Goal: Information Seeking & Learning: Learn about a topic

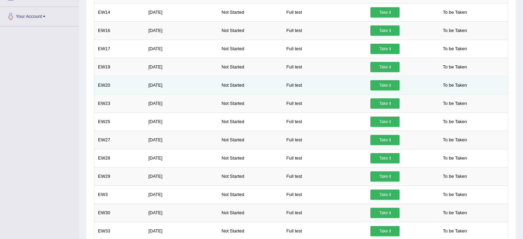
click at [378, 82] on link "Take it" at bounding box center [384, 85] width 29 height 10
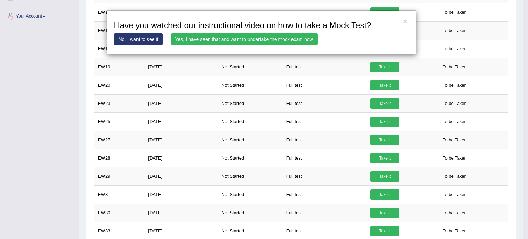
click at [245, 38] on link "Yes, I have seen that and want to undertake the mock exam now" at bounding box center [244, 39] width 147 height 12
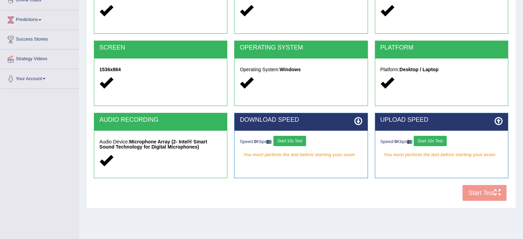
scroll to position [103, 0]
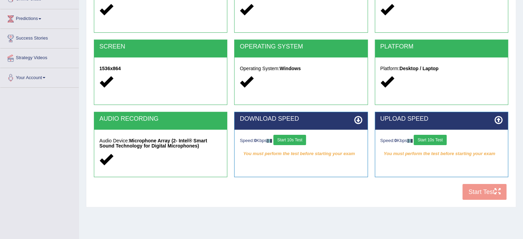
click at [287, 141] on button "Start 10s Test" at bounding box center [289, 140] width 33 height 10
click at [437, 140] on button "Start 10s Test" at bounding box center [429, 140] width 33 height 10
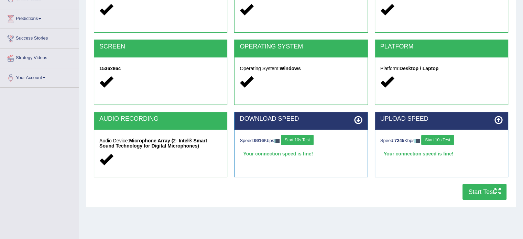
click at [481, 191] on button "Start Test" at bounding box center [484, 192] width 44 height 16
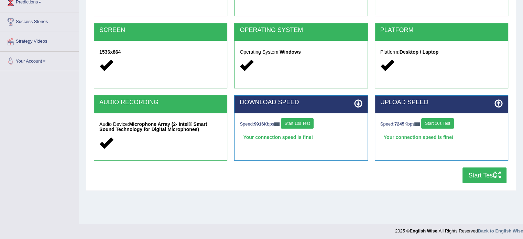
scroll to position [122, 0]
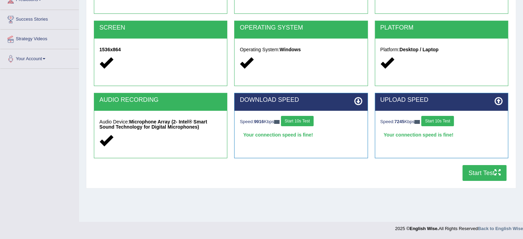
click at [487, 177] on button "Start Test" at bounding box center [484, 173] width 44 height 16
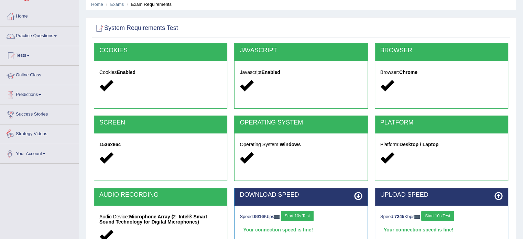
scroll to position [0, 0]
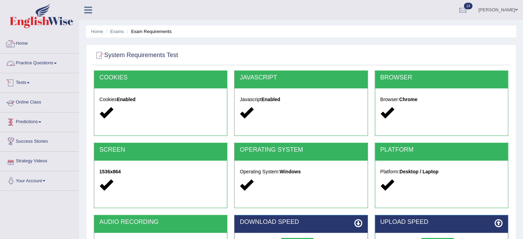
click at [27, 44] on link "Home" at bounding box center [39, 42] width 78 height 17
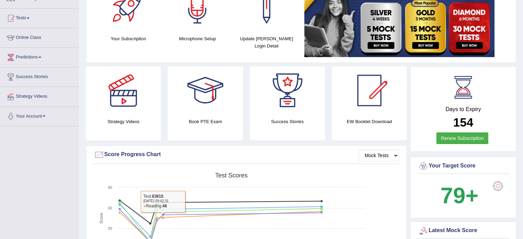
scroll to position [19, 0]
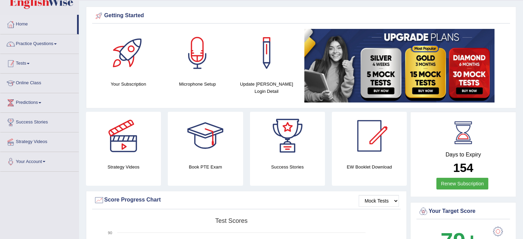
click at [30, 63] on span at bounding box center [28, 63] width 3 height 1
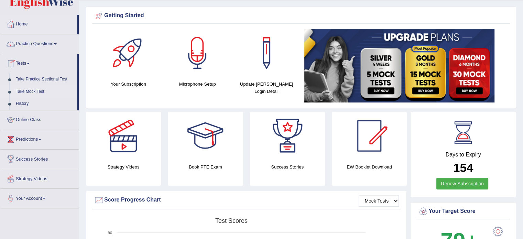
click at [33, 93] on link "Take Mock Test" at bounding box center [45, 92] width 64 height 12
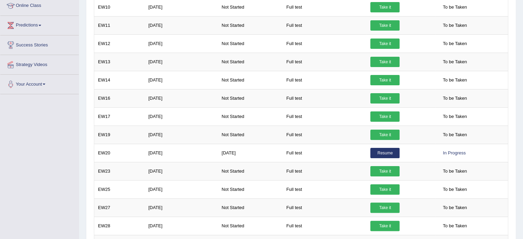
scroll to position [137, 0]
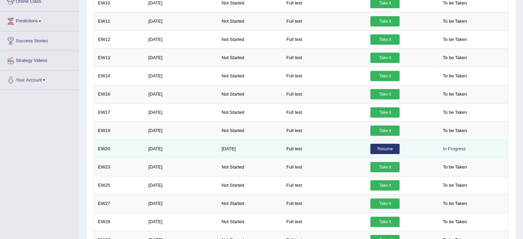
click at [101, 148] on td "EW20" at bounding box center [119, 149] width 51 height 18
click at [376, 148] on link "Resume" at bounding box center [384, 149] width 29 height 10
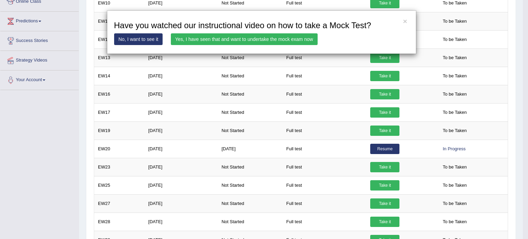
click at [142, 38] on link "No, I want to see it" at bounding box center [138, 39] width 49 height 12
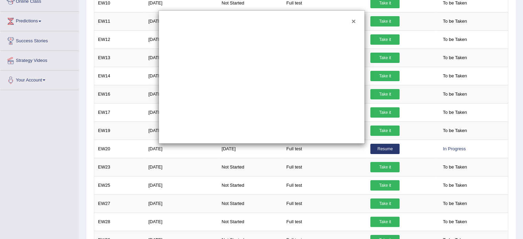
click at [353, 21] on button "×" at bounding box center [353, 21] width 4 height 7
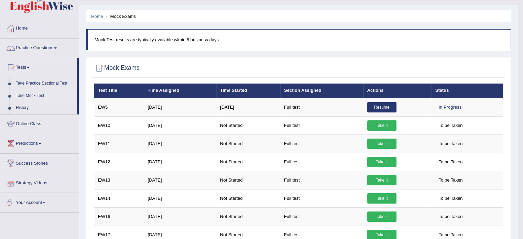
scroll to position [11, 0]
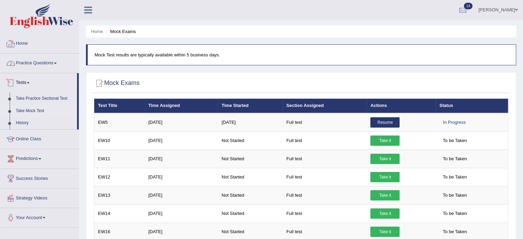
click at [11, 40] on div at bounding box center [10, 43] width 10 height 10
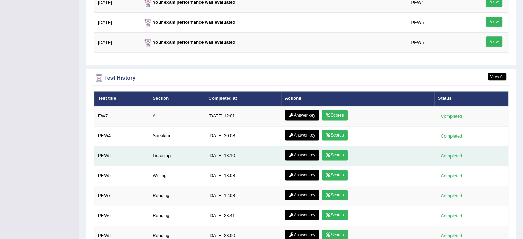
scroll to position [894, 0]
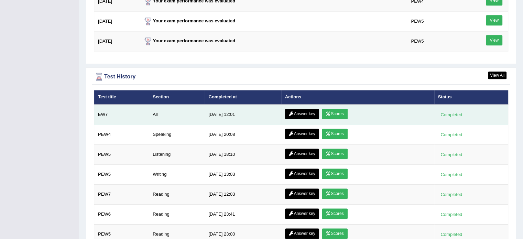
click at [332, 114] on link "Scores" at bounding box center [334, 114] width 25 height 10
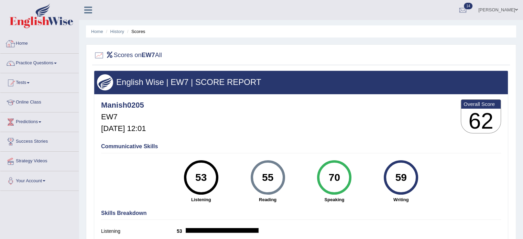
click at [25, 48] on link "Home" at bounding box center [39, 42] width 78 height 17
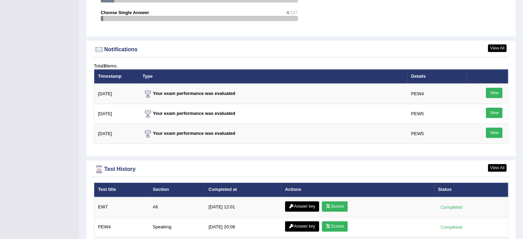
scroll to position [799, 0]
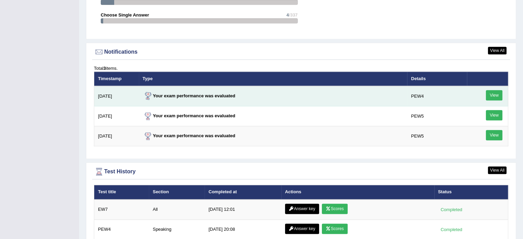
click at [499, 93] on link "View" at bounding box center [494, 95] width 16 height 10
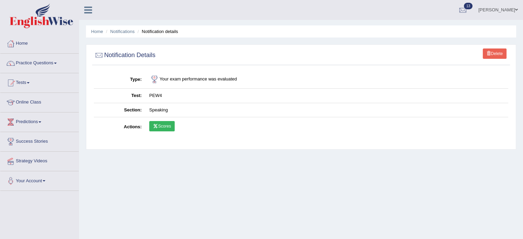
click at [169, 125] on link "Scores" at bounding box center [161, 126] width 25 height 10
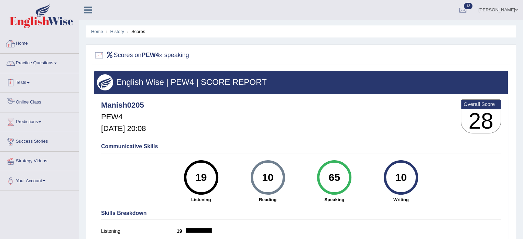
click at [21, 44] on link "Home" at bounding box center [39, 42] width 78 height 17
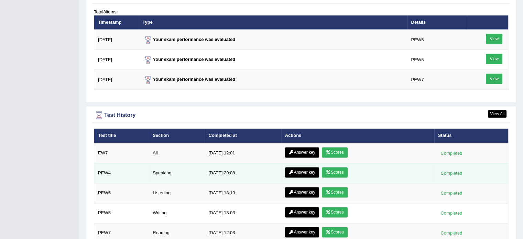
scroll to position [856, 0]
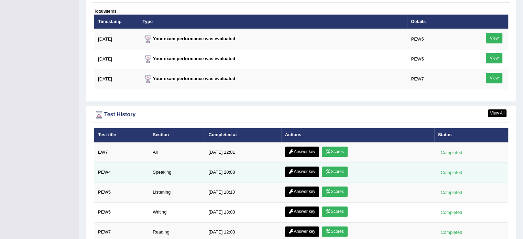
click at [294, 171] on link "Answer key" at bounding box center [302, 171] width 34 height 10
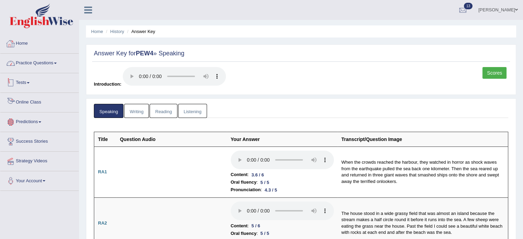
click at [15, 43] on div at bounding box center [10, 43] width 10 height 10
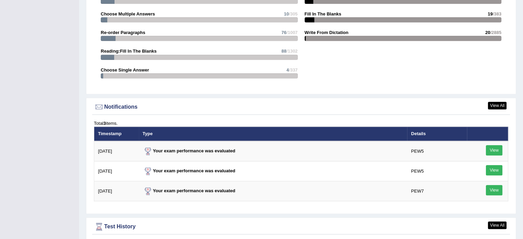
scroll to position [744, 0]
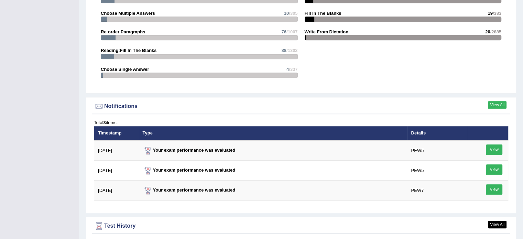
click at [498, 102] on link "View All" at bounding box center [497, 105] width 19 height 8
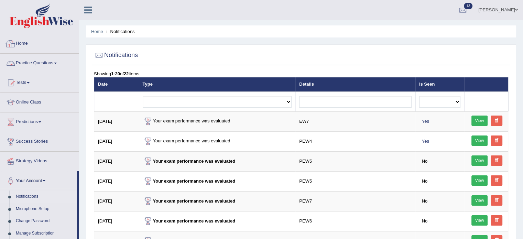
click at [26, 44] on link "Home" at bounding box center [39, 42] width 78 height 17
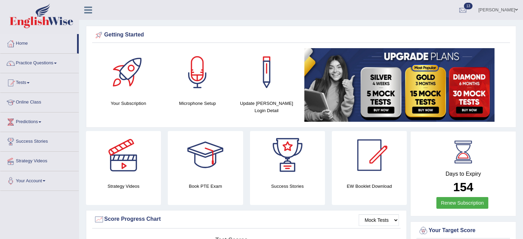
drag, startPoint x: 31, startPoint y: 44, endPoint x: 10, endPoint y: 28, distance: 26.8
click at [32, 44] on link "Home" at bounding box center [38, 42] width 77 height 17
click at [46, 60] on link "Practice Questions" at bounding box center [39, 62] width 78 height 17
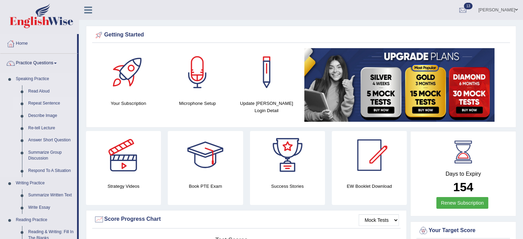
click at [42, 105] on link "Repeat Sentence" at bounding box center [51, 103] width 52 height 12
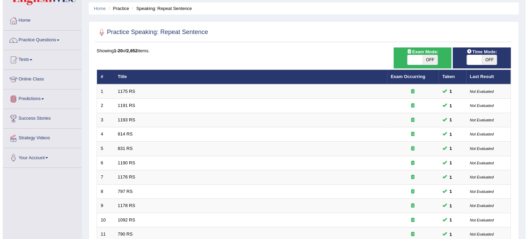
scroll to position [23, 0]
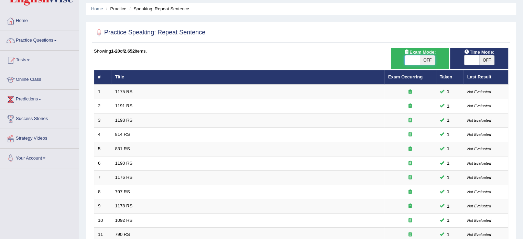
click at [407, 59] on span at bounding box center [412, 60] width 15 height 10
checkbox input "true"
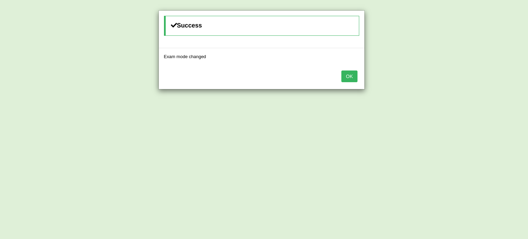
click at [347, 74] on button "OK" at bounding box center [349, 76] width 16 height 12
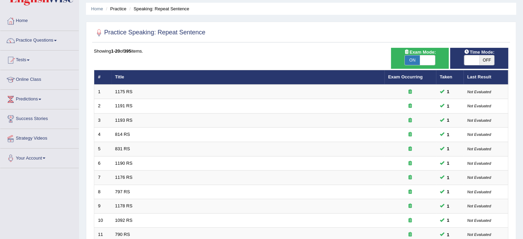
click at [467, 61] on span at bounding box center [471, 60] width 15 height 10
checkbox input "true"
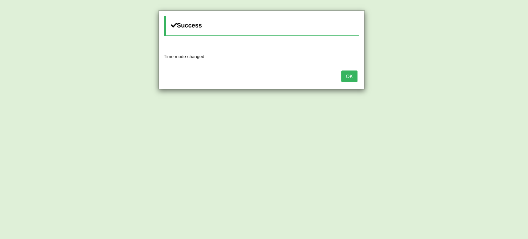
click at [353, 76] on button "OK" at bounding box center [349, 76] width 16 height 12
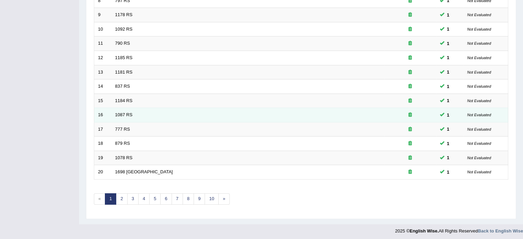
scroll to position [214, 0]
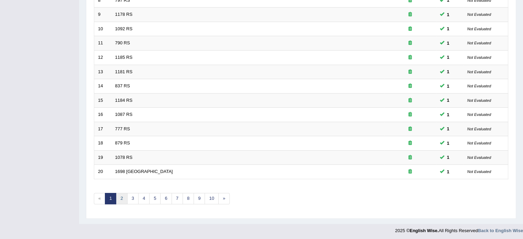
click at [118, 200] on link "2" at bounding box center [121, 198] width 11 height 11
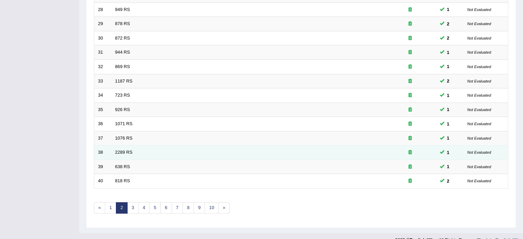
scroll to position [214, 0]
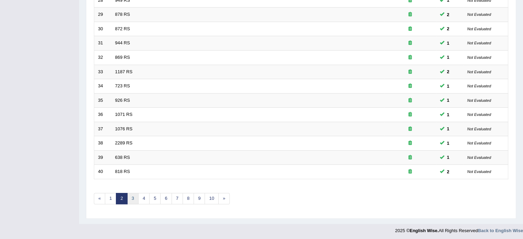
click at [133, 198] on link "3" at bounding box center [132, 198] width 11 height 11
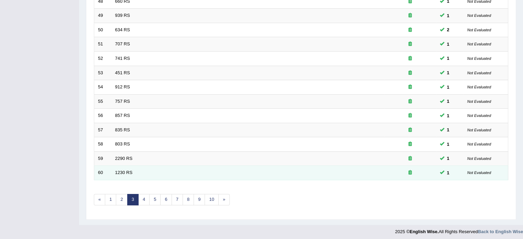
scroll to position [214, 0]
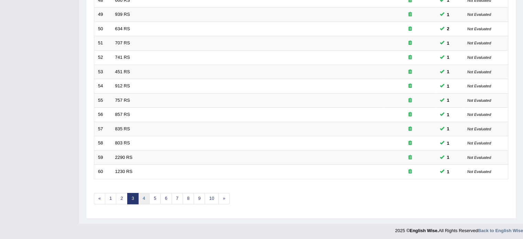
click at [144, 196] on link "4" at bounding box center [143, 198] width 11 height 11
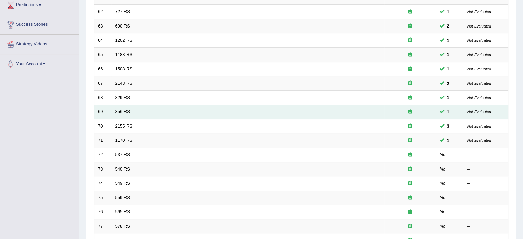
scroll to position [137, 0]
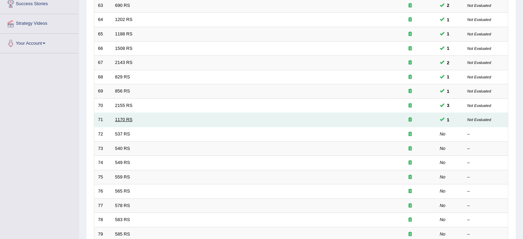
click at [118, 118] on link "1170 RS" at bounding box center [124, 119] width 18 height 5
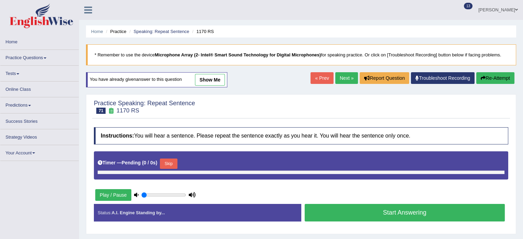
type input "0.8"
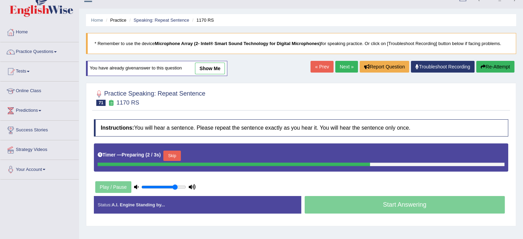
scroll to position [34, 0]
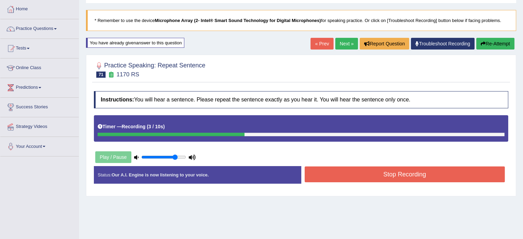
click at [411, 175] on button "Stop Recording" at bounding box center [405, 174] width 200 height 16
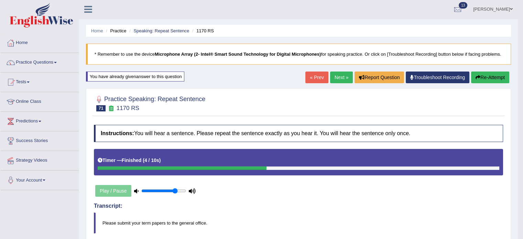
scroll to position [0, 0]
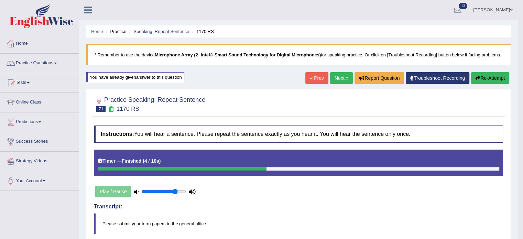
click at [340, 79] on link "Next »" at bounding box center [341, 78] width 23 height 12
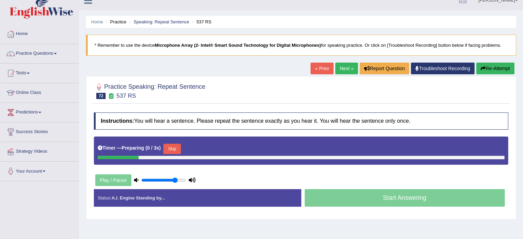
scroll to position [34, 0]
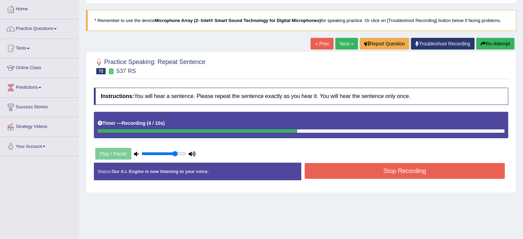
click at [368, 167] on button "Stop Recording" at bounding box center [405, 171] width 200 height 16
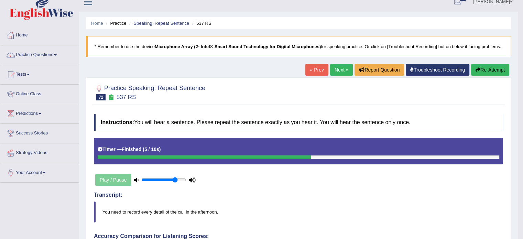
scroll to position [0, 0]
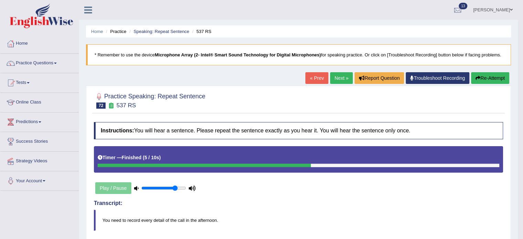
click at [478, 80] on icon "button" at bounding box center [477, 78] width 5 height 5
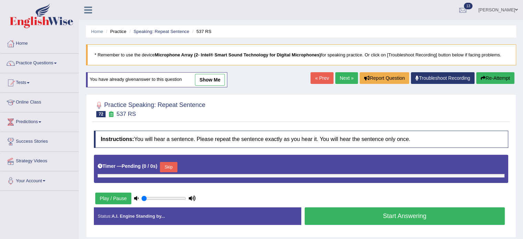
type input "0.8"
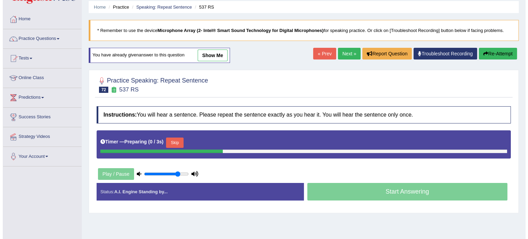
scroll to position [34, 0]
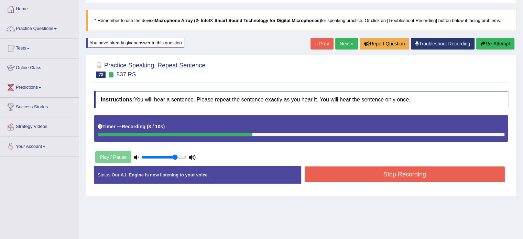
click at [408, 176] on button "Stop Recording" at bounding box center [405, 174] width 200 height 16
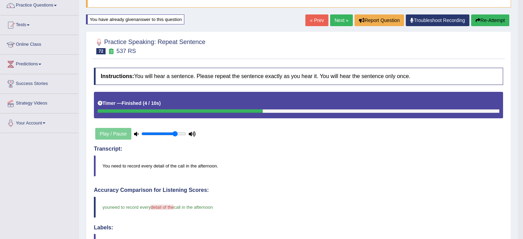
scroll to position [57, 0]
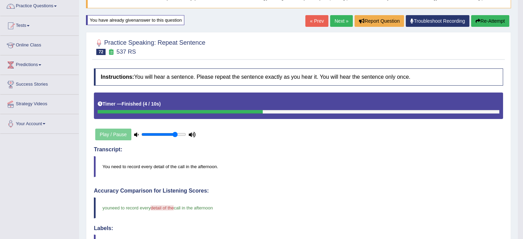
click at [341, 21] on link "Next »" at bounding box center [341, 21] width 23 height 12
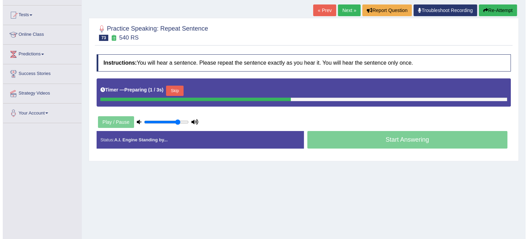
scroll to position [69, 0]
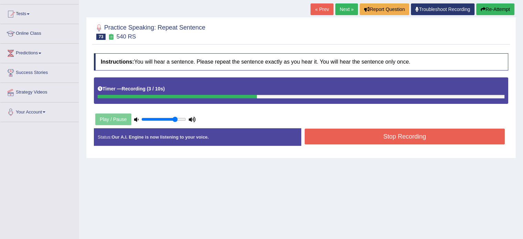
click at [415, 135] on button "Stop Recording" at bounding box center [405, 137] width 200 height 16
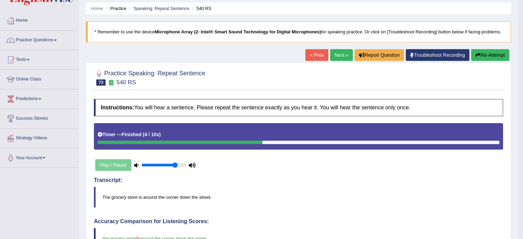
scroll to position [23, 0]
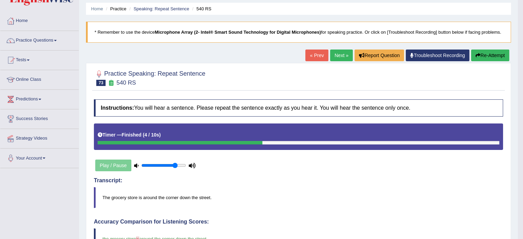
click at [336, 54] on link "Next »" at bounding box center [341, 55] width 23 height 12
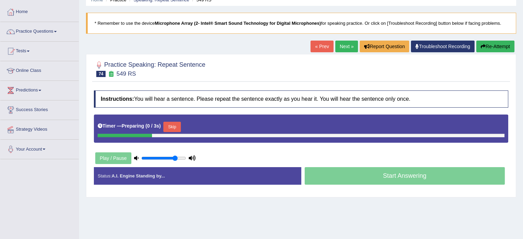
scroll to position [34, 0]
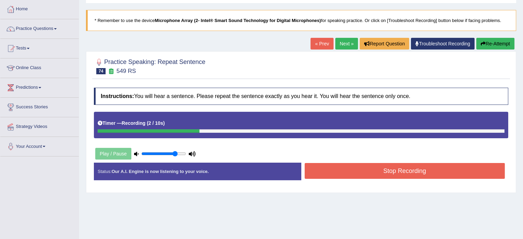
click at [414, 170] on button "Stop Recording" at bounding box center [405, 171] width 200 height 16
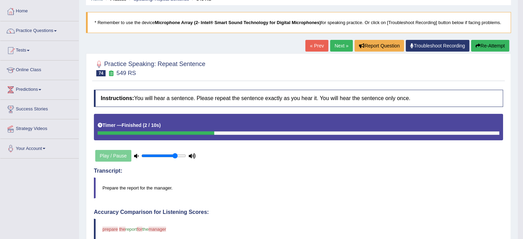
scroll to position [0, 0]
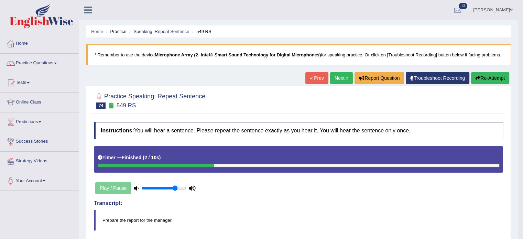
click at [338, 78] on link "Next »" at bounding box center [341, 78] width 23 height 12
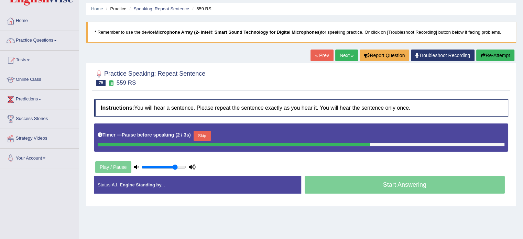
scroll to position [34, 0]
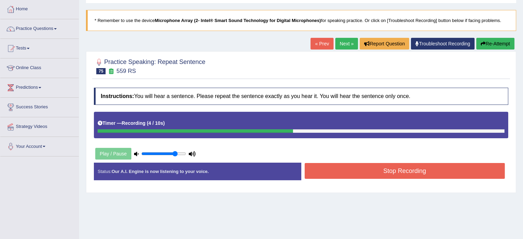
click at [390, 170] on button "Stop Recording" at bounding box center [405, 171] width 200 height 16
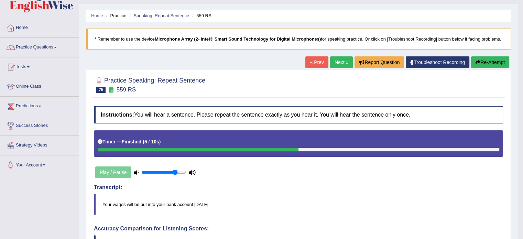
scroll to position [11, 0]
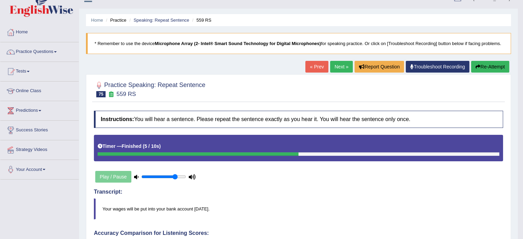
click at [492, 61] on button "Re-Attempt" at bounding box center [490, 67] width 38 height 12
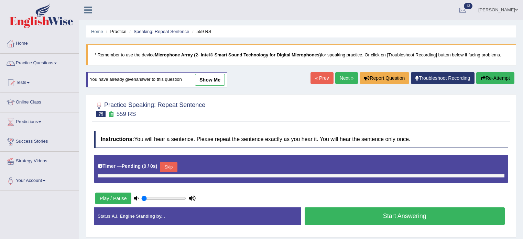
scroll to position [11, 0]
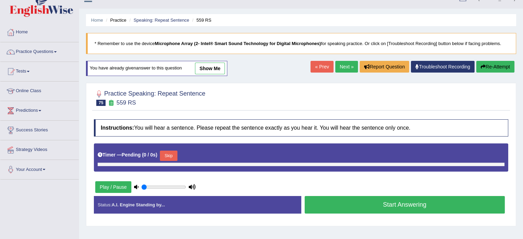
type input "0.8"
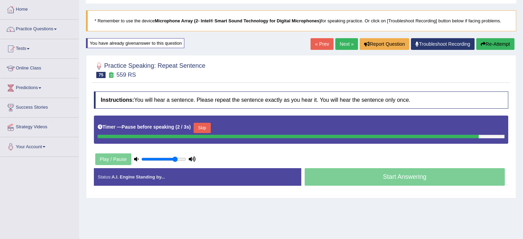
scroll to position [34, 0]
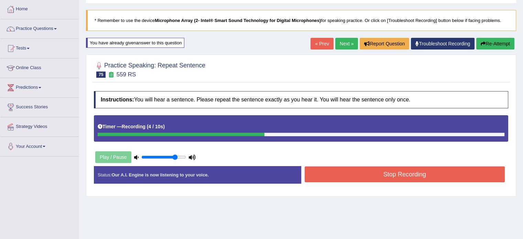
click at [431, 176] on button "Stop Recording" at bounding box center [405, 174] width 200 height 16
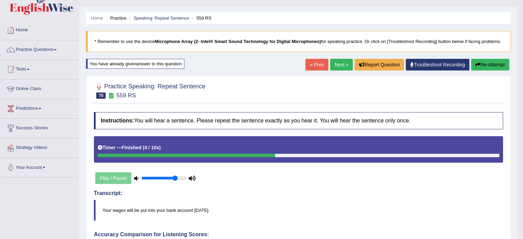
scroll to position [0, 0]
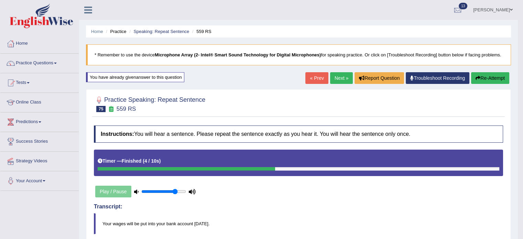
click at [340, 82] on link "Next »" at bounding box center [341, 78] width 23 height 12
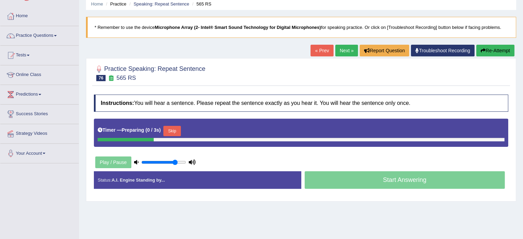
scroll to position [34, 0]
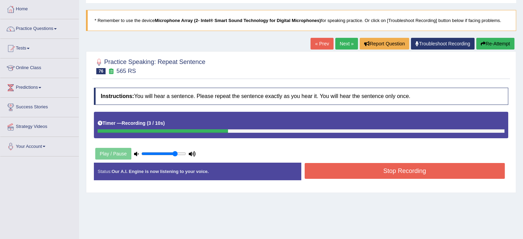
click at [399, 173] on button "Stop Recording" at bounding box center [405, 171] width 200 height 16
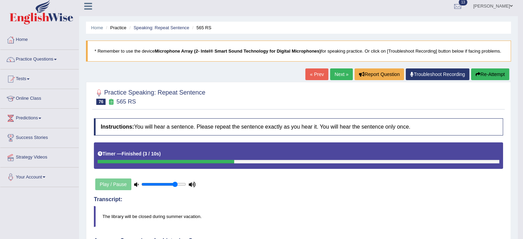
scroll to position [0, 0]
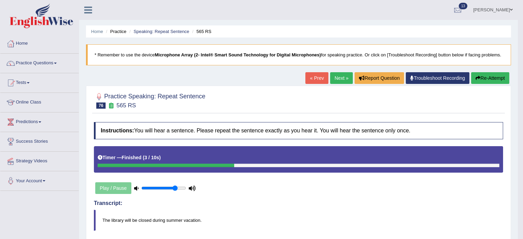
click at [338, 78] on link "Next »" at bounding box center [341, 78] width 23 height 12
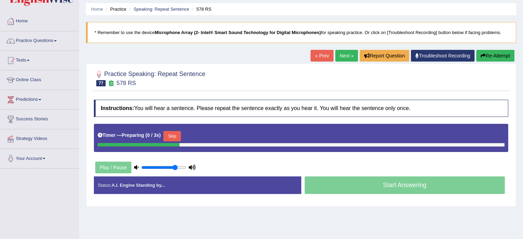
scroll to position [23, 0]
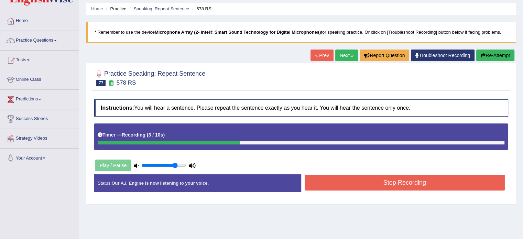
click at [389, 182] on button "Stop Recording" at bounding box center [405, 183] width 200 height 16
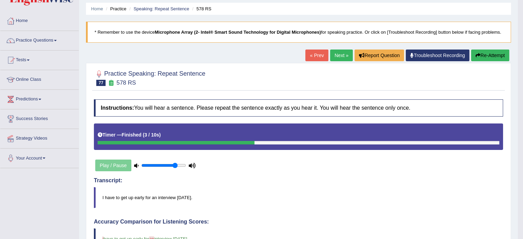
click at [339, 55] on link "Next »" at bounding box center [341, 55] width 23 height 12
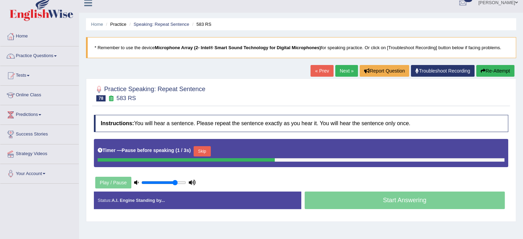
scroll to position [11, 0]
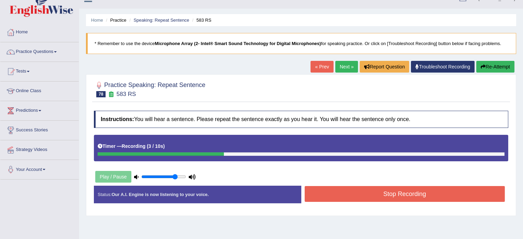
click at [404, 193] on button "Stop Recording" at bounding box center [405, 194] width 200 height 16
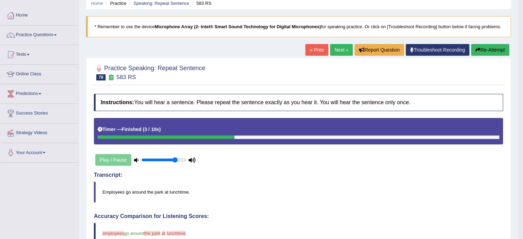
scroll to position [23, 0]
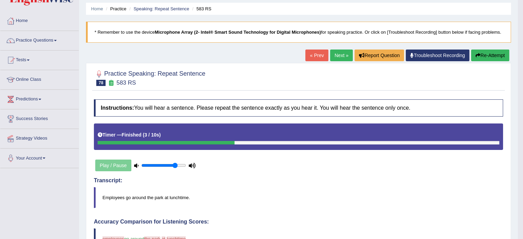
click at [342, 57] on link "Next »" at bounding box center [341, 55] width 23 height 12
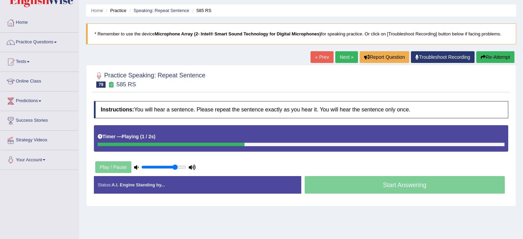
scroll to position [23, 0]
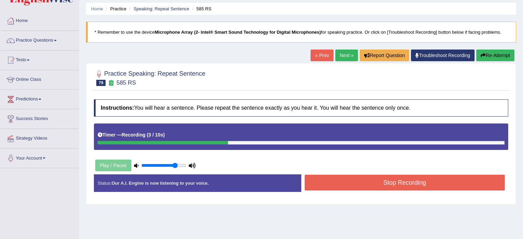
click at [416, 182] on button "Stop Recording" at bounding box center [405, 183] width 200 height 16
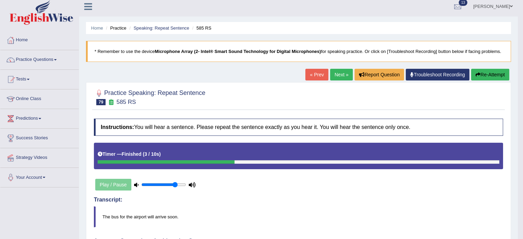
scroll to position [0, 0]
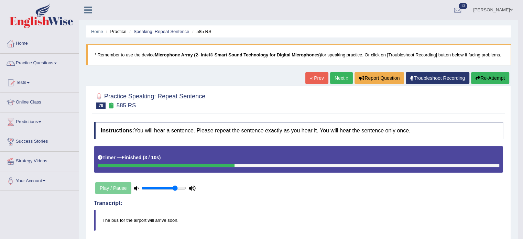
click at [342, 80] on link "Next »" at bounding box center [341, 78] width 23 height 12
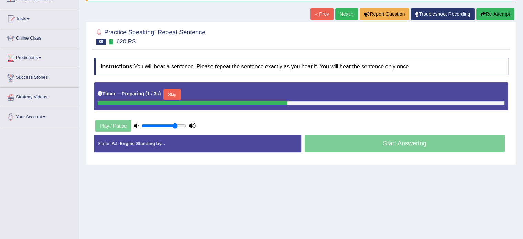
scroll to position [69, 0]
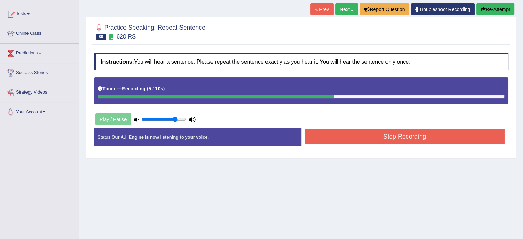
click at [379, 137] on button "Stop Recording" at bounding box center [405, 137] width 200 height 16
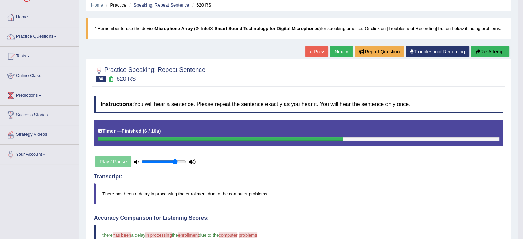
scroll to position [23, 0]
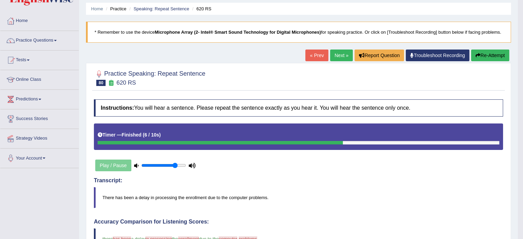
click at [332, 55] on link "Next »" at bounding box center [341, 55] width 23 height 12
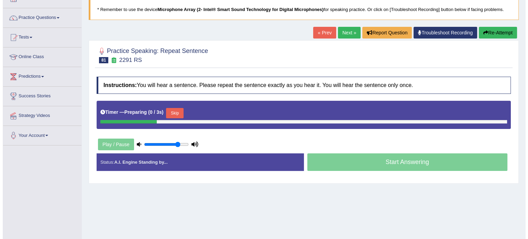
scroll to position [46, 0]
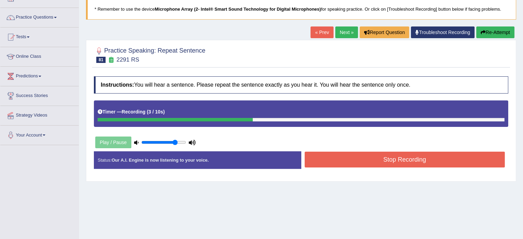
click at [386, 156] on button "Stop Recording" at bounding box center [405, 160] width 200 height 16
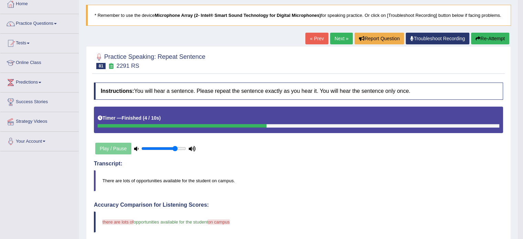
scroll to position [34, 0]
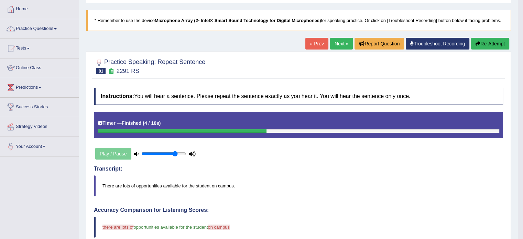
click at [336, 46] on link "Next »" at bounding box center [341, 44] width 23 height 12
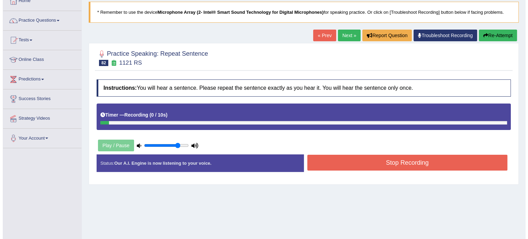
scroll to position [46, 0]
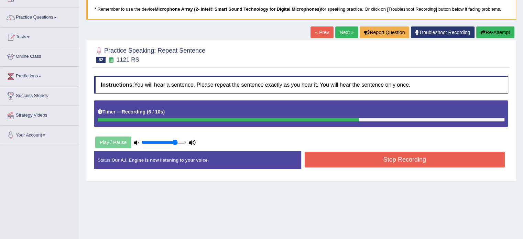
click at [394, 156] on button "Stop Recording" at bounding box center [405, 160] width 200 height 16
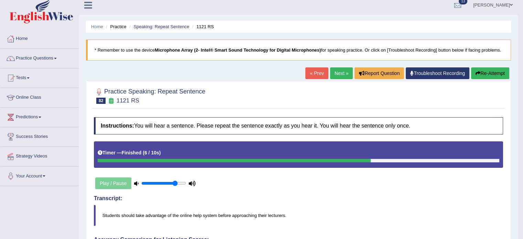
scroll to position [0, 0]
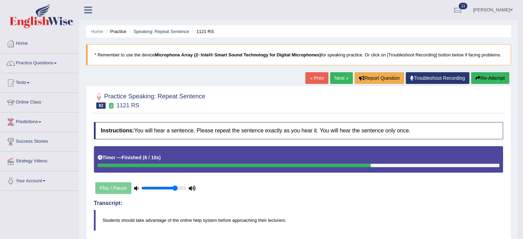
click at [478, 78] on icon "button" at bounding box center [477, 78] width 5 height 5
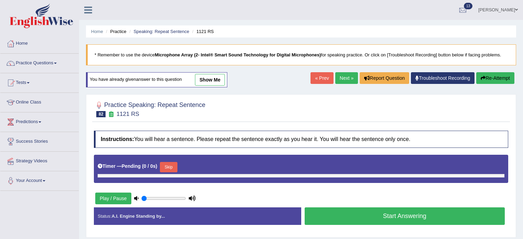
type input "0.8"
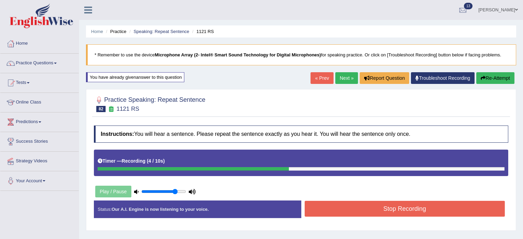
click at [368, 209] on button "Stop Recording" at bounding box center [405, 209] width 200 height 16
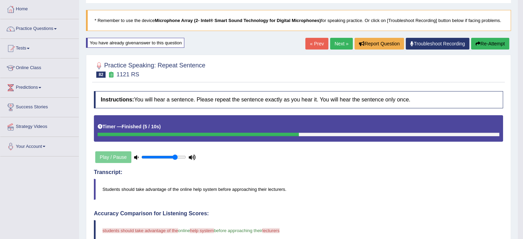
scroll to position [34, 0]
click at [334, 45] on link "Next »" at bounding box center [341, 44] width 23 height 12
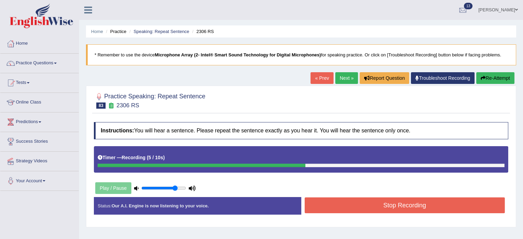
click at [399, 208] on button "Stop Recording" at bounding box center [405, 205] width 200 height 16
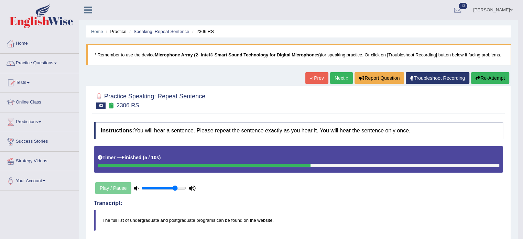
click at [337, 78] on link "Next »" at bounding box center [341, 78] width 23 height 12
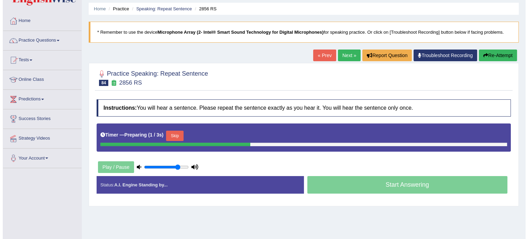
scroll to position [34, 0]
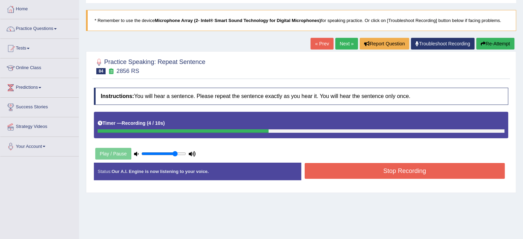
click at [400, 167] on button "Stop Recording" at bounding box center [405, 171] width 200 height 16
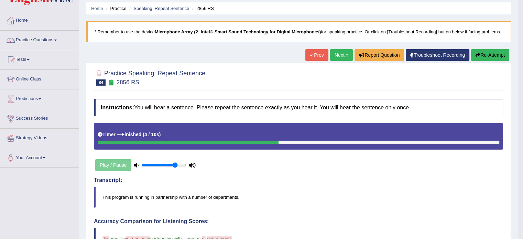
scroll to position [23, 0]
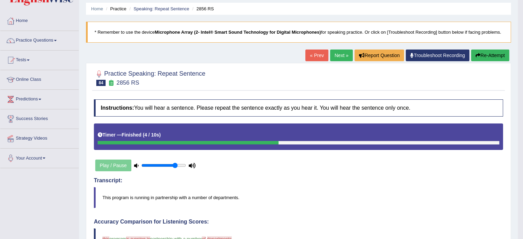
click at [335, 55] on link "Next »" at bounding box center [341, 55] width 23 height 12
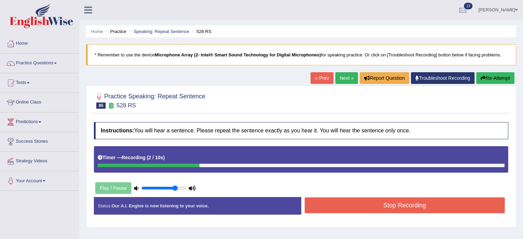
click at [392, 202] on button "Stop Recording" at bounding box center [405, 205] width 200 height 16
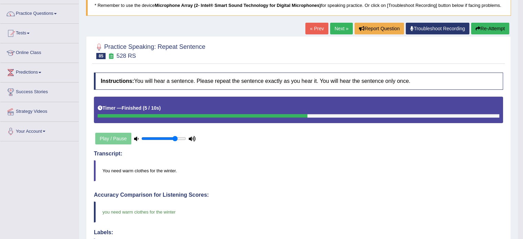
scroll to position [46, 0]
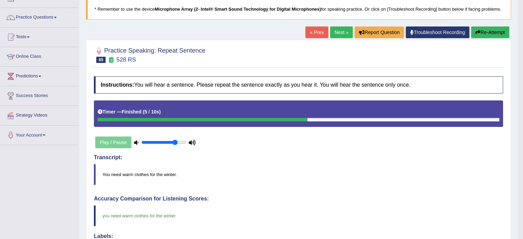
click at [332, 35] on link "Next »" at bounding box center [341, 32] width 23 height 12
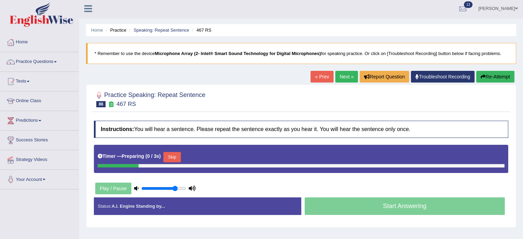
scroll to position [23, 0]
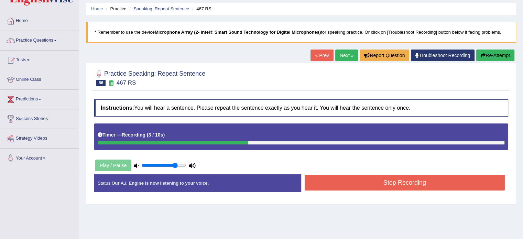
click at [425, 185] on button "Stop Recording" at bounding box center [405, 183] width 200 height 16
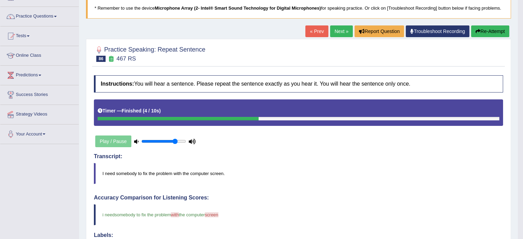
scroll to position [46, 0]
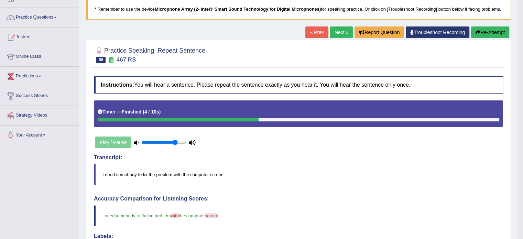
click at [340, 35] on link "Next »" at bounding box center [341, 32] width 23 height 12
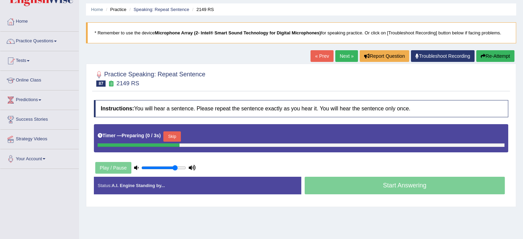
scroll to position [23, 0]
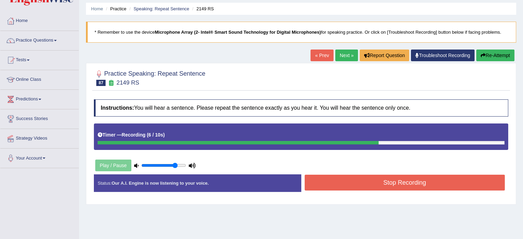
click at [399, 184] on button "Stop Recording" at bounding box center [405, 183] width 200 height 16
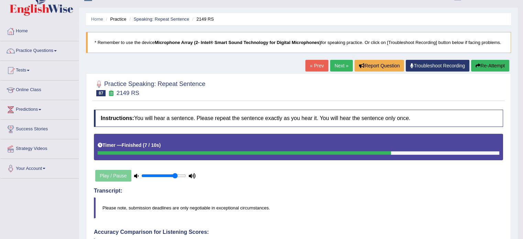
scroll to position [0, 0]
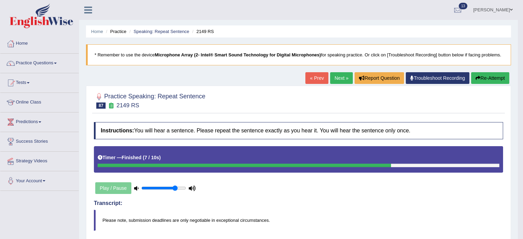
click at [335, 77] on link "Next »" at bounding box center [341, 78] width 23 height 12
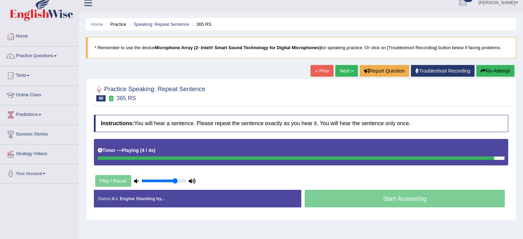
scroll to position [11, 0]
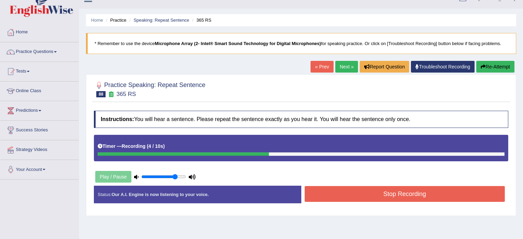
click at [400, 189] on button "Stop Recording" at bounding box center [405, 194] width 200 height 16
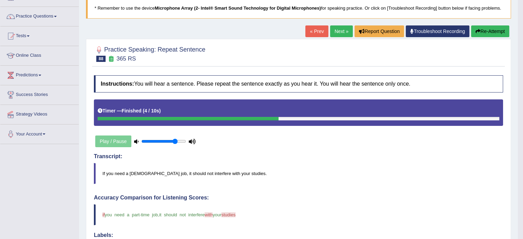
scroll to position [34, 0]
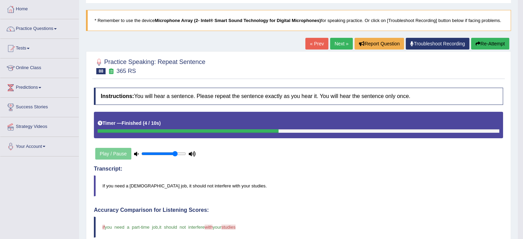
click at [332, 46] on link "Next »" at bounding box center [341, 44] width 23 height 12
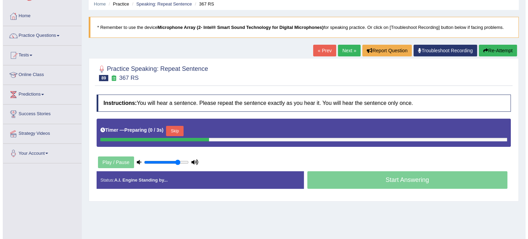
scroll to position [34, 0]
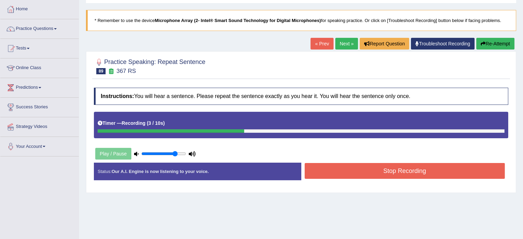
click at [404, 169] on button "Stop Recording" at bounding box center [405, 171] width 200 height 16
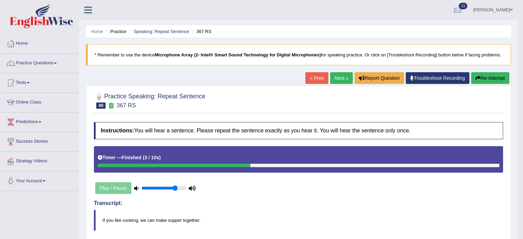
scroll to position [0, 0]
click at [342, 76] on link "Next »" at bounding box center [341, 78] width 23 height 12
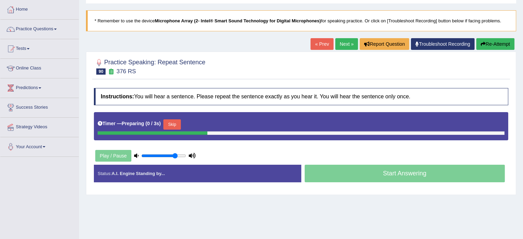
scroll to position [34, 0]
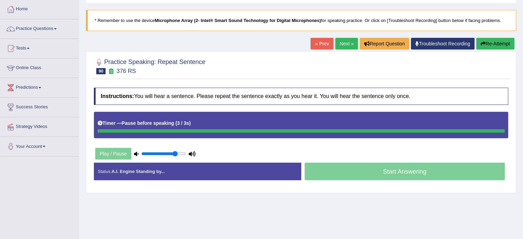
click at [498, 46] on button "Re-Attempt" at bounding box center [495, 44] width 38 height 12
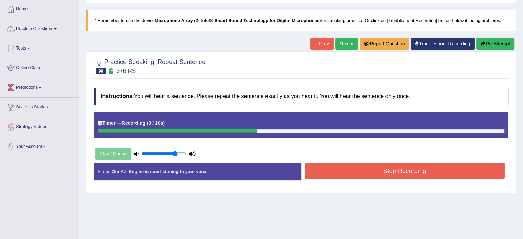
click at [412, 166] on button "Stop Recording" at bounding box center [405, 171] width 200 height 16
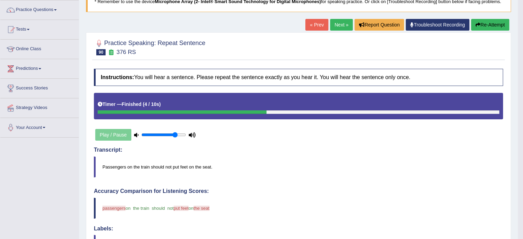
scroll to position [46, 0]
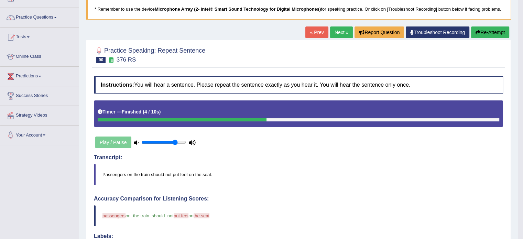
click at [341, 31] on link "Next »" at bounding box center [341, 32] width 23 height 12
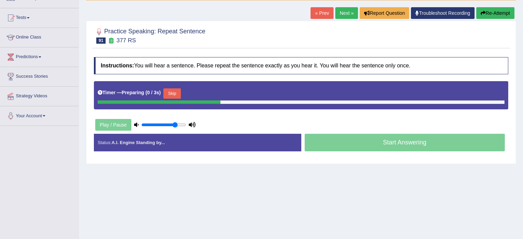
scroll to position [80, 0]
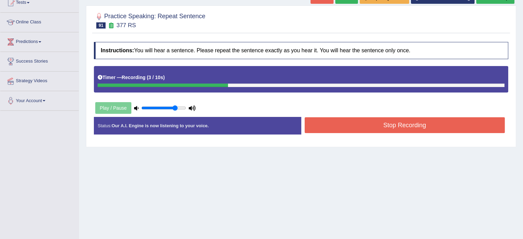
click at [422, 119] on button "Stop Recording" at bounding box center [405, 125] width 200 height 16
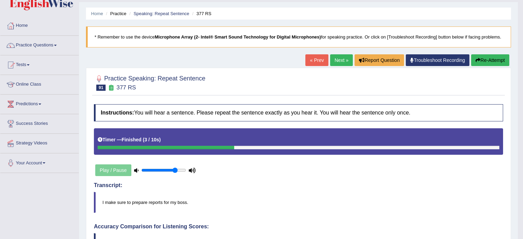
scroll to position [11, 0]
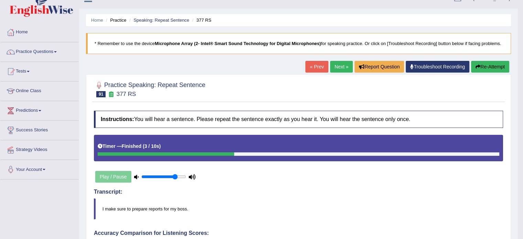
click at [475, 64] on icon "button" at bounding box center [477, 66] width 5 height 5
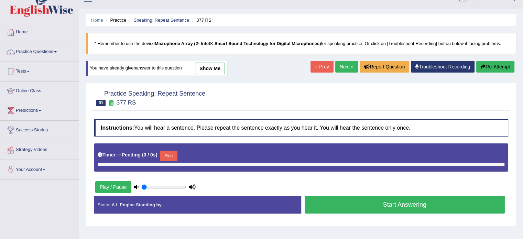
type input "0.8"
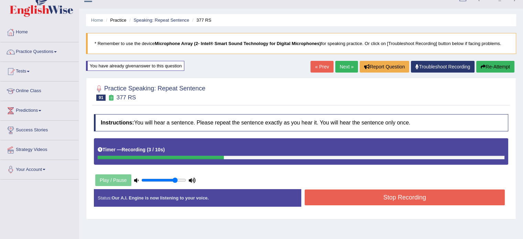
click at [371, 193] on button "Stop Recording" at bounding box center [405, 197] width 200 height 16
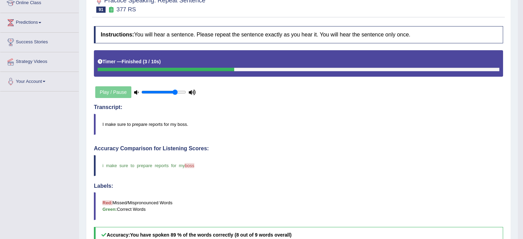
scroll to position [69, 0]
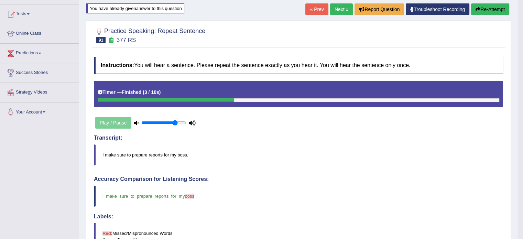
click at [337, 12] on link "Next »" at bounding box center [341, 9] width 23 height 12
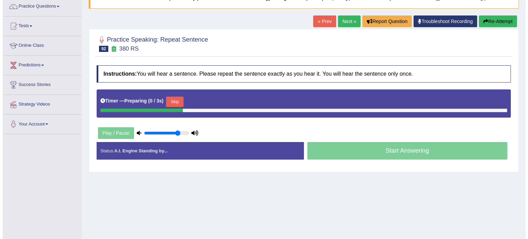
scroll to position [57, 0]
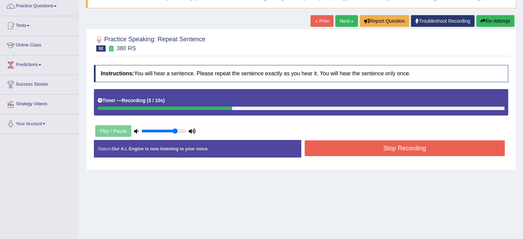
click at [390, 144] on button "Stop Recording" at bounding box center [405, 148] width 200 height 16
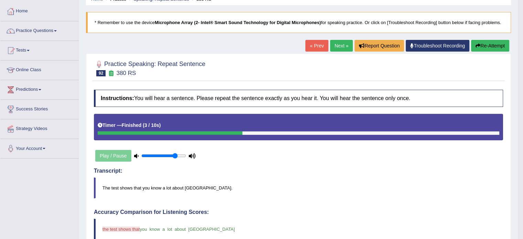
scroll to position [23, 0]
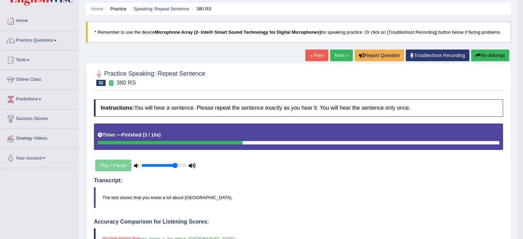
click at [335, 54] on link "Next »" at bounding box center [341, 55] width 23 height 12
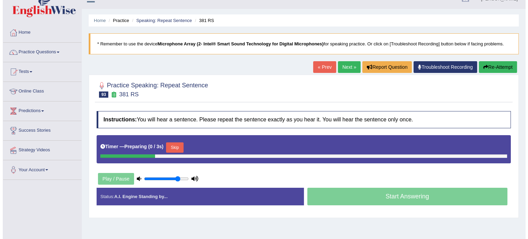
scroll to position [34, 0]
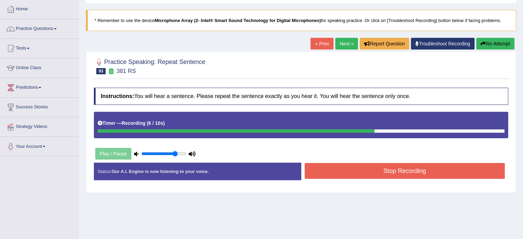
click at [394, 169] on button "Stop Recording" at bounding box center [405, 171] width 200 height 16
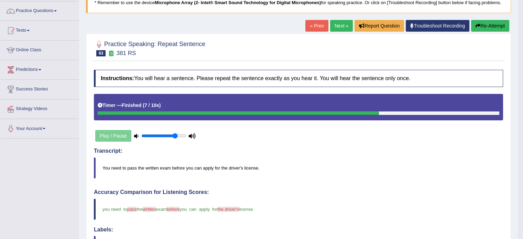
scroll to position [23, 0]
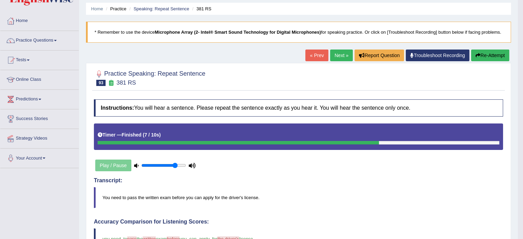
click at [337, 57] on link "Next »" at bounding box center [341, 55] width 23 height 12
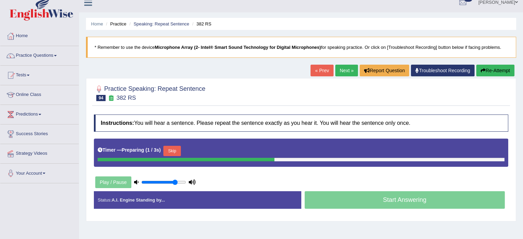
scroll to position [23, 0]
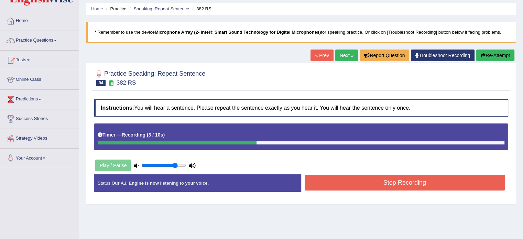
click at [395, 183] on button "Stop Recording" at bounding box center [405, 183] width 200 height 16
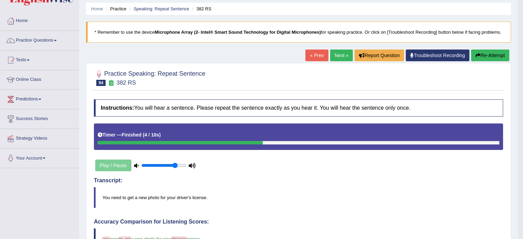
click at [338, 53] on link "Next »" at bounding box center [341, 55] width 23 height 12
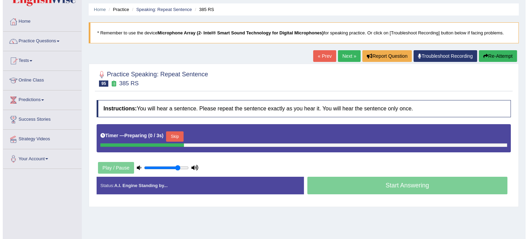
scroll to position [23, 0]
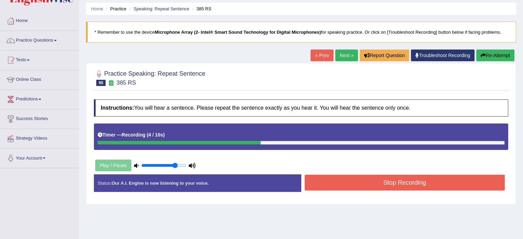
click at [365, 179] on button "Stop Recording" at bounding box center [405, 183] width 200 height 16
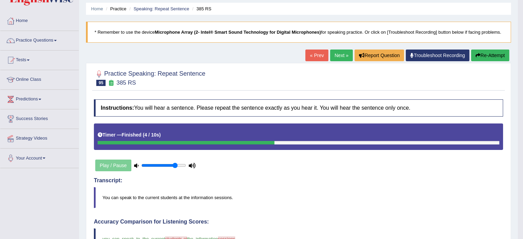
click at [340, 52] on link "Next »" at bounding box center [341, 55] width 23 height 12
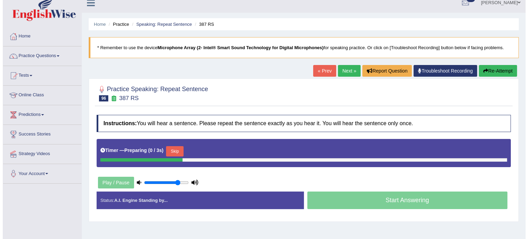
scroll to position [11, 0]
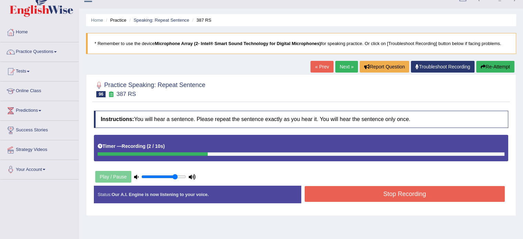
click at [408, 199] on button "Stop Recording" at bounding box center [405, 194] width 200 height 16
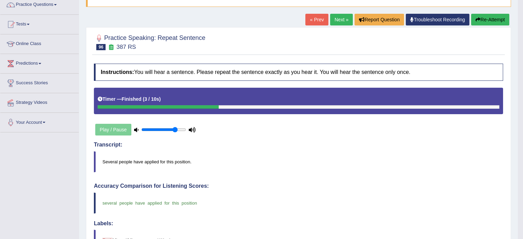
scroll to position [57, 0]
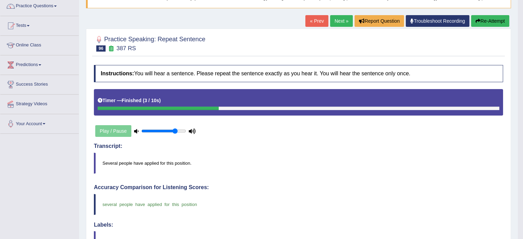
click at [342, 21] on link "Next »" at bounding box center [341, 21] width 23 height 12
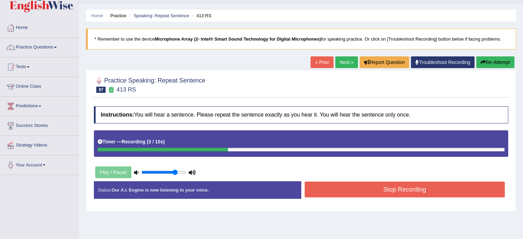
scroll to position [57, 0]
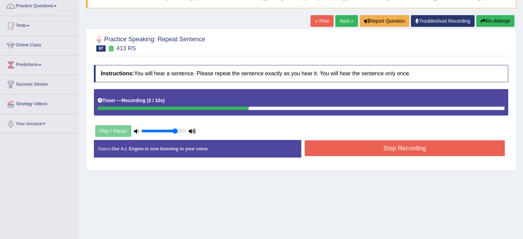
click at [379, 151] on button "Stop Recording" at bounding box center [405, 148] width 200 height 16
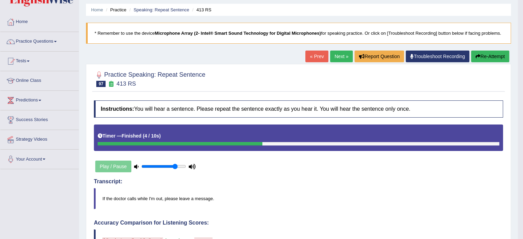
scroll to position [0, 0]
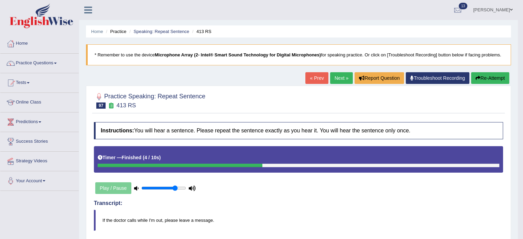
click at [481, 80] on button "Re-Attempt" at bounding box center [490, 78] width 38 height 12
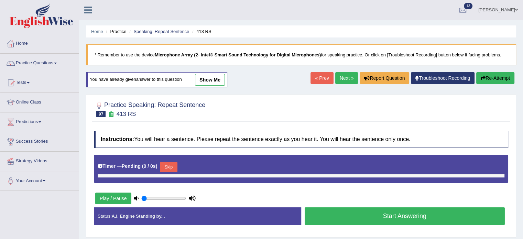
type input "0.8"
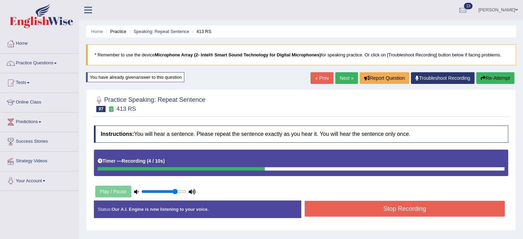
click at [398, 209] on button "Stop Recording" at bounding box center [405, 209] width 200 height 16
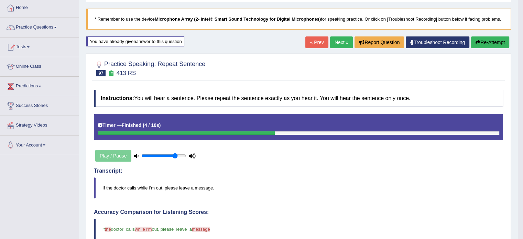
scroll to position [34, 0]
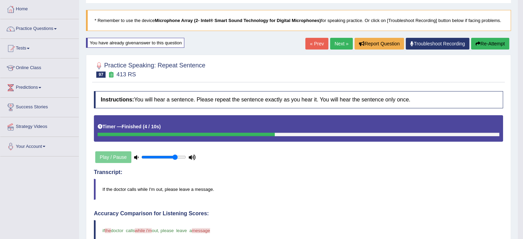
click at [331, 42] on link "Next »" at bounding box center [341, 44] width 23 height 12
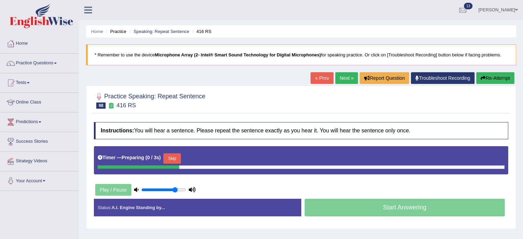
scroll to position [11, 0]
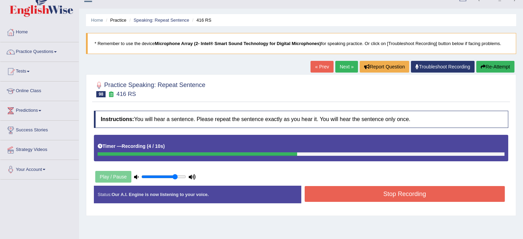
click at [367, 184] on div "Instructions: You will hear a sentence. Please repeat the sentence exactly as y…" at bounding box center [301, 159] width 418 height 105
click at [371, 194] on button "Stop Recording" at bounding box center [405, 194] width 200 height 16
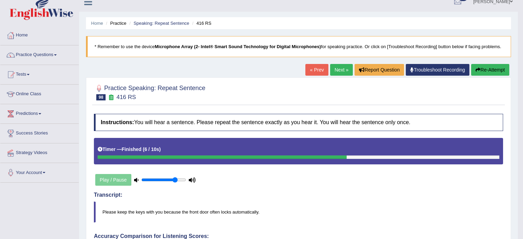
scroll to position [0, 0]
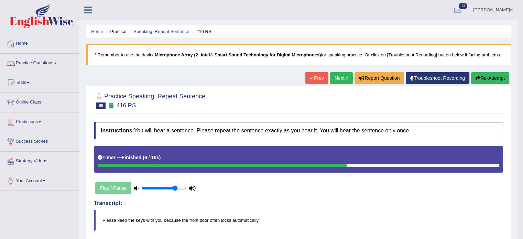
click at [339, 77] on link "Next »" at bounding box center [341, 78] width 23 height 12
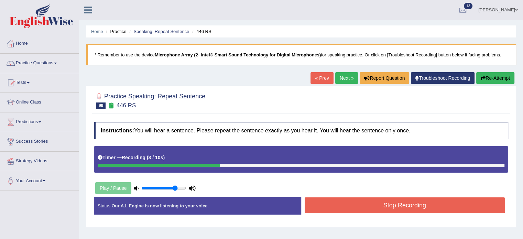
click at [394, 206] on button "Stop Recording" at bounding box center [405, 205] width 200 height 16
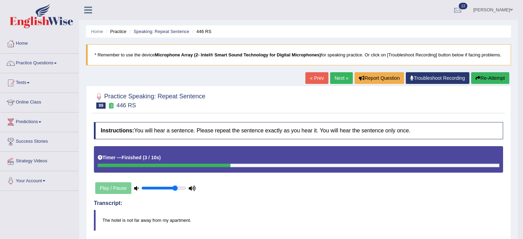
click at [334, 78] on link "Next »" at bounding box center [341, 78] width 23 height 12
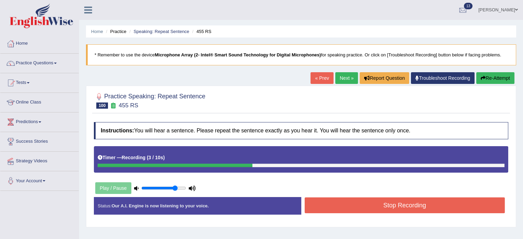
click at [399, 202] on button "Stop Recording" at bounding box center [405, 205] width 200 height 16
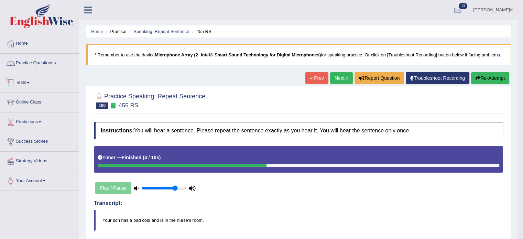
click at [49, 65] on link "Practice Questions" at bounding box center [39, 62] width 78 height 17
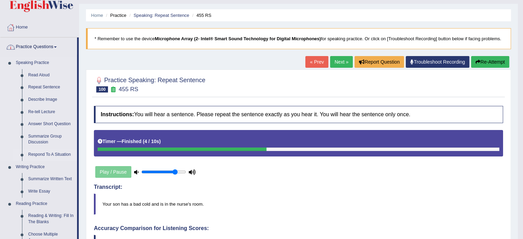
scroll to position [46, 0]
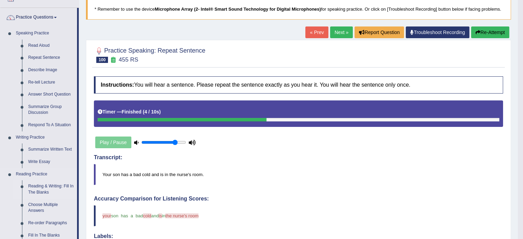
click at [41, 189] on link "Reading & Writing: Fill In The Blanks" at bounding box center [51, 189] width 52 height 18
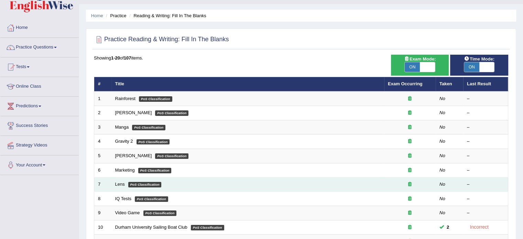
scroll to position [11, 0]
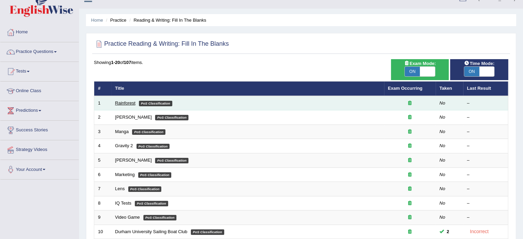
click at [125, 103] on link "Rainforest" at bounding box center [125, 102] width 20 height 5
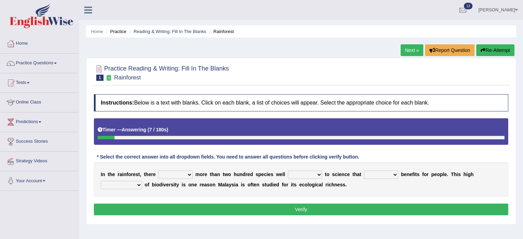
click at [184, 174] on select "have can be has is" at bounding box center [175, 174] width 34 height 8
select select "have"
click at [158, 170] on select "have can be has is" at bounding box center [175, 174] width 34 height 8
click at [302, 175] on select "knowing known knew know" at bounding box center [305, 174] width 34 height 8
click at [180, 175] on select "have can be has is" at bounding box center [175, 174] width 34 height 8
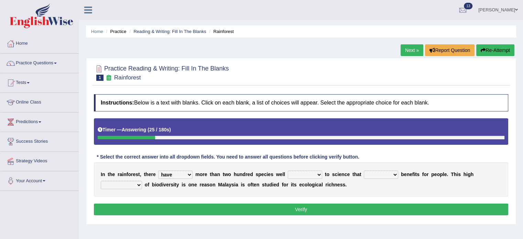
click at [294, 172] on select "knowing known knew know" at bounding box center [305, 174] width 34 height 8
select select "known"
click at [288, 170] on select "knowing known knew know" at bounding box center [305, 174] width 34 height 8
click at [379, 174] on select "contain contained containing contains" at bounding box center [381, 174] width 34 height 8
select select "contained"
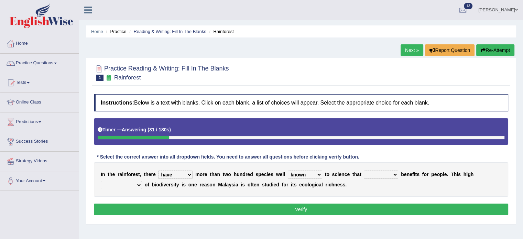
click at [364, 170] on select "contain contained containing contains" at bounding box center [381, 174] width 34 height 8
click at [129, 182] on select "condensation conjunction continuity complexity" at bounding box center [121, 185] width 41 height 8
click at [131, 184] on select "condensation conjunction continuity complexity" at bounding box center [121, 185] width 41 height 8
select select "complexity"
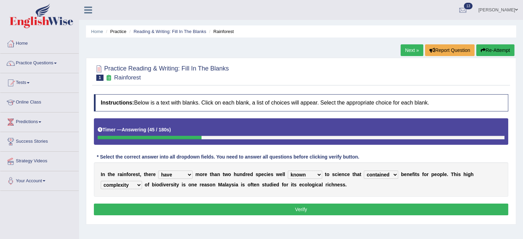
click at [101, 181] on select "condensation conjunction continuity complexity" at bounding box center [121, 185] width 41 height 8
click at [173, 173] on select "have can be has is" at bounding box center [175, 174] width 34 height 8
select select "is"
click at [158, 170] on select "have can be has is" at bounding box center [175, 174] width 34 height 8
click at [309, 174] on select "knowing known knew know" at bounding box center [305, 174] width 34 height 8
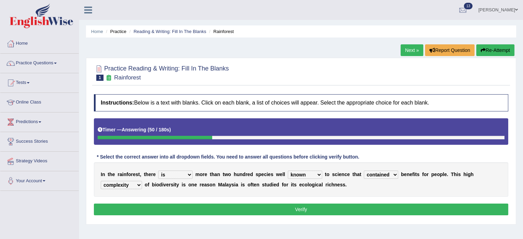
select select "knowing"
click at [288, 170] on select "knowing known knew know" at bounding box center [305, 174] width 34 height 8
drag, startPoint x: 376, startPoint y: 181, endPoint x: 379, endPoint y: 177, distance: 5.6
click at [376, 181] on div "I n t h e r a i n f o r e s t , t h e r e have can be has is m o r e t h a n t …" at bounding box center [301, 179] width 414 height 34
click at [379, 176] on select "contain contained containing contains" at bounding box center [381, 174] width 34 height 8
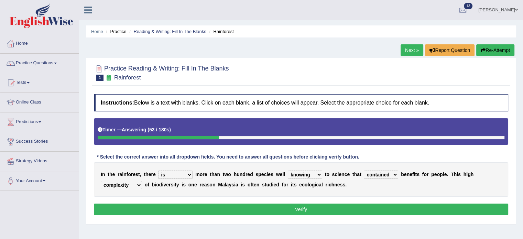
select select "containing"
click at [364, 170] on select "contain contained containing contains" at bounding box center [381, 174] width 34 height 8
click at [171, 175] on select "have can be has is" at bounding box center [175, 174] width 34 height 8
click at [172, 175] on select "have can be has is" at bounding box center [175, 174] width 34 height 8
click at [195, 206] on button "Verify" at bounding box center [301, 209] width 414 height 12
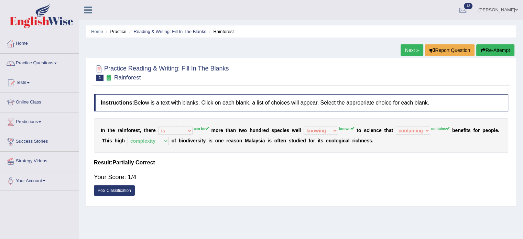
click at [499, 51] on button "Re-Attempt" at bounding box center [495, 50] width 38 height 12
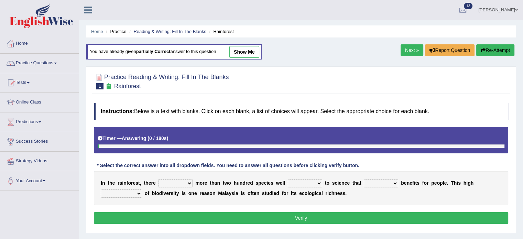
click at [170, 181] on select "have can be has is" at bounding box center [175, 183] width 34 height 8
select select "can be"
click at [158, 179] on select "have can be has is" at bounding box center [175, 183] width 34 height 8
click at [306, 182] on select "knowing known knew know" at bounding box center [305, 183] width 34 height 8
select select "know"
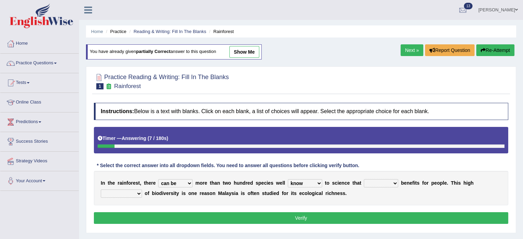
click at [288, 179] on select "knowing known knew know" at bounding box center [305, 183] width 34 height 8
click at [370, 184] on select "contain contained containing contains" at bounding box center [381, 183] width 34 height 8
select select "contain"
click at [364, 179] on select "contain contained containing contains" at bounding box center [381, 183] width 34 height 8
click at [135, 192] on select "condensation conjunction continuity complexity" at bounding box center [121, 193] width 41 height 8
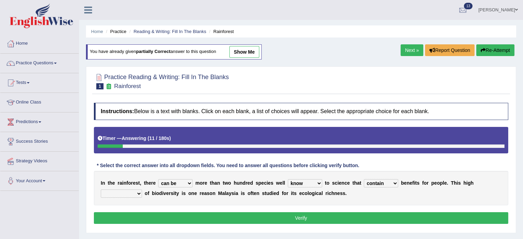
select select "complexity"
click at [101, 189] on select "condensation conjunction continuity complexity" at bounding box center [121, 193] width 41 height 8
click at [195, 219] on button "Verify" at bounding box center [301, 218] width 414 height 12
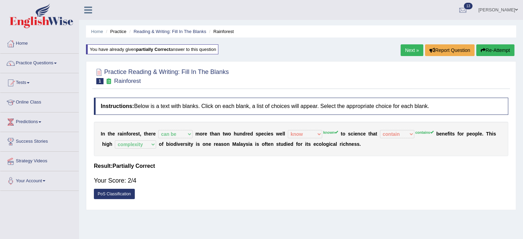
click at [400, 52] on link "Next »" at bounding box center [411, 50] width 23 height 12
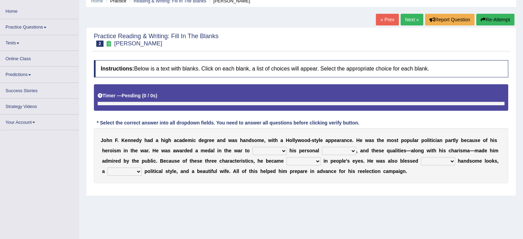
scroll to position [34, 0]
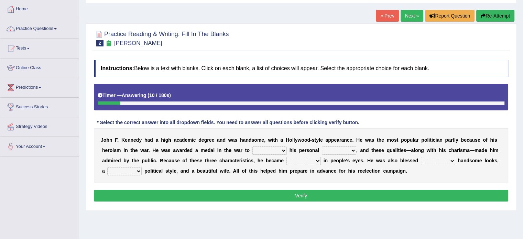
click at [264, 148] on select "prove show evidence upthrow" at bounding box center [269, 150] width 34 height 8
select select "prove"
click at [252, 146] on select "prove show evidence upthrow" at bounding box center [269, 150] width 34 height 8
click at [335, 152] on select "passion courage charm liking" at bounding box center [339, 150] width 34 height 8
select select "courage"
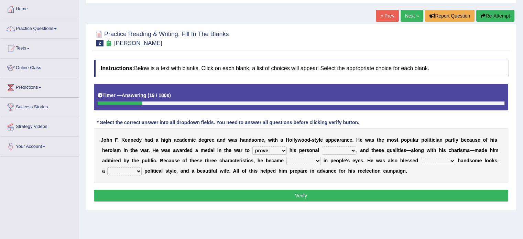
click at [322, 146] on select "passion courage charm liking" at bounding box center [339, 150] width 34 height 8
click at [275, 148] on select "prove show evidence upthrow" at bounding box center [269, 150] width 34 height 8
click at [332, 150] on select "passion courage charm liking" at bounding box center [339, 150] width 34 height 8
click at [264, 150] on select "prove show evidence upthrow" at bounding box center [269, 150] width 34 height 8
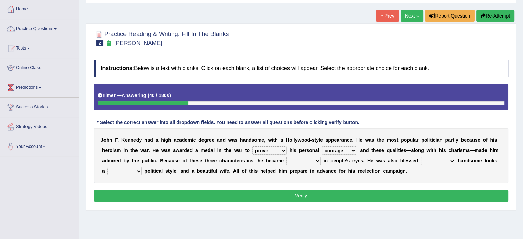
select select "show"
click at [252, 146] on select "prove show evidence upthrow" at bounding box center [269, 150] width 34 height 8
click at [347, 148] on select "passion courage charm liking" at bounding box center [339, 150] width 34 height 8
select select "charm"
click at [322, 146] on select "passion courage charm liking" at bounding box center [339, 150] width 34 height 8
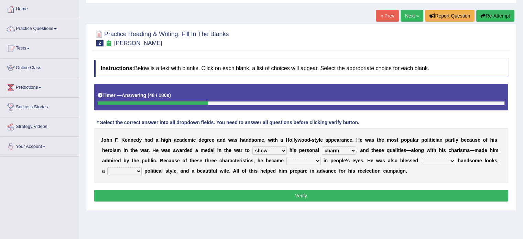
click at [303, 159] on select "iconic ironic identical impotent" at bounding box center [303, 161] width 34 height 8
select select "iconic"
click at [286, 157] on select "iconic ironic identical impotent" at bounding box center [303, 161] width 34 height 8
click at [431, 159] on select "with in upon to" at bounding box center [438, 161] width 34 height 8
select select "with"
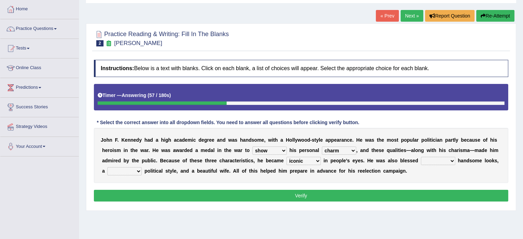
click at [421, 157] on select "with in upon to" at bounding box center [438, 161] width 34 height 8
click at [124, 171] on select "mending mends mended mend" at bounding box center [124, 171] width 34 height 8
select select "mended"
click at [107, 167] on select "mending mends mended mend" at bounding box center [124, 171] width 34 height 8
click at [188, 192] on button "Verify" at bounding box center [301, 196] width 414 height 12
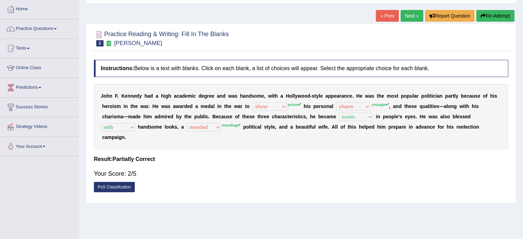
click at [498, 16] on button "Re-Attempt" at bounding box center [495, 16] width 38 height 12
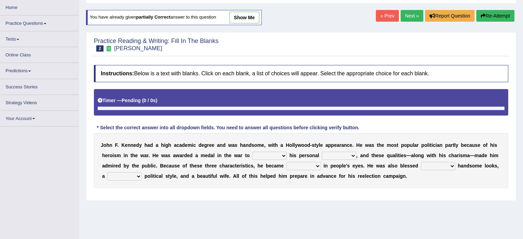
click at [267, 155] on select "prove show evidence upthrow" at bounding box center [269, 156] width 34 height 8
select select "prove"
click at [252, 152] on select "prove show evidence upthrow" at bounding box center [269, 156] width 34 height 8
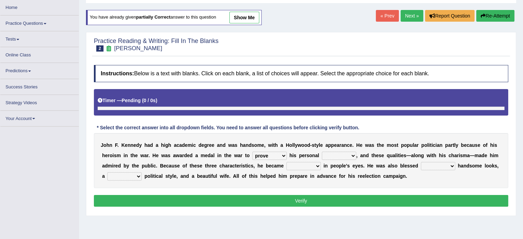
click at [322, 154] on select "passion courage charm liking" at bounding box center [339, 156] width 34 height 8
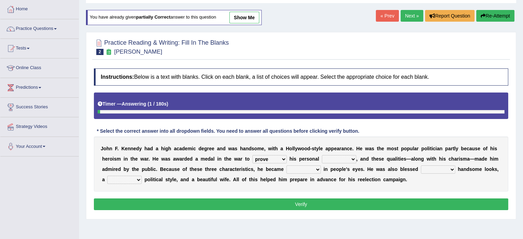
select select "courage"
click at [322, 155] on select "passion courage charm liking" at bounding box center [339, 159] width 34 height 8
click at [309, 168] on select "iconic ironic identical impotent" at bounding box center [303, 169] width 34 height 8
select select "iconic"
click at [286, 165] on select "iconic ironic identical impotent" at bounding box center [303, 169] width 34 height 8
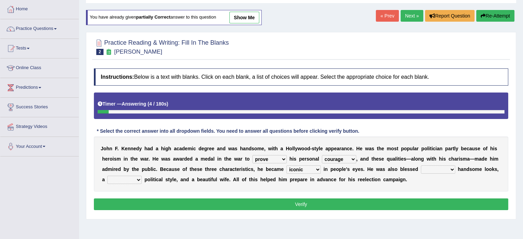
click at [439, 166] on select "with in upon to" at bounding box center [438, 169] width 34 height 8
select select "with"
click at [421, 165] on select "with in upon to" at bounding box center [438, 169] width 34 height 8
click at [130, 178] on select "mending mends mended mend" at bounding box center [124, 180] width 34 height 8
select select "mending"
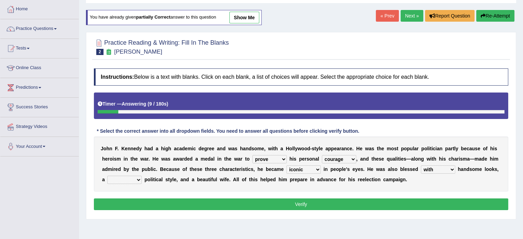
click at [107, 176] on select "mending mends mended mend" at bounding box center [124, 180] width 34 height 8
click at [182, 197] on div "Instructions: Below is a text with blanks. Click on each blank, a list of choic…" at bounding box center [301, 140] width 418 height 151
click at [181, 204] on button "Verify" at bounding box center [301, 204] width 414 height 12
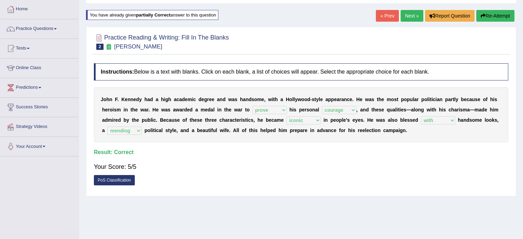
click at [410, 13] on link "Next »" at bounding box center [411, 16] width 23 height 12
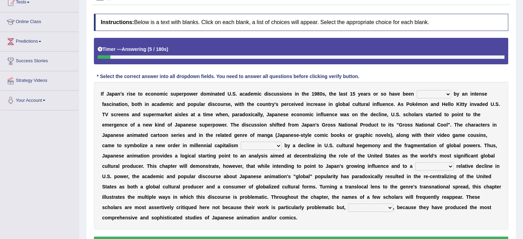
scroll to position [80, 0]
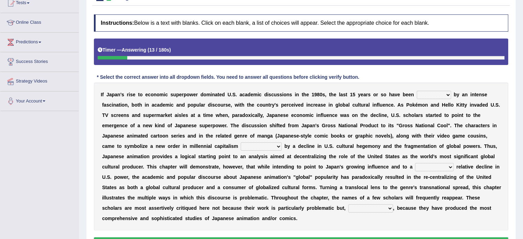
click at [443, 94] on select "marked dedicated made inspired" at bounding box center [434, 95] width 34 height 8
click at [417, 91] on select "marked dedicated made inspired" at bounding box center [434, 95] width 34 height 8
click at [445, 92] on select "marked dedicated made inspired" at bounding box center [434, 95] width 34 height 8
click at [450, 91] on select "marked dedicated made inspired" at bounding box center [434, 95] width 34 height 8
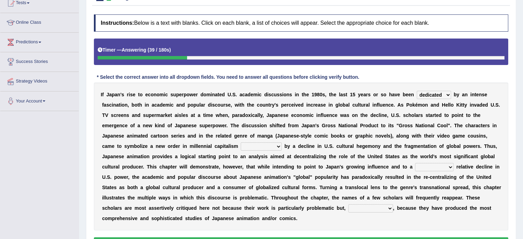
select select "marked"
click at [417, 91] on select "marked dedicated made inspired" at bounding box center [434, 95] width 34 height 8
click at [245, 145] on select "pocessed characterized opposed tangled" at bounding box center [261, 146] width 41 height 8
select select "tangled"
click at [241, 142] on select "pocessed characterized opposed tangled" at bounding box center [261, 146] width 41 height 8
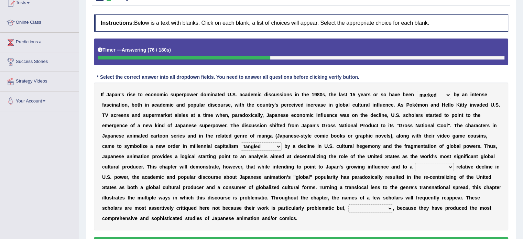
click at [425, 167] on select "concomitant discrete proportional legitimate" at bounding box center [434, 167] width 38 height 8
select select "proportional"
click at [415, 163] on select "concomitant discrete proportional legitimate" at bounding box center [434, 167] width 38 height 8
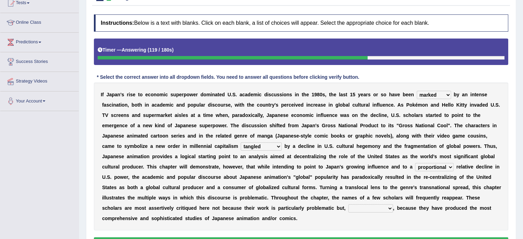
click at [355, 205] on select "however on the contrary in addition on the whole" at bounding box center [370, 208] width 45 height 8
select select "on the contrary"
click at [348, 204] on select "however on the contrary in addition on the whole" at bounding box center [370, 208] width 45 height 8
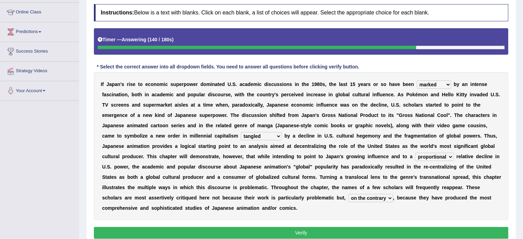
scroll to position [103, 0]
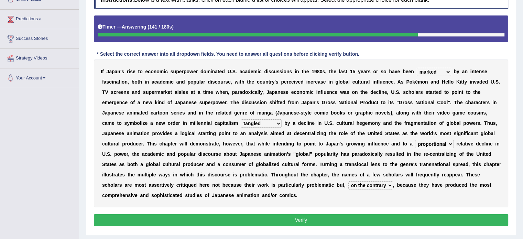
click at [323, 222] on button "Verify" at bounding box center [301, 220] width 414 height 12
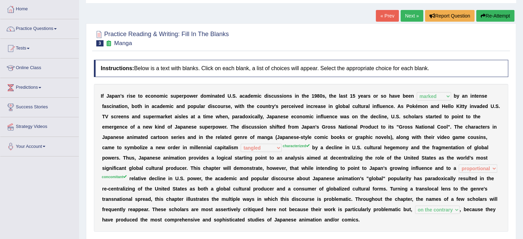
scroll to position [34, 0]
click at [409, 16] on link "Next »" at bounding box center [411, 16] width 23 height 12
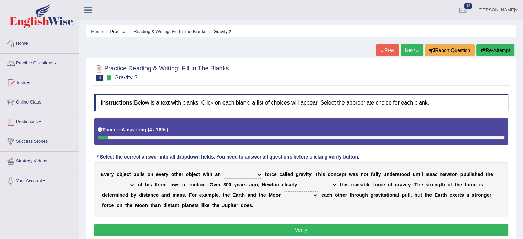
click at [240, 173] on select "invisible unknown unbelievable inconsistent" at bounding box center [242, 174] width 39 height 8
select select "invisible"
click at [223, 170] on select "invisible unknown unbelievable inconsistent" at bounding box center [242, 174] width 39 height 8
click at [236, 174] on select "invisible unknown unbelievable inconsistent" at bounding box center [242, 174] width 39 height 8
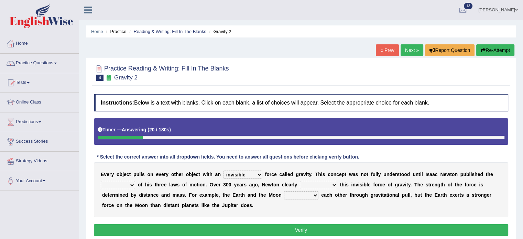
click at [243, 173] on select "invisible unknown unbelievable inconsistent" at bounding box center [242, 174] width 39 height 8
click at [119, 185] on select "concept theory method argument" at bounding box center [118, 185] width 34 height 8
select select "theory"
click at [101, 181] on select "concept theory method argument" at bounding box center [118, 185] width 34 height 8
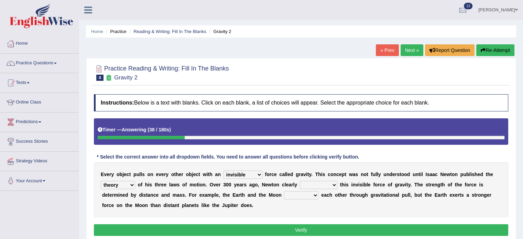
click at [316, 184] on select "explained undermined overturned realized" at bounding box center [318, 185] width 37 height 8
select select "explained"
click at [300, 181] on select "explained undermined overturned realized" at bounding box center [318, 185] width 37 height 8
click at [286, 194] on select "affect spin evade span" at bounding box center [301, 195] width 34 height 8
click at [287, 194] on select "affect spin evade span" at bounding box center [301, 195] width 34 height 8
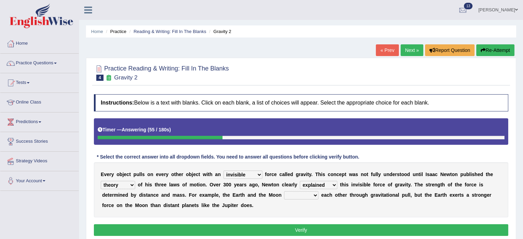
click at [303, 197] on select "affect spin evade span" at bounding box center [301, 195] width 34 height 8
select select "affect"
click at [284, 191] on select "affect spin evade span" at bounding box center [301, 195] width 34 height 8
click at [322, 228] on button "Verify" at bounding box center [301, 230] width 414 height 12
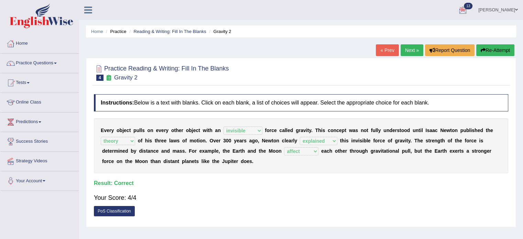
click at [408, 53] on link "Next »" at bounding box center [411, 50] width 23 height 12
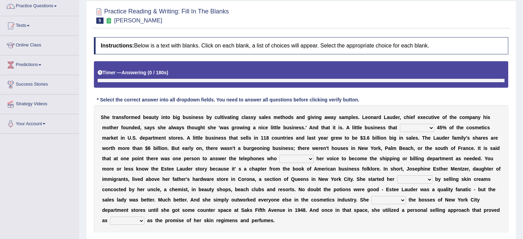
scroll to position [63, 0]
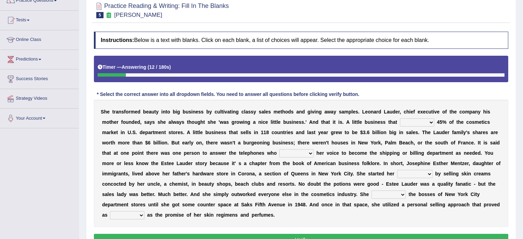
click at [410, 121] on select "has controls makes maintains" at bounding box center [417, 122] width 34 height 8
click at [418, 123] on select "has controls makes maintains" at bounding box center [417, 122] width 34 height 8
select select "maintains"
click at [400, 118] on select "has controls makes maintains" at bounding box center [417, 122] width 34 height 8
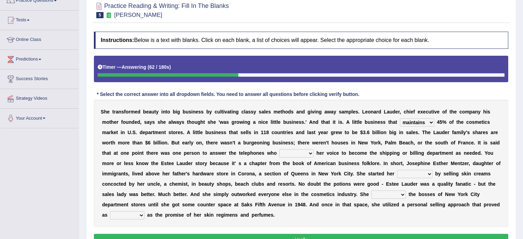
click at [289, 151] on select "switched changed raised used" at bounding box center [296, 153] width 34 height 8
click at [303, 152] on select "switched changed raised used" at bounding box center [296, 153] width 34 height 8
select select "used"
click at [279, 149] on select "switched changed raised used" at bounding box center [296, 153] width 34 height 8
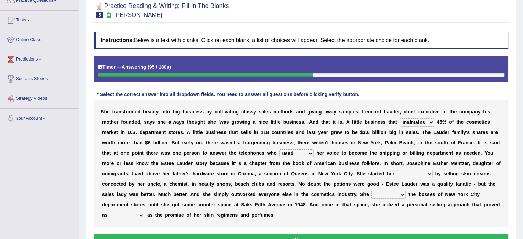
click at [410, 173] on select "job institute companion enterprise" at bounding box center [414, 174] width 35 height 8
select select "job"
click at [397, 170] on select "job institute companion enterprise" at bounding box center [414, 174] width 35 height 8
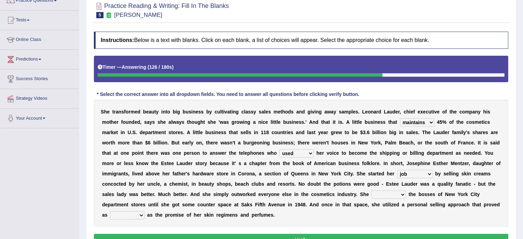
click at [380, 195] on select "stated bridged stalked heaved" at bounding box center [388, 194] width 34 height 8
click at [379, 195] on select "stated bridged stalked heaved" at bounding box center [388, 194] width 34 height 8
click at [402, 195] on select "stated bridged stalked heaved" at bounding box center [388, 194] width 34 height 8
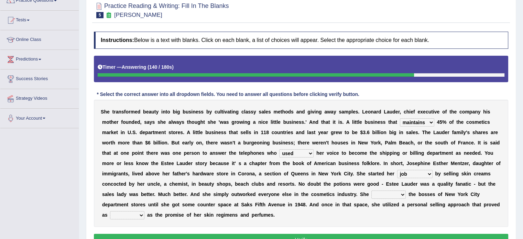
click at [399, 195] on select "stated bridged stalked heaved" at bounding box center [388, 194] width 34 height 8
click at [133, 214] on select "potent ruthless potential expensive" at bounding box center [127, 215] width 34 height 8
select select "potential"
click at [110, 211] on select "potent ruthless potential expensive" at bounding box center [127, 215] width 34 height 8
click at [386, 195] on select "stated bridged stalked heaved" at bounding box center [388, 194] width 34 height 8
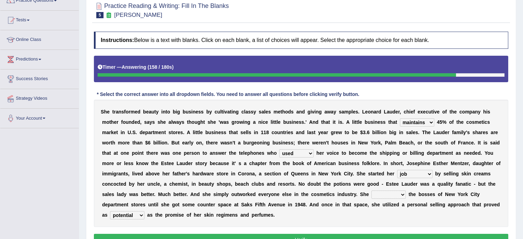
select select "bridged"
click at [371, 190] on select "stated bridged stalked heaved" at bounding box center [388, 194] width 34 height 8
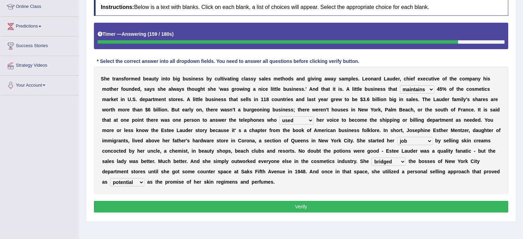
scroll to position [97, 0]
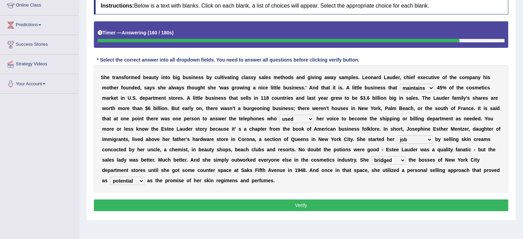
click at [349, 203] on button "Verify" at bounding box center [301, 205] width 414 height 12
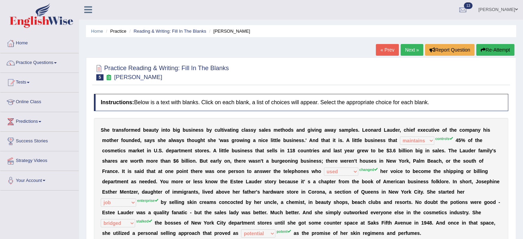
scroll to position [0, 0]
click at [496, 49] on button "Re-Attempt" at bounding box center [495, 50] width 38 height 12
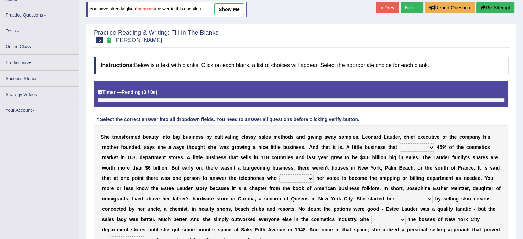
scroll to position [46, 0]
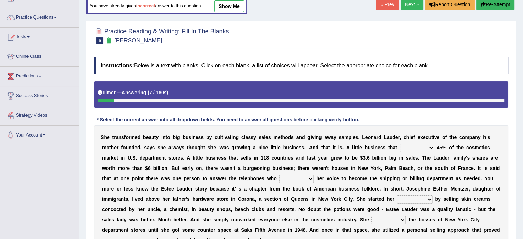
click at [407, 144] on select "has controls makes maintains" at bounding box center [417, 148] width 34 height 8
select select "controls"
click at [400, 144] on select "has controls makes maintains" at bounding box center [417, 148] width 34 height 8
click at [283, 179] on select "switched changed raised used" at bounding box center [296, 179] width 34 height 8
select select "raised"
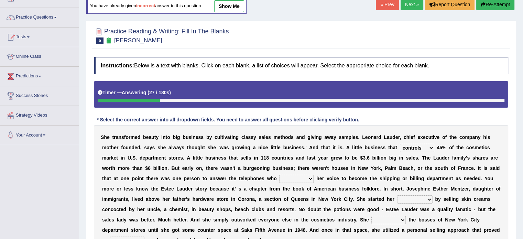
click at [279, 175] on select "switched changed raised used" at bounding box center [296, 179] width 34 height 8
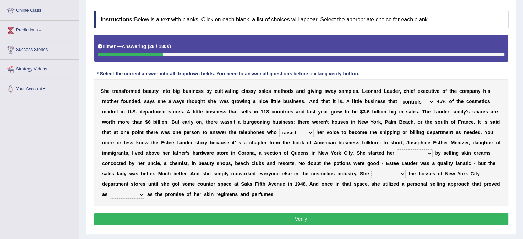
scroll to position [103, 0]
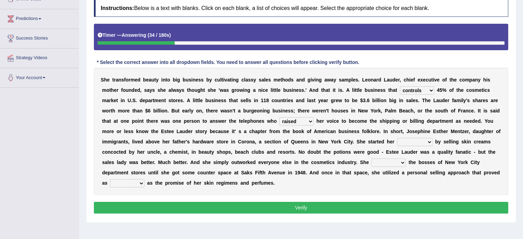
click at [416, 143] on select "job institute companion enterprise" at bounding box center [414, 142] width 35 height 8
select select "companion"
click at [397, 138] on select "job institute companion enterprise" at bounding box center [414, 142] width 35 height 8
click at [379, 163] on select "stated bridged stalked heaved" at bounding box center [388, 162] width 34 height 8
click at [379, 162] on select "stated bridged stalked heaved" at bounding box center [388, 162] width 34 height 8
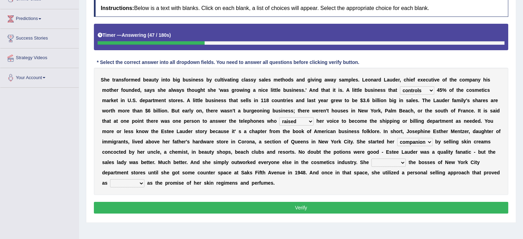
click at [130, 182] on select "potent ruthless potential expensive" at bounding box center [127, 183] width 34 height 8
select select "expensive"
click at [110, 179] on select "potent ruthless potential expensive" at bounding box center [127, 183] width 34 height 8
click at [390, 160] on select "stated bridged stalked heaved" at bounding box center [388, 162] width 34 height 8
select select "stated"
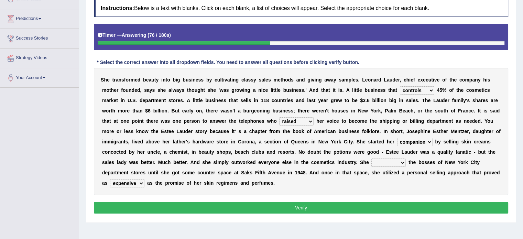
click at [371, 158] on select "stated bridged stalked heaved" at bounding box center [388, 162] width 34 height 8
click at [318, 205] on button "Verify" at bounding box center [301, 208] width 414 height 12
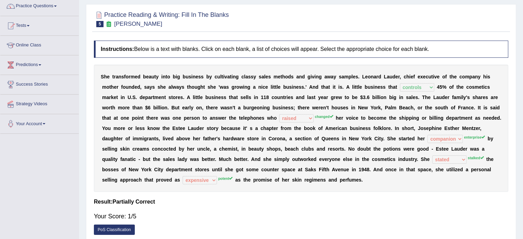
scroll to position [46, 0]
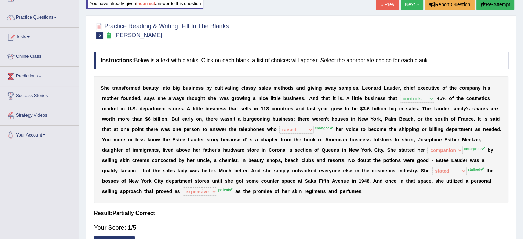
click at [409, 3] on link "Next »" at bounding box center [411, 5] width 23 height 12
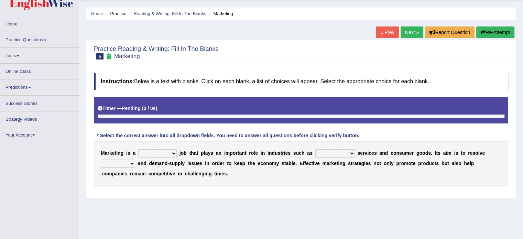
scroll to position [23, 0]
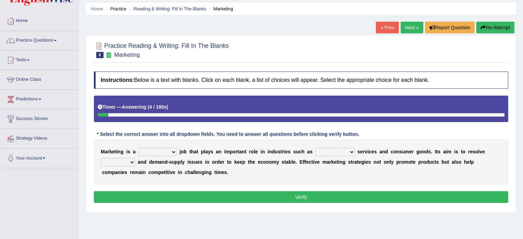
click at [166, 152] on select "professional flexible parochial descriptive" at bounding box center [157, 152] width 38 height 8
select select "flexible"
click at [138, 148] on select "professional flexible parochial descriptive" at bounding box center [157, 152] width 38 height 8
click at [337, 151] on select "civil financial conventional foremost" at bounding box center [335, 152] width 40 height 8
click at [315, 148] on select "civil financial conventional foremost" at bounding box center [335, 152] width 40 height 8
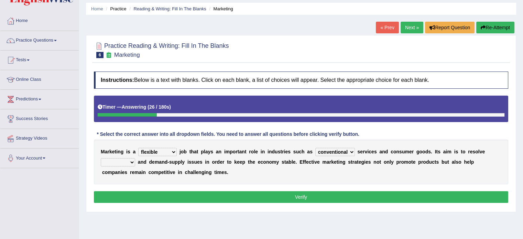
click at [348, 152] on select "civil financial conventional foremost" at bounding box center [335, 152] width 40 height 8
select select "foremost"
click at [315, 148] on select "civil financial conventional foremost" at bounding box center [335, 152] width 40 height 8
click at [110, 160] on select "imbalance excess symmetry budget" at bounding box center [118, 162] width 34 height 8
select select "imbalance"
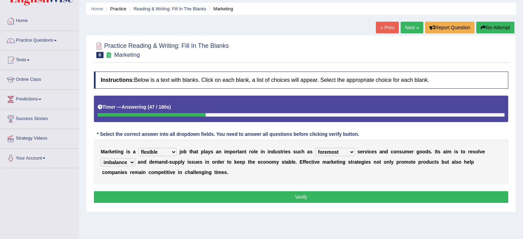
click at [101, 158] on select "imbalance excess symmetry budget" at bounding box center [118, 162] width 34 height 8
click at [170, 193] on button "Verify" at bounding box center [301, 197] width 414 height 12
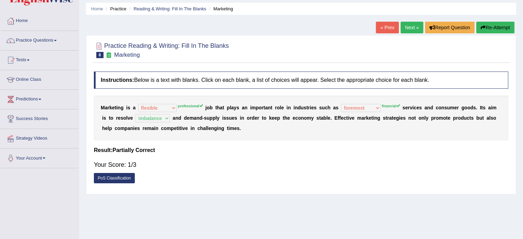
click at [491, 26] on button "Re-Attempt" at bounding box center [495, 28] width 38 height 12
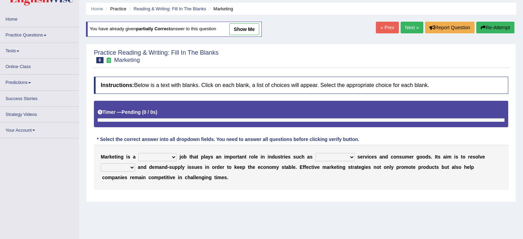
scroll to position [23, 0]
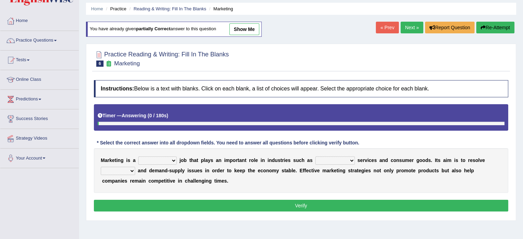
click at [151, 159] on select "professional flexible parochial descriptive" at bounding box center [157, 160] width 38 height 8
select select "professional"
click at [138, 156] on select "professional flexible parochial descriptive" at bounding box center [157, 160] width 38 height 8
click at [326, 160] on select "civil financial conventional foremost" at bounding box center [335, 160] width 40 height 8
select select "conventional"
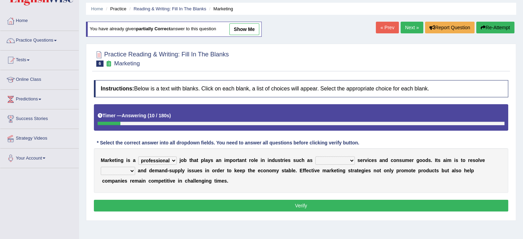
click at [315, 156] on select "civil financial conventional foremost" at bounding box center [335, 160] width 40 height 8
click at [119, 169] on select "imbalance excess symmetry budget" at bounding box center [118, 171] width 34 height 8
select select "imbalance"
click at [101, 167] on select "imbalance excess symmetry budget" at bounding box center [118, 171] width 34 height 8
click at [192, 201] on button "Verify" at bounding box center [301, 206] width 414 height 12
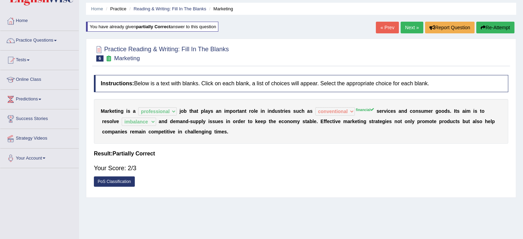
click at [405, 27] on link "Next »" at bounding box center [411, 28] width 23 height 12
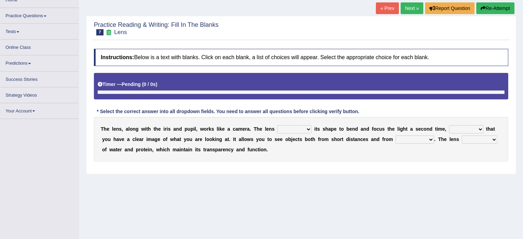
scroll to position [46, 0]
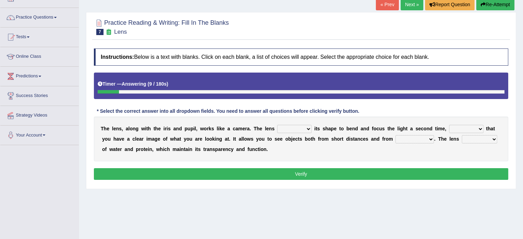
click at [286, 128] on select "adjusts shows selects presents" at bounding box center [294, 129] width 34 height 8
click at [306, 130] on select "adjusts shows selects presents" at bounding box center [294, 129] width 34 height 8
select select "adjusts"
click at [277, 125] on select "adjusts shows selects presents" at bounding box center [294, 129] width 34 height 8
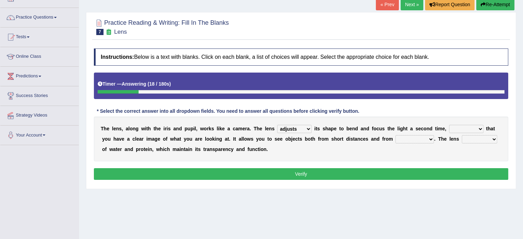
click at [309, 128] on select "adjusts shows selects presents" at bounding box center [294, 129] width 34 height 8
click at [458, 126] on select "ensures to ensure ensure ensured" at bounding box center [466, 129] width 34 height 8
select select "to ensure"
click at [449, 125] on select "ensures to ensure ensure ensured" at bounding box center [466, 129] width 34 height 8
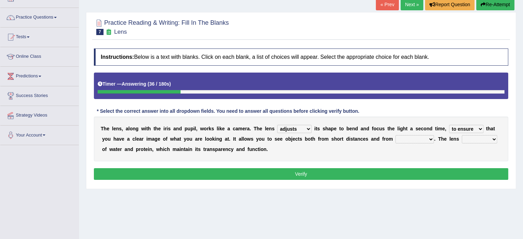
click at [417, 138] on select "far away in between further apart all along" at bounding box center [414, 139] width 38 height 8
select select "far away"
click at [395, 135] on select "far away in between further apart all along" at bounding box center [414, 139] width 38 height 8
click at [473, 139] on select "constitutes comprises composes consists" at bounding box center [479, 139] width 35 height 8
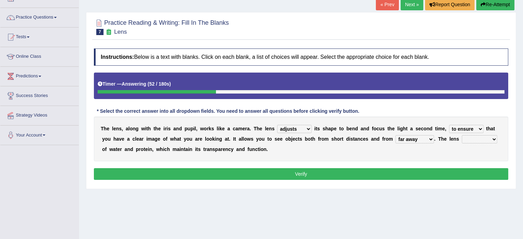
click at [476, 137] on select "constitutes comprises composes consists" at bounding box center [479, 139] width 35 height 8
select select "comprises"
click at [462, 135] on select "constitutes comprises composes consists" at bounding box center [479, 139] width 35 height 8
click at [332, 176] on button "Verify" at bounding box center [301, 174] width 414 height 12
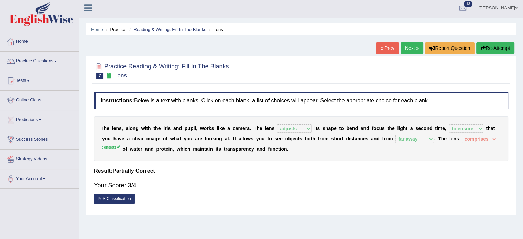
scroll to position [0, 0]
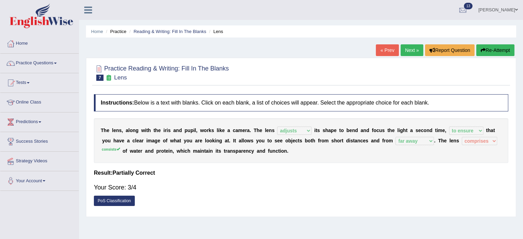
click at [403, 47] on link "Next »" at bounding box center [411, 50] width 23 height 12
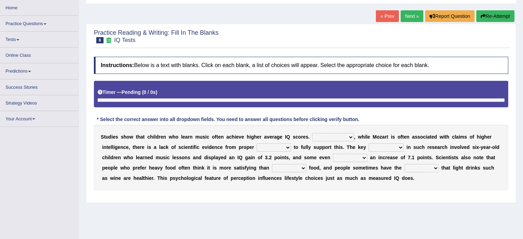
scroll to position [34, 0]
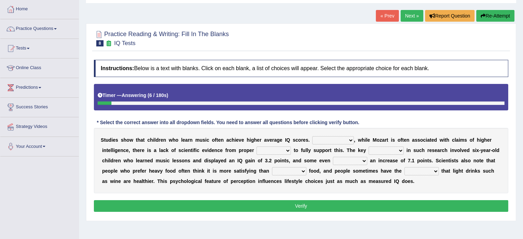
click at [319, 139] on select "However Therefore Consequently While" at bounding box center [333, 140] width 42 height 8
click at [276, 147] on select "test tests testing tested" at bounding box center [273, 150] width 34 height 8
click at [331, 137] on select "However Therefore Consequently While" at bounding box center [333, 140] width 42 height 8
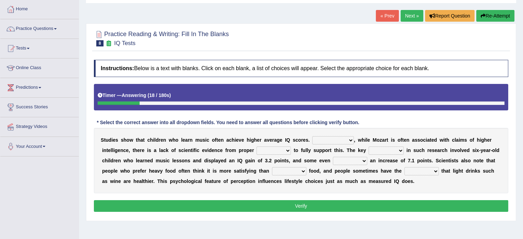
select select "However"
click at [312, 136] on select "However Therefore Consequently While" at bounding box center [333, 140] width 42 height 8
click at [340, 138] on select "However Therefore Consequently While" at bounding box center [333, 140] width 42 height 8
click at [263, 147] on select "test tests testing tested" at bounding box center [273, 150] width 34 height 8
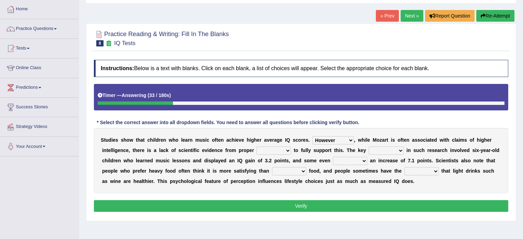
select select "test"
click at [256, 146] on select "test tests testing tested" at bounding box center [273, 150] width 34 height 8
click at [285, 147] on select "test tests testing tested" at bounding box center [273, 150] width 34 height 8
click at [390, 148] on select "process goal implication odd" at bounding box center [385, 150] width 35 height 8
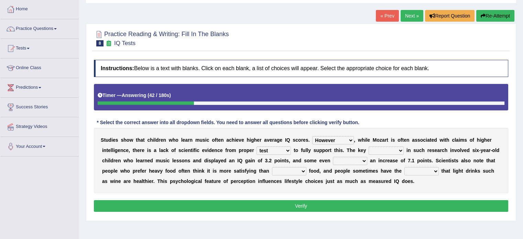
click at [390, 148] on select "process goal implication odd" at bounding box center [385, 150] width 35 height 8
click at [395, 148] on select "process goal implication odd" at bounding box center [385, 150] width 35 height 8
select select "process"
click at [368, 146] on select "process goal implication odd" at bounding box center [385, 150] width 35 height 8
click at [336, 160] on select "exhibited taught learned threatened" at bounding box center [350, 161] width 34 height 8
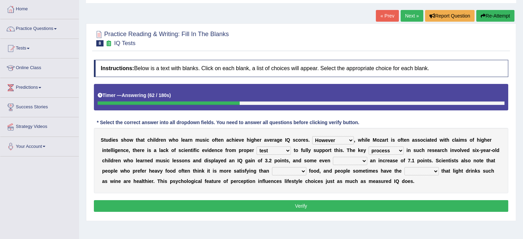
click at [336, 160] on select "exhibited taught learned threatened" at bounding box center [350, 161] width 34 height 8
click at [362, 158] on select "exhibited taught learned threatened" at bounding box center [350, 161] width 34 height 8
select select "learned"
click at [333, 157] on select "exhibited taught learned threatened" at bounding box center [350, 161] width 34 height 8
click at [285, 169] on select "choosy lighter cushiony spooky" at bounding box center [289, 171] width 34 height 8
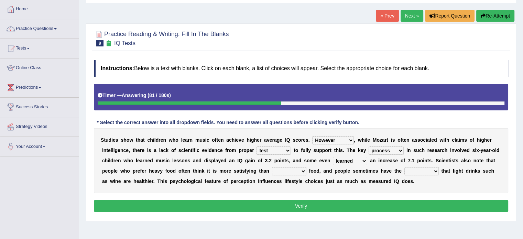
select select "lighter"
click at [272, 167] on select "choosy lighter cushiony spooky" at bounding box center [289, 171] width 34 height 8
click at [417, 171] on select "illusion sight anecdote intention" at bounding box center [421, 171] width 34 height 8
click at [423, 169] on select "illusion sight anecdote intention" at bounding box center [421, 171] width 34 height 8
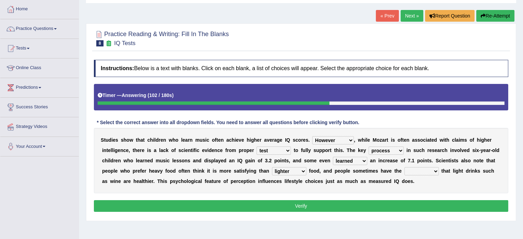
select select "illusion"
click at [404, 167] on select "illusion sight anecdote intention" at bounding box center [421, 171] width 34 height 8
click at [319, 206] on button "Verify" at bounding box center [301, 206] width 414 height 12
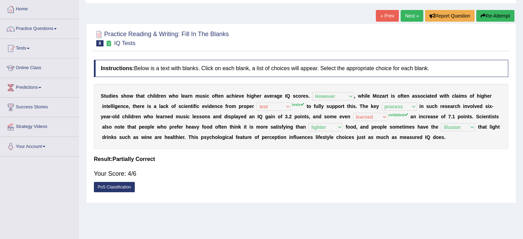
click at [352, 191] on div "PoS Classification" at bounding box center [301, 188] width 414 height 12
click at [407, 15] on link "Next »" at bounding box center [411, 16] width 23 height 12
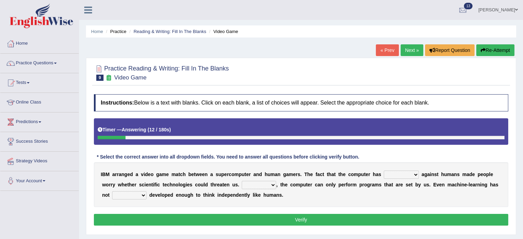
click at [394, 175] on select "competed fought acted challenged" at bounding box center [401, 174] width 35 height 8
select select "acted"
click at [384, 170] on select "competed fought acted challenged" at bounding box center [401, 174] width 35 height 8
click at [253, 185] on select "Moreover However Thus So" at bounding box center [259, 185] width 34 height 8
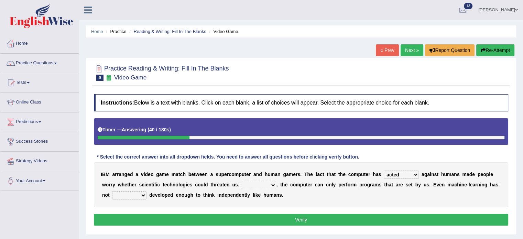
click at [259, 181] on select "Moreover However Thus So" at bounding box center [259, 185] width 34 height 8
select select "So"
click at [242, 181] on select "Moreover However Thus So" at bounding box center [259, 185] width 34 height 8
click at [133, 195] on select "yet still only just" at bounding box center [129, 195] width 34 height 8
click at [134, 194] on select "yet still only just" at bounding box center [129, 195] width 34 height 8
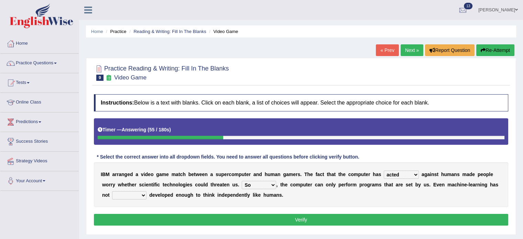
click at [136, 196] on select "yet still only just" at bounding box center [129, 195] width 34 height 8
select select "only"
click at [112, 191] on select "yet still only just" at bounding box center [129, 195] width 34 height 8
click at [214, 223] on button "Verify" at bounding box center [301, 220] width 414 height 12
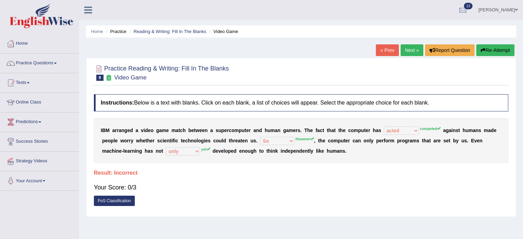
click at [494, 52] on button "Re-Attempt" at bounding box center [495, 50] width 38 height 12
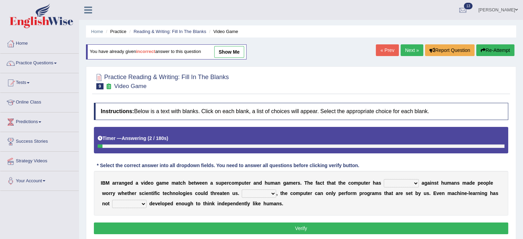
click at [412, 183] on select "competed fought acted challenged" at bounding box center [401, 183] width 35 height 8
select select "competed"
click at [384, 179] on select "competed fought acted challenged" at bounding box center [401, 183] width 35 height 8
click at [267, 191] on select "Moreover However Thus So" at bounding box center [259, 193] width 34 height 8
select select "However"
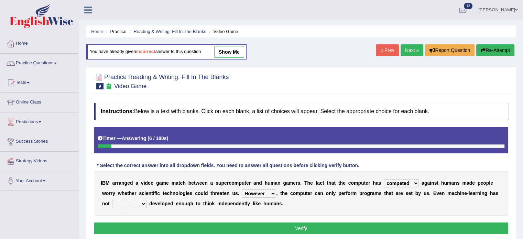
click at [242, 189] on select "Moreover However Thus So" at bounding box center [259, 193] width 34 height 8
click at [130, 203] on select "yet still only just" at bounding box center [129, 204] width 34 height 8
select select "yet"
click at [112, 200] on select "yet still only just" at bounding box center [129, 204] width 34 height 8
click at [211, 227] on button "Verify" at bounding box center [301, 228] width 414 height 12
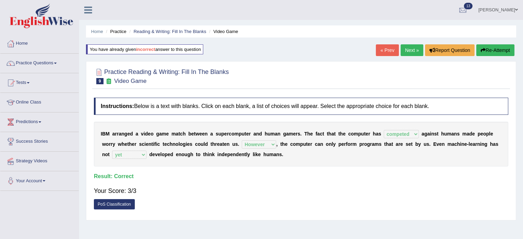
click at [408, 47] on link "Next »" at bounding box center [411, 50] width 23 height 12
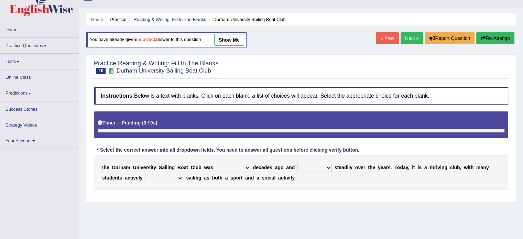
scroll to position [11, 0]
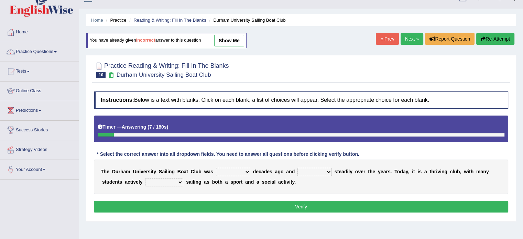
click at [222, 170] on select "found fund founded find" at bounding box center [233, 172] width 34 height 8
select select "found"
click at [216, 168] on select "found fund founded find" at bounding box center [233, 172] width 34 height 8
click at [309, 171] on select "grow growing has grown grown" at bounding box center [314, 172] width 34 height 8
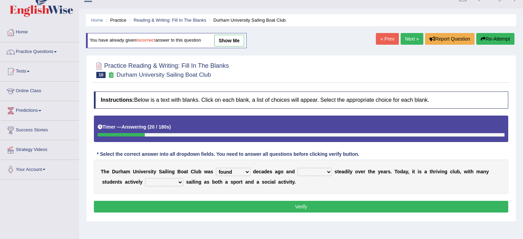
click at [325, 170] on select "grow growing has grown grown" at bounding box center [314, 172] width 34 height 8
select select "grow"
click at [297, 168] on select "grow growing has grown grown" at bounding box center [314, 172] width 34 height 8
click at [164, 179] on select "enjoy enjoyed are enjoying enjoying" at bounding box center [164, 182] width 38 height 8
select select "enjoyed"
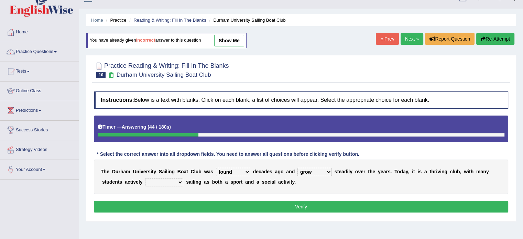
click at [145, 178] on select "enjoy enjoyed are enjoying enjoying" at bounding box center [164, 182] width 38 height 8
click at [167, 208] on button "Verify" at bounding box center [301, 207] width 414 height 12
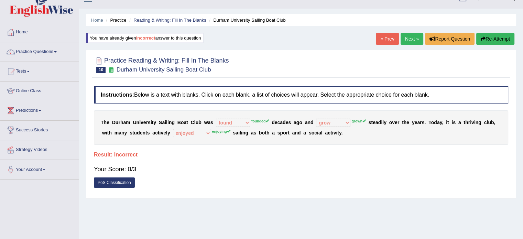
click at [408, 40] on link "Next »" at bounding box center [411, 39] width 23 height 12
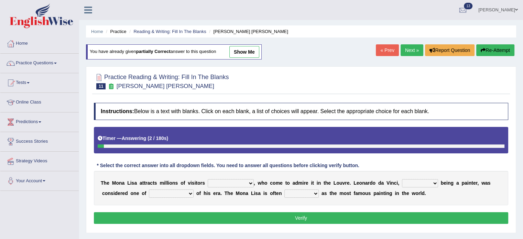
click at [209, 182] on select "around the year the all year all year round per year" at bounding box center [231, 183] width 46 height 8
select select "around the year"
click at [208, 179] on select "around the year the all year all year round per year" at bounding box center [231, 183] width 46 height 8
click at [417, 182] on select "rather than as much as as well as as long as" at bounding box center [420, 183] width 36 height 8
select select "as well as"
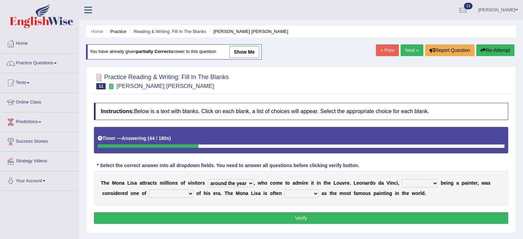
click at [402, 179] on select "rather than as much as as well as as long as" at bounding box center [420, 183] width 36 height 8
click at [185, 191] on select "better artists artist the better artist the best artists" at bounding box center [171, 193] width 45 height 8
select select "the best artists"
click at [149, 189] on select "better artists artist the better artist the best artists" at bounding box center [171, 193] width 45 height 8
click at [288, 193] on select "classified suggested predicted described" at bounding box center [301, 193] width 34 height 8
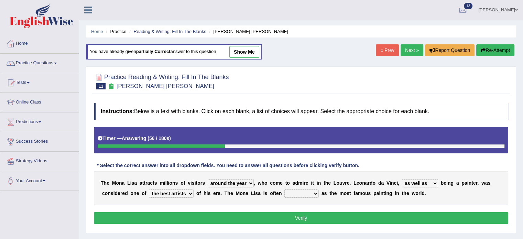
click at [288, 193] on select "classified suggested predicted described" at bounding box center [301, 193] width 34 height 8
click at [311, 190] on select "classified suggested predicted described" at bounding box center [301, 193] width 34 height 8
select select "described"
click at [284, 189] on select "classified suggested predicted described" at bounding box center [301, 193] width 34 height 8
click at [308, 218] on button "Verify" at bounding box center [301, 218] width 414 height 12
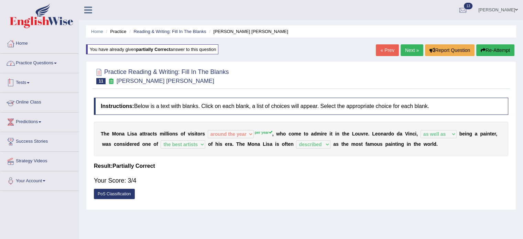
click at [52, 65] on link "Practice Questions" at bounding box center [39, 62] width 78 height 17
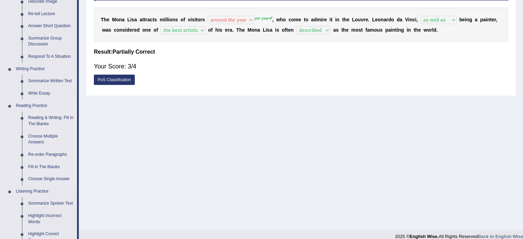
scroll to position [114, 0]
click at [44, 154] on link "Re-order Paragraphs" at bounding box center [51, 154] width 52 height 12
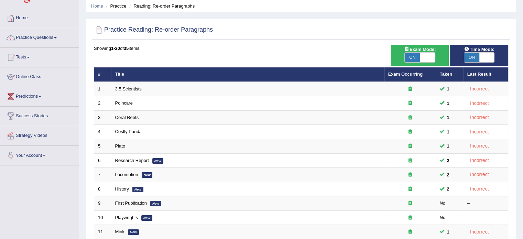
scroll to position [23, 0]
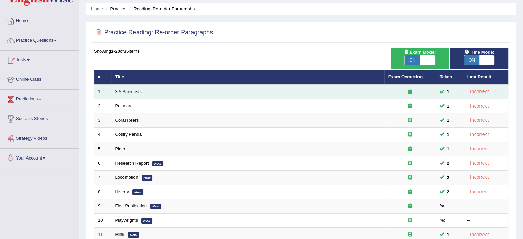
click at [130, 93] on link "3.5 Scientists" at bounding box center [128, 91] width 26 height 5
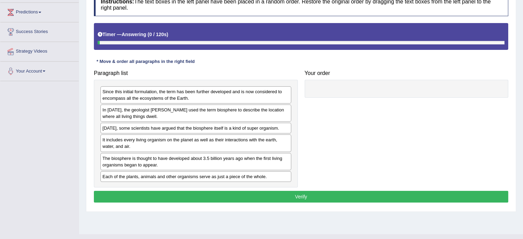
scroll to position [114, 0]
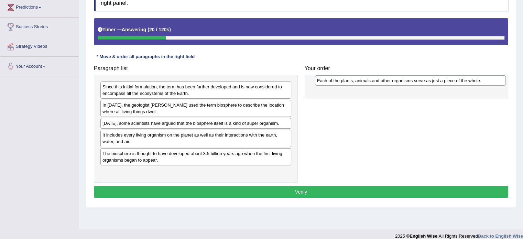
drag, startPoint x: 176, startPoint y: 171, endPoint x: 390, endPoint y: 81, distance: 232.9
click at [390, 81] on div "Each of the plants, animals and other organisms serve as just a piece of the wh…" at bounding box center [410, 80] width 191 height 11
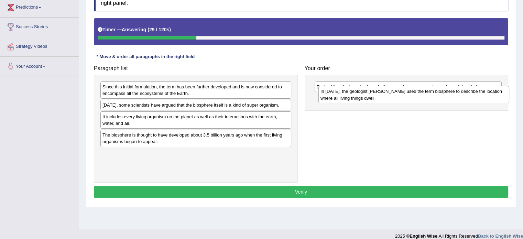
drag, startPoint x: 146, startPoint y: 111, endPoint x: 364, endPoint y: 98, distance: 218.3
click at [364, 98] on div "In [DATE], the geologist [PERSON_NAME] used the term biosphere to describe the …" at bounding box center [413, 94] width 191 height 17
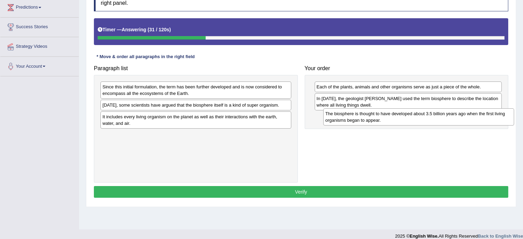
drag, startPoint x: 168, startPoint y: 141, endPoint x: 390, endPoint y: 121, distance: 222.3
click at [390, 121] on div "The biosphere is thought to have developed about 3.5 billion years ago when the…" at bounding box center [418, 116] width 191 height 17
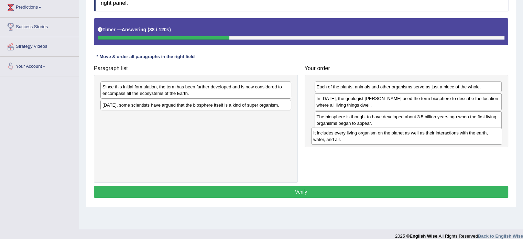
drag, startPoint x: 113, startPoint y: 121, endPoint x: 324, endPoint y: 138, distance: 211.3
click at [324, 138] on div "It includes every living organism on the planet as well as their interactions w…" at bounding box center [406, 136] width 191 height 17
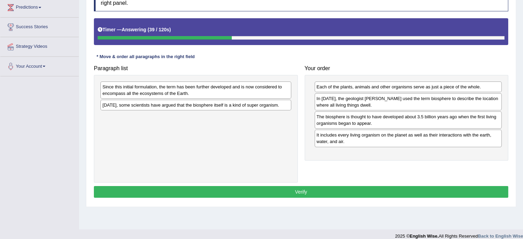
click at [136, 101] on div "Today, some scientists have argued that the biosphere itself is a kind of super…" at bounding box center [195, 105] width 191 height 11
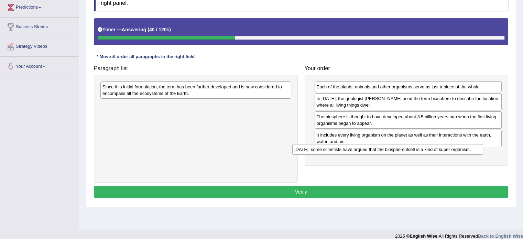
drag, startPoint x: 135, startPoint y: 104, endPoint x: 332, endPoint y: 150, distance: 202.5
click at [332, 150] on div "Today, some scientists have argued that the biosphere itself is a kind of super…" at bounding box center [387, 149] width 191 height 11
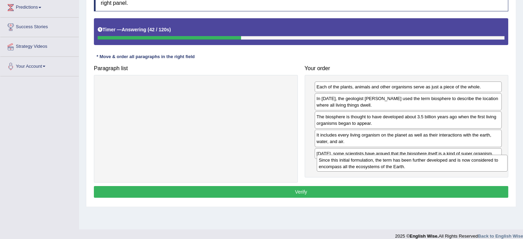
drag, startPoint x: 143, startPoint y: 88, endPoint x: 359, endPoint y: 162, distance: 228.3
click at [359, 162] on div "Since this initial formulation, the term has been further developed and is now …" at bounding box center [412, 163] width 191 height 17
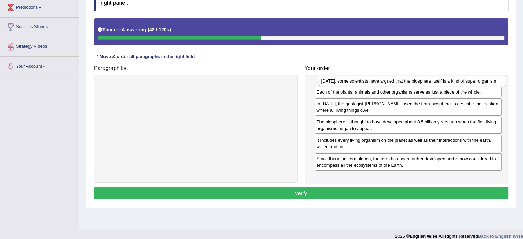
drag, startPoint x: 343, startPoint y: 153, endPoint x: 341, endPoint y: 81, distance: 72.2
click at [343, 81] on div "Today, some scientists have argued that the biosphere itself is a kind of super…" at bounding box center [412, 81] width 187 height 11
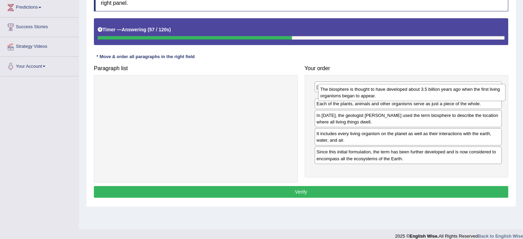
drag, startPoint x: 359, startPoint y: 132, endPoint x: 363, endPoint y: 93, distance: 39.0
click at [363, 93] on div "The biosphere is thought to have developed about 3.5 billion years ago when the…" at bounding box center [411, 92] width 187 height 17
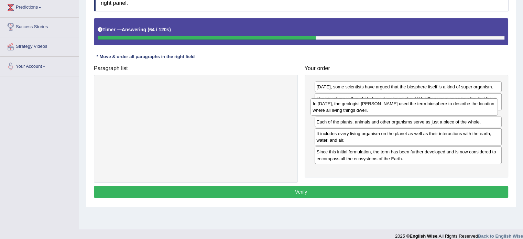
drag, startPoint x: 360, startPoint y: 134, endPoint x: 358, endPoint y: 110, distance: 24.9
click at [357, 110] on div "In 1875, the geologist Eduard Suess used the term biosphere to describe the loc…" at bounding box center [403, 106] width 187 height 17
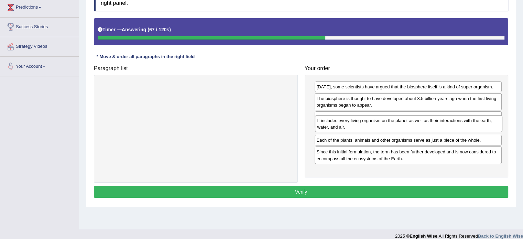
drag, startPoint x: 359, startPoint y: 150, endPoint x: 360, endPoint y: 125, distance: 25.1
click at [360, 125] on div "It includes every living organism on the planet as well as their interactions w…" at bounding box center [408, 123] width 187 height 17
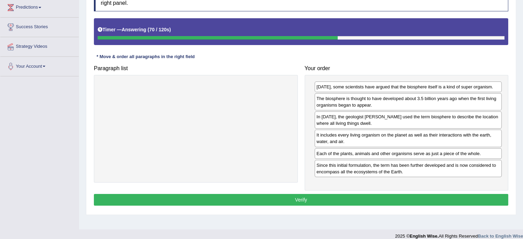
click at [347, 201] on button "Verify" at bounding box center [301, 200] width 414 height 12
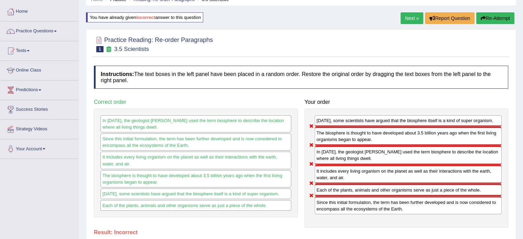
scroll to position [23, 0]
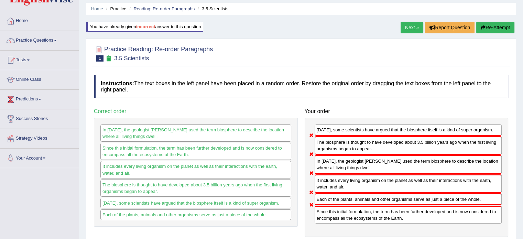
click at [483, 26] on icon "button" at bounding box center [482, 27] width 5 height 5
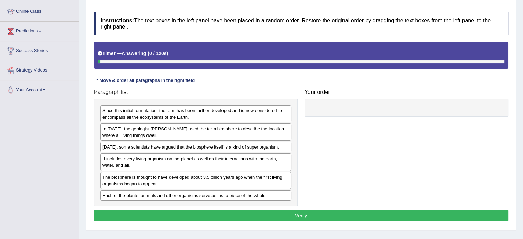
scroll to position [91, 0]
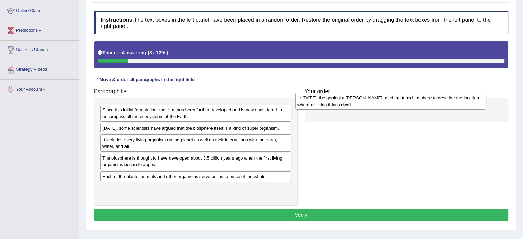
drag, startPoint x: 146, startPoint y: 132, endPoint x: 316, endPoint y: 102, distance: 172.7
click at [316, 102] on div "In [DATE], the geologist [PERSON_NAME] used the term biosphere to describe the …" at bounding box center [390, 100] width 191 height 17
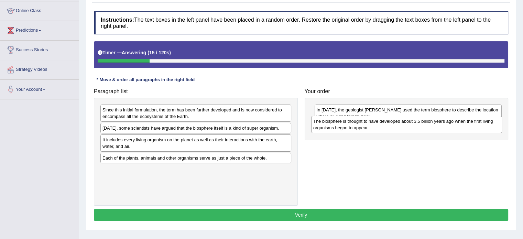
drag, startPoint x: 122, startPoint y: 163, endPoint x: 331, endPoint y: 126, distance: 212.2
click at [331, 126] on div "The biosphere is thought to have developed about 3.5 billion years ago when the…" at bounding box center [406, 124] width 191 height 17
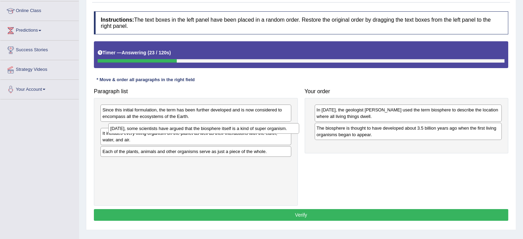
drag, startPoint x: 152, startPoint y: 128, endPoint x: 160, endPoint y: 129, distance: 8.0
click at [160, 129] on div "[DATE], some scientists have argued that the biosphere itself is a kind of supe…" at bounding box center [203, 128] width 191 height 11
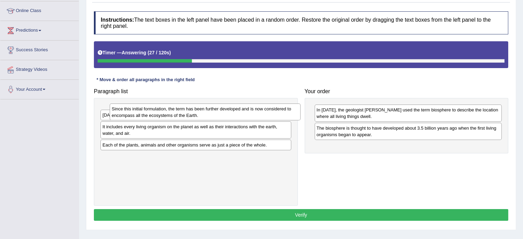
drag, startPoint x: 148, startPoint y: 112, endPoint x: 158, endPoint y: 111, distance: 9.4
click at [158, 111] on div "Since this initial formulation, the term has been further developed and is now …" at bounding box center [205, 111] width 191 height 17
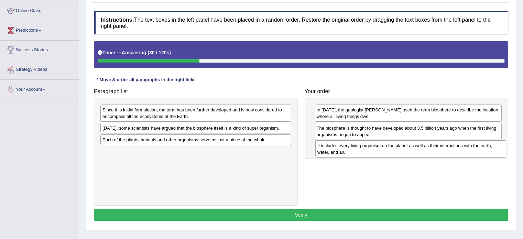
drag, startPoint x: 139, startPoint y: 141, endPoint x: 350, endPoint y: 147, distance: 210.8
click at [350, 147] on div "It includes every living organism on the planet as well as their interactions w…" at bounding box center [410, 148] width 191 height 17
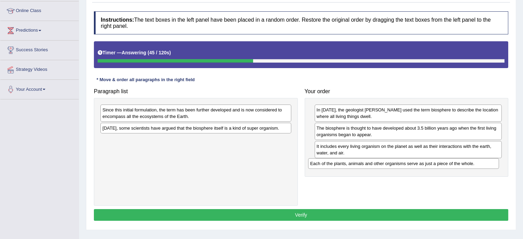
drag, startPoint x: 205, startPoint y: 140, endPoint x: 412, endPoint y: 164, distance: 209.0
click at [412, 164] on div "Each of the plants, animals and other organisms serve as just a piece of the wh…" at bounding box center [403, 163] width 191 height 11
click at [168, 128] on div "[DATE], some scientists have argued that the biosphere itself is a kind of supe…" at bounding box center [195, 128] width 191 height 11
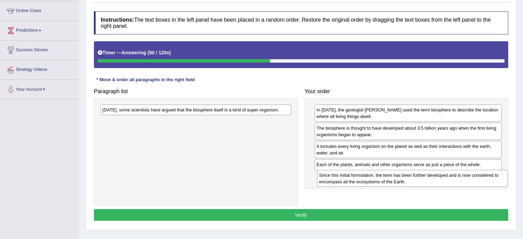
drag, startPoint x: 168, startPoint y: 115, endPoint x: 385, endPoint y: 180, distance: 226.2
click at [385, 180] on div "Since this initial formulation, the term has been further developed and is now …" at bounding box center [412, 178] width 191 height 17
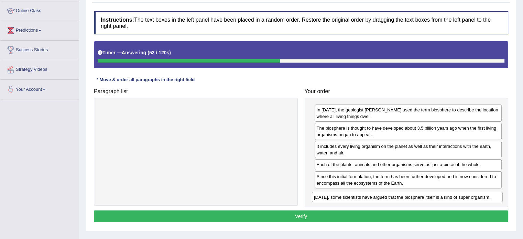
drag, startPoint x: 179, startPoint y: 109, endPoint x: 390, endPoint y: 196, distance: 228.8
click at [390, 196] on div "[DATE], some scientists have argued that the biosphere itself is a kind of supe…" at bounding box center [407, 197] width 191 height 11
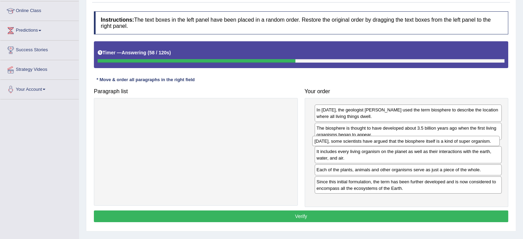
drag, startPoint x: 351, startPoint y: 196, endPoint x: 349, endPoint y: 143, distance: 53.3
click at [349, 143] on div "[DATE], some scientists have argued that the biosphere itself is a kind of supe…" at bounding box center [405, 141] width 187 height 11
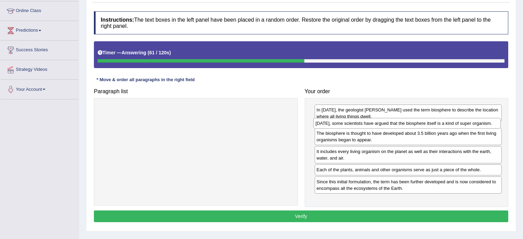
drag, startPoint x: 351, startPoint y: 146, endPoint x: 350, endPoint y: 123, distance: 22.7
click at [350, 123] on div "[DATE], some scientists have argued that the biosphere itself is a kind of supe…" at bounding box center [406, 123] width 187 height 11
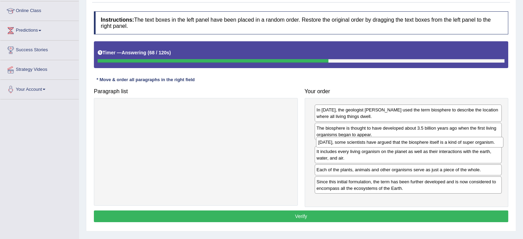
drag, startPoint x: 377, startPoint y: 131, endPoint x: 378, endPoint y: 145, distance: 14.9
click at [378, 145] on div "[DATE], some scientists have argued that the biosphere itself is a kind of supe…" at bounding box center [409, 142] width 187 height 11
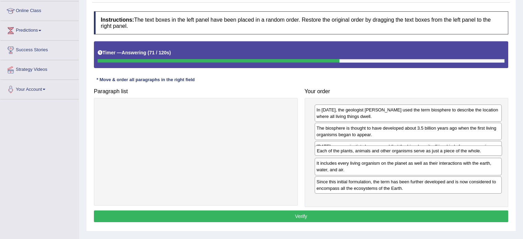
drag, startPoint x: 373, startPoint y: 177, endPoint x: 373, endPoint y: 151, distance: 25.4
click at [373, 151] on div "Each of the plants, animals and other organisms serve as just a piece of the wh…" at bounding box center [407, 150] width 187 height 11
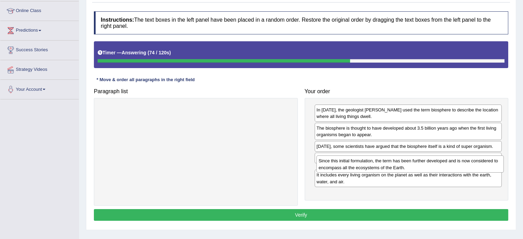
drag, startPoint x: 374, startPoint y: 193, endPoint x: 376, endPoint y: 167, distance: 26.5
click at [376, 167] on div "Since this initial formulation, the term has been further developed and is now …" at bounding box center [409, 163] width 187 height 17
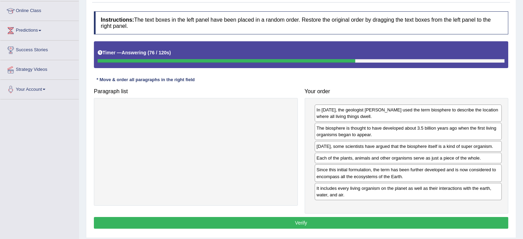
click at [341, 219] on button "Verify" at bounding box center [301, 223] width 414 height 12
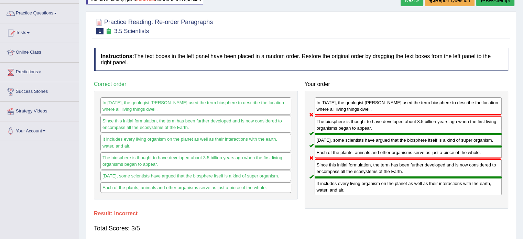
scroll to position [45, 0]
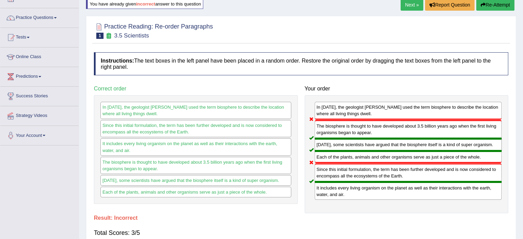
click at [411, 4] on link "Next »" at bounding box center [411, 5] width 23 height 12
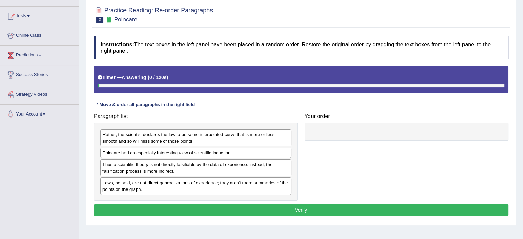
scroll to position [91, 0]
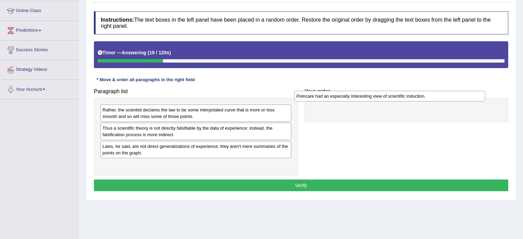
drag, startPoint x: 120, startPoint y: 129, endPoint x: 313, endPoint y: 97, distance: 196.4
click at [313, 97] on div "Poincare had an especially interesting view of scientific induction." at bounding box center [389, 96] width 191 height 11
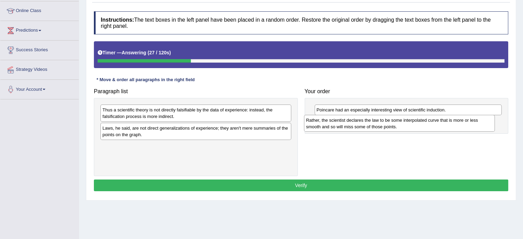
drag, startPoint x: 120, startPoint y: 115, endPoint x: 323, endPoint y: 125, distance: 203.7
click at [323, 125] on div "Rather, the scientist declares the law to be some interpolated curve that is mo…" at bounding box center [399, 123] width 191 height 17
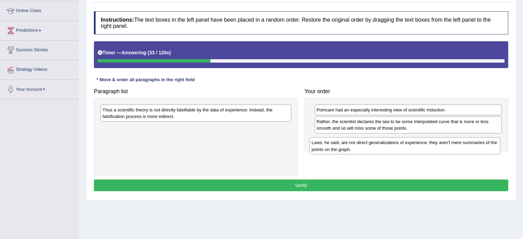
drag, startPoint x: 122, startPoint y: 127, endPoint x: 329, endPoint y: 132, distance: 206.6
click at [336, 137] on div "Laws, he said, are not direct generalizations of experience; they aren't mere s…" at bounding box center [404, 145] width 191 height 17
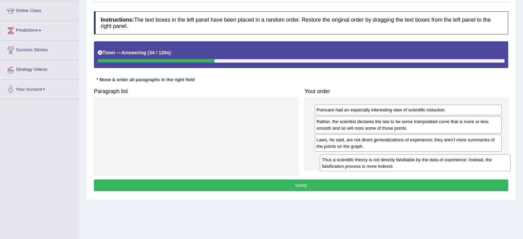
drag, startPoint x: 177, startPoint y: 118, endPoint x: 396, endPoint y: 164, distance: 223.4
click at [396, 164] on div "Thus a scientific theory is not directly falsifiable by the data of experience:…" at bounding box center [415, 162] width 191 height 17
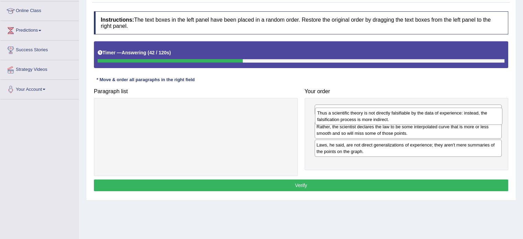
drag, startPoint x: 352, startPoint y: 164, endPoint x: 353, endPoint y: 119, distance: 45.0
click at [353, 119] on div "Thus a scientific theory is not directly falsifiable by the data of experience:…" at bounding box center [408, 116] width 187 height 17
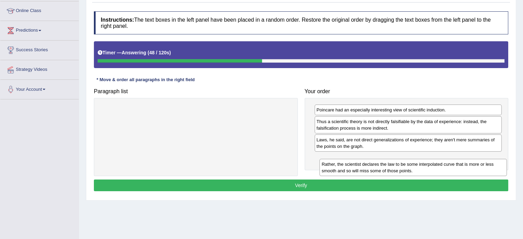
drag, startPoint x: 373, startPoint y: 142, endPoint x: 378, endPoint y: 167, distance: 25.9
click at [378, 167] on div "Rather, the scientist declares the law to be some interpolated curve that is mo…" at bounding box center [412, 167] width 187 height 17
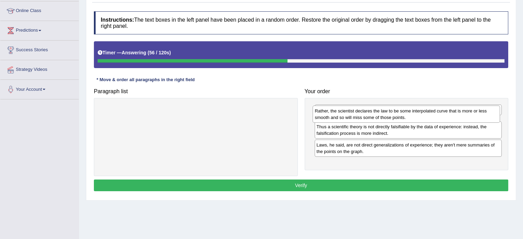
drag, startPoint x: 359, startPoint y: 164, endPoint x: 358, endPoint y: 117, distance: 46.8
click at [358, 117] on div "Rather, the scientist declares the law to be some interpolated curve that is mo…" at bounding box center [405, 114] width 187 height 17
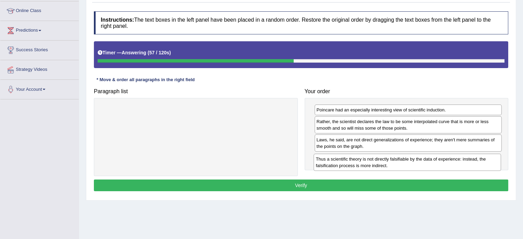
drag, startPoint x: 354, startPoint y: 143, endPoint x: 354, endPoint y: 159, distance: 16.2
click at [354, 160] on div "Thus a scientific theory is not directly falsifiable by the data of experience:…" at bounding box center [406, 162] width 187 height 17
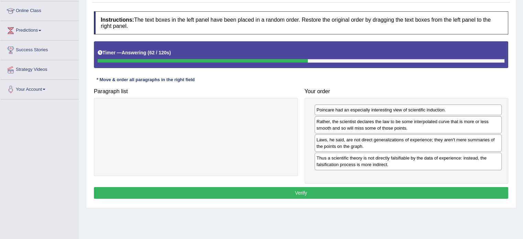
click at [323, 192] on button "Verify" at bounding box center [301, 193] width 414 height 12
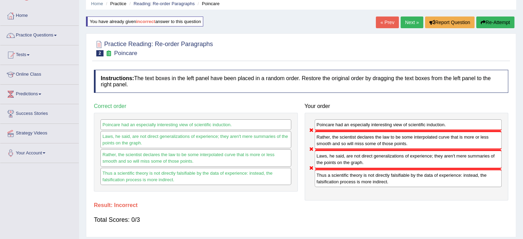
scroll to position [23, 0]
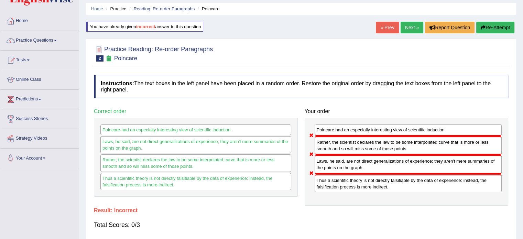
click at [485, 30] on button "Re-Attempt" at bounding box center [495, 28] width 38 height 12
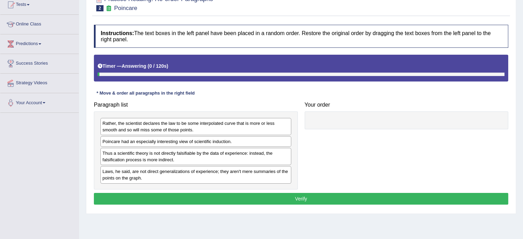
scroll to position [80, 0]
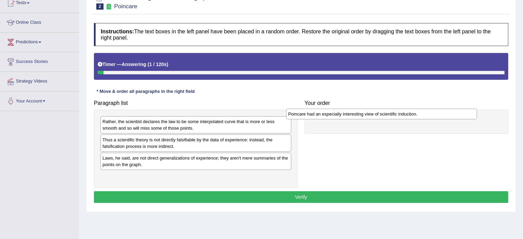
drag, startPoint x: 205, startPoint y: 142, endPoint x: 400, endPoint y: 117, distance: 196.5
click at [396, 117] on div "Poincare had an especially interesting view of scientific induction." at bounding box center [381, 114] width 191 height 11
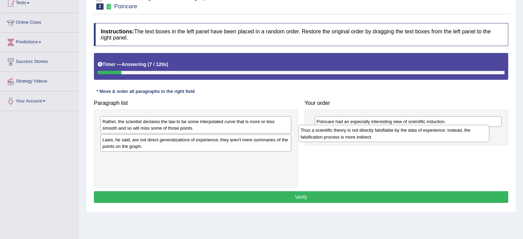
drag, startPoint x: 156, startPoint y: 147, endPoint x: 354, endPoint y: 138, distance: 198.2
click at [354, 138] on div "Thus a scientific theory is not directly falsifiable by the data of experience:…" at bounding box center [393, 133] width 191 height 17
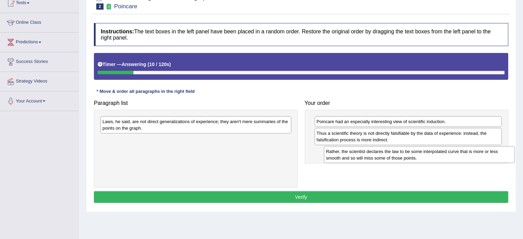
drag, startPoint x: 131, startPoint y: 122, endPoint x: 332, endPoint y: 147, distance: 202.6
click at [354, 151] on div "Rather, the scientist declares the law to be some interpolated curve that is mo…" at bounding box center [419, 154] width 191 height 17
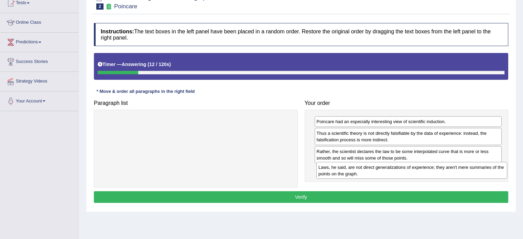
drag, startPoint x: 228, startPoint y: 152, endPoint x: 383, endPoint y: 166, distance: 156.0
click at [383, 167] on div "Laws, he said, are not direct generalizations of experience; they aren't mere s…" at bounding box center [411, 170] width 191 height 17
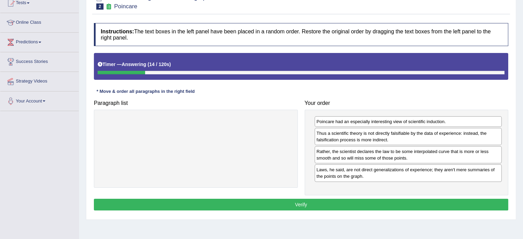
click at [317, 199] on button "Verify" at bounding box center [301, 205] width 414 height 12
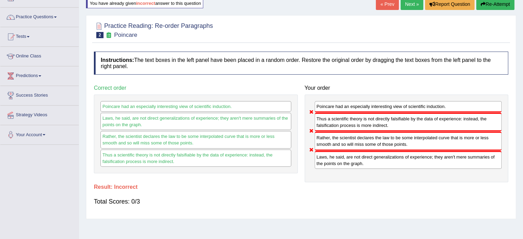
scroll to position [11, 0]
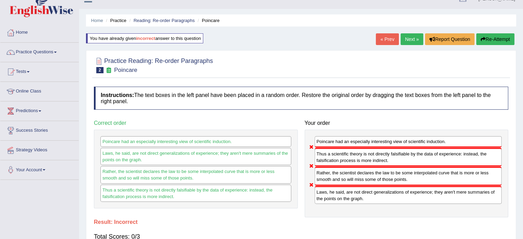
click at [415, 41] on link "Next »" at bounding box center [411, 39] width 23 height 12
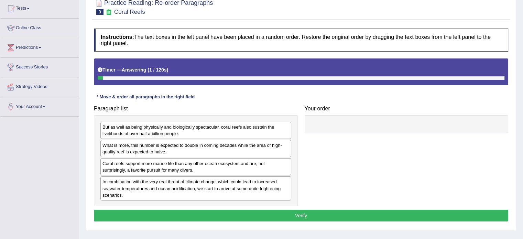
scroll to position [80, 0]
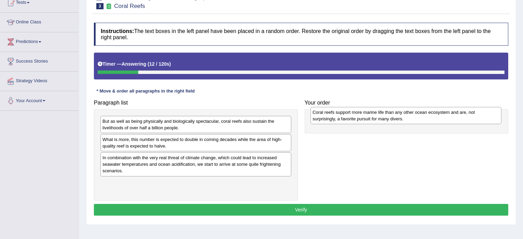
drag, startPoint x: 142, startPoint y: 159, endPoint x: 352, endPoint y: 114, distance: 214.8
click at [352, 114] on div "Coral reefs support more marine life than any other ocean ecosystem and are, no…" at bounding box center [405, 115] width 191 height 17
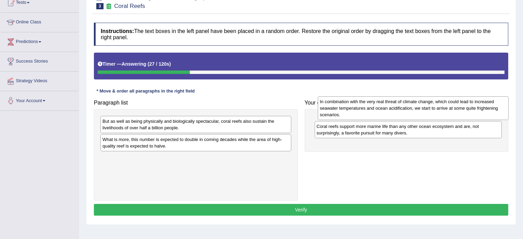
drag, startPoint x: 157, startPoint y: 165, endPoint x: 374, endPoint y: 109, distance: 224.1
click at [374, 109] on div "In combination with the very real threat of climate change, which could lead to…" at bounding box center [413, 108] width 191 height 24
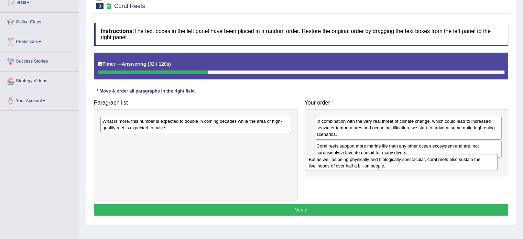
drag, startPoint x: 144, startPoint y: 128, endPoint x: 351, endPoint y: 166, distance: 209.7
click at [351, 166] on div "But as well as being physically and biologically spectacular, coral reefs also …" at bounding box center [402, 162] width 191 height 17
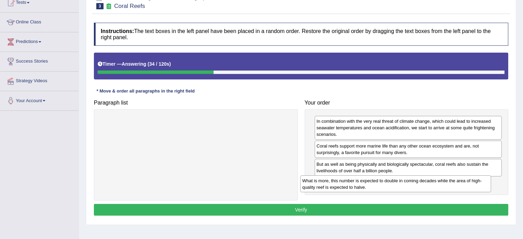
drag, startPoint x: 173, startPoint y: 128, endPoint x: 375, endPoint y: 187, distance: 209.8
click at [375, 187] on div "What is more, this number is expected to double in coming decades while the are…" at bounding box center [395, 183] width 191 height 17
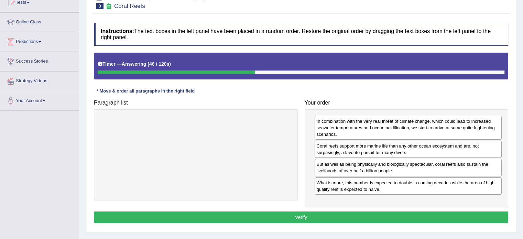
click at [350, 217] on button "Verify" at bounding box center [301, 217] width 414 height 12
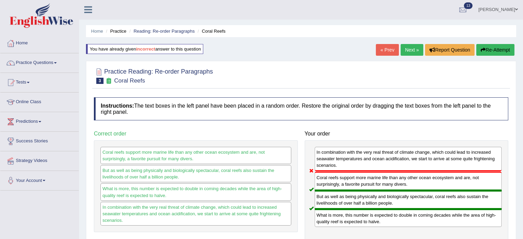
scroll to position [0, 0]
click at [406, 48] on link "Next »" at bounding box center [411, 50] width 23 height 12
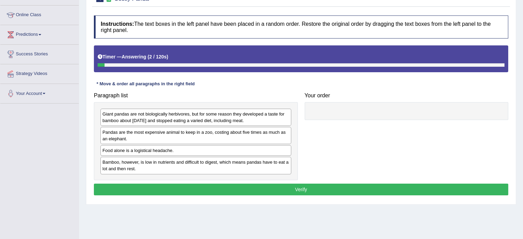
scroll to position [91, 0]
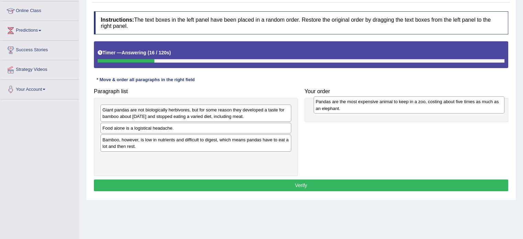
drag, startPoint x: 111, startPoint y: 131, endPoint x: 324, endPoint y: 105, distance: 214.7
click at [324, 105] on div "Pandas are the most expensive animal to keep in a zoo, costing about five times…" at bounding box center [408, 104] width 191 height 17
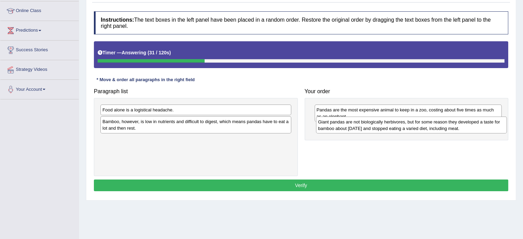
drag, startPoint x: 127, startPoint y: 115, endPoint x: 342, endPoint y: 127, distance: 215.8
click at [342, 127] on div "Giant pandas are not biologically herbivores, but for some reason they develope…" at bounding box center [411, 125] width 191 height 17
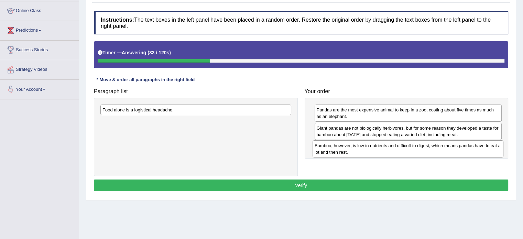
drag, startPoint x: 163, startPoint y: 123, endPoint x: 376, endPoint y: 146, distance: 214.7
click at [375, 147] on div "Bamboo, however, is low in nutrients and difficult to digest, which means panda…" at bounding box center [407, 148] width 191 height 17
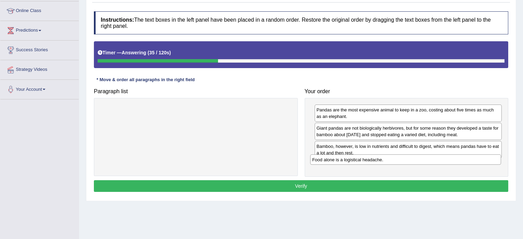
drag, startPoint x: 168, startPoint y: 108, endPoint x: 377, endPoint y: 158, distance: 215.4
click at [377, 158] on div "Food alone is a logistical headache." at bounding box center [405, 159] width 191 height 11
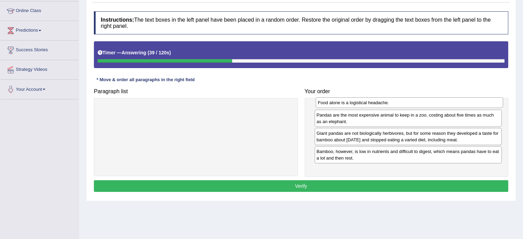
drag, startPoint x: 364, startPoint y: 166, endPoint x: 366, endPoint y: 104, distance: 61.5
click at [366, 104] on div "Food alone is a logistical headache." at bounding box center [409, 102] width 187 height 11
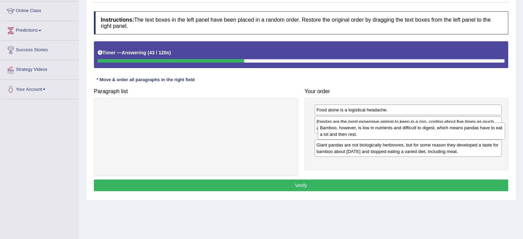
drag, startPoint x: 375, startPoint y: 165, endPoint x: 378, endPoint y: 134, distance: 30.4
click at [378, 134] on div "Bamboo, however, is low in nutrients and difficult to digest, which means panda…" at bounding box center [411, 130] width 187 height 17
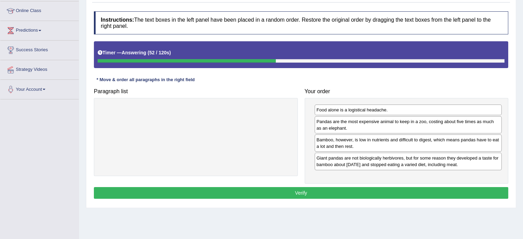
click at [309, 192] on button "Verify" at bounding box center [301, 193] width 414 height 12
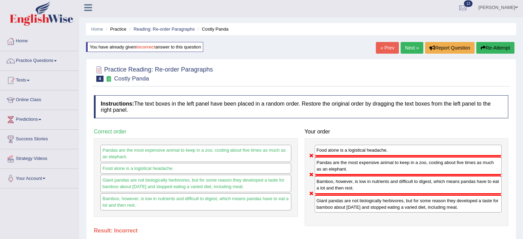
scroll to position [0, 0]
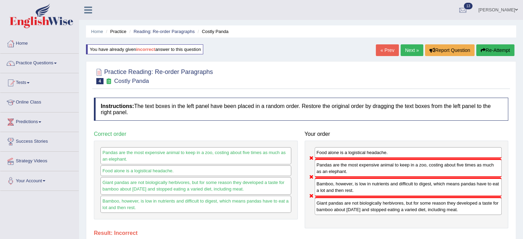
click at [500, 57] on div "« Prev Next » Report Question Re-Attempt" at bounding box center [446, 50] width 140 height 13
click at [501, 51] on button "Re-Attempt" at bounding box center [495, 50] width 38 height 12
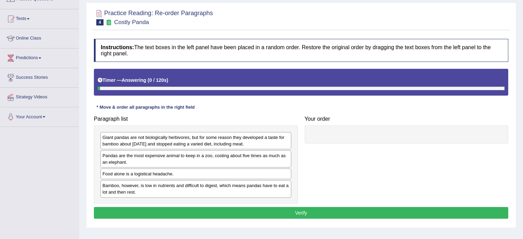
scroll to position [69, 0]
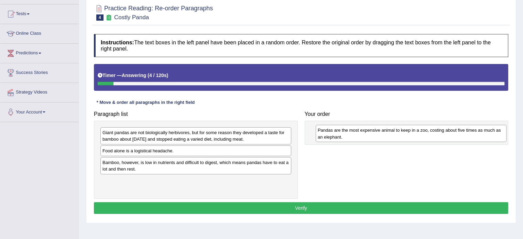
drag, startPoint x: 121, startPoint y: 152, endPoint x: 336, endPoint y: 131, distance: 216.1
click at [336, 131] on div "Pandas are the most expensive animal to keep in a zoo, costing about five times…" at bounding box center [411, 133] width 191 height 17
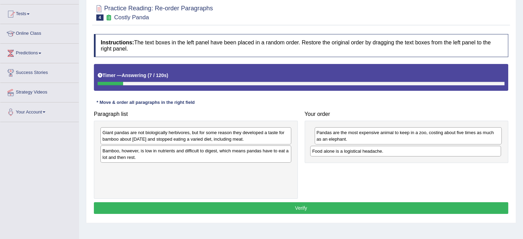
drag, startPoint x: 134, startPoint y: 152, endPoint x: 354, endPoint y: 150, distance: 220.0
click at [354, 150] on div "Food alone is a logistical headache." at bounding box center [405, 151] width 191 height 11
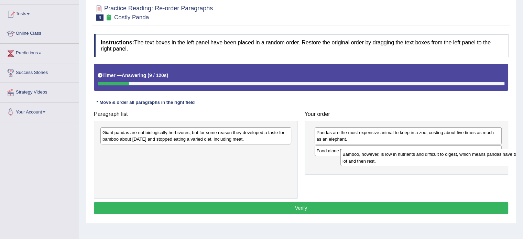
drag, startPoint x: 130, startPoint y: 154, endPoint x: 369, endPoint y: 158, distance: 239.9
click at [369, 158] on div "Bamboo, however, is low in nutrients and difficult to digest, which means panda…" at bounding box center [435, 157] width 191 height 17
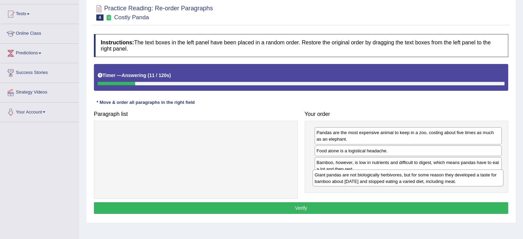
drag, startPoint x: 195, startPoint y: 150, endPoint x: 348, endPoint y: 177, distance: 155.6
click at [348, 177] on div "Giant pandas are not biologically herbivores, but for some reason they develope…" at bounding box center [407, 177] width 191 height 17
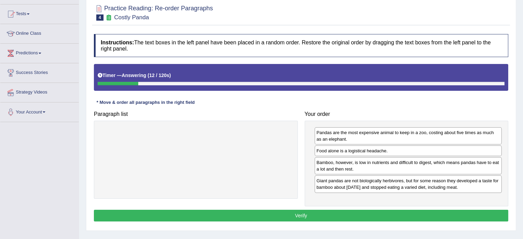
click at [322, 215] on button "Verify" at bounding box center [301, 216] width 414 height 12
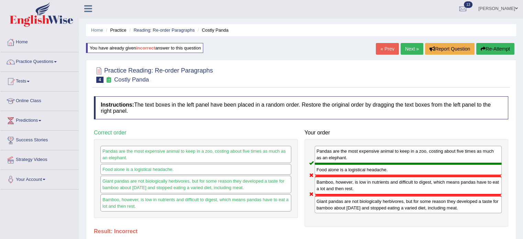
scroll to position [0, 0]
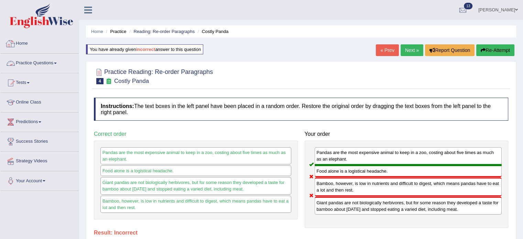
click at [45, 66] on link "Practice Questions" at bounding box center [39, 62] width 78 height 17
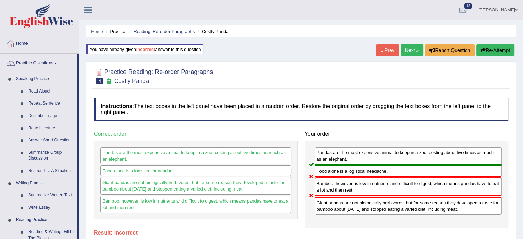
click at [407, 48] on link "Next »" at bounding box center [411, 50] width 23 height 12
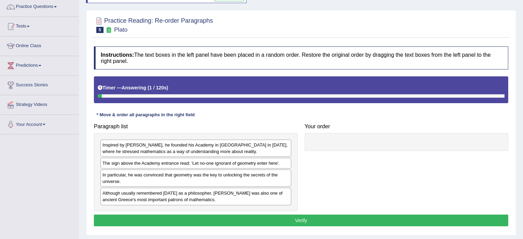
scroll to position [69, 0]
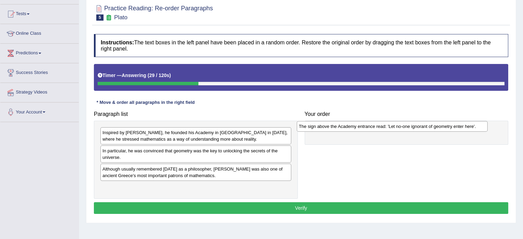
drag, startPoint x: 121, startPoint y: 152, endPoint x: 317, endPoint y: 128, distance: 197.7
click at [317, 128] on div "The sign above the Academy entrance read: 'Let no-one ignorant of geometry ente…" at bounding box center [392, 126] width 191 height 11
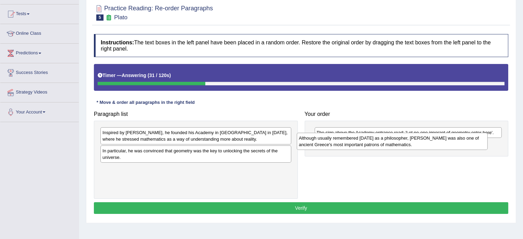
drag, startPoint x: 121, startPoint y: 172, endPoint x: 331, endPoint y: 142, distance: 212.5
click at [331, 142] on div "Although usually remembered [DATE] as a philosopher, [PERSON_NAME] was also one…" at bounding box center [392, 141] width 191 height 17
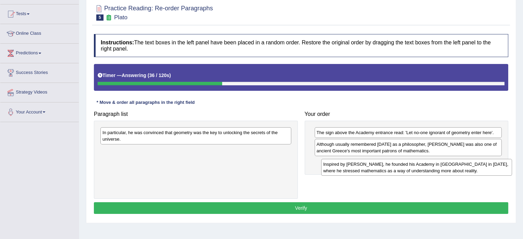
drag, startPoint x: 158, startPoint y: 139, endPoint x: 379, endPoint y: 170, distance: 223.6
click at [379, 170] on div "Inspired by [PERSON_NAME], he founded his Academy in [GEOGRAPHIC_DATA] in [DATE…" at bounding box center [416, 167] width 191 height 17
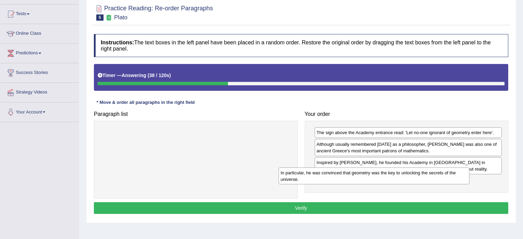
drag, startPoint x: 190, startPoint y: 136, endPoint x: 389, endPoint y: 180, distance: 204.1
click at [389, 180] on div "In particular, he was convinced that geometry was the key to unlocking the secr…" at bounding box center [373, 175] width 191 height 17
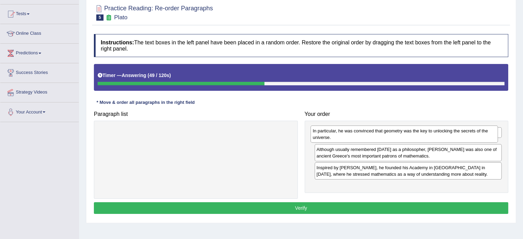
drag, startPoint x: 389, startPoint y: 189, endPoint x: 386, endPoint y: 140, distance: 48.9
click at [385, 139] on div "In particular, he was convinced that geometry was the key to unlocking the secr…" at bounding box center [403, 133] width 187 height 17
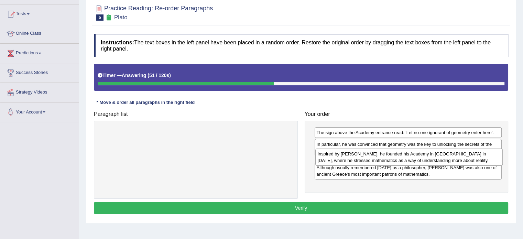
drag, startPoint x: 377, startPoint y: 184, endPoint x: 378, endPoint y: 156, distance: 27.9
click at [378, 156] on div "Inspired by [PERSON_NAME], he founded his Academy in [GEOGRAPHIC_DATA] in [DATE…" at bounding box center [408, 156] width 187 height 17
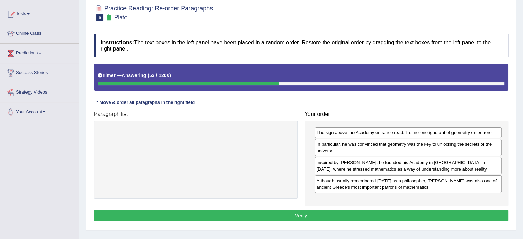
click at [365, 203] on div "The sign above the Academy entrance read: 'Let no-one ignorant of geometry ente…" at bounding box center [407, 164] width 204 height 86
click at [364, 220] on div "Instructions: The text boxes in the left panel have been placed in a random ord…" at bounding box center [301, 129] width 418 height 196
click at [366, 213] on button "Verify" at bounding box center [301, 216] width 414 height 12
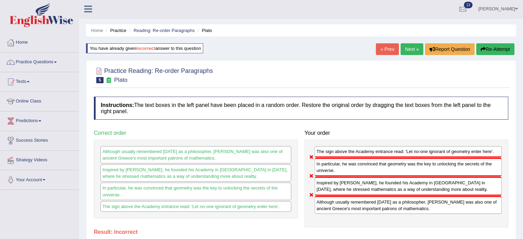
scroll to position [0, 0]
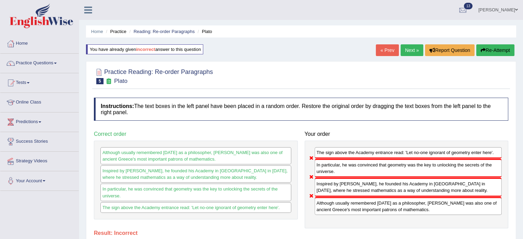
click at [413, 48] on link "Next »" at bounding box center [411, 50] width 23 height 12
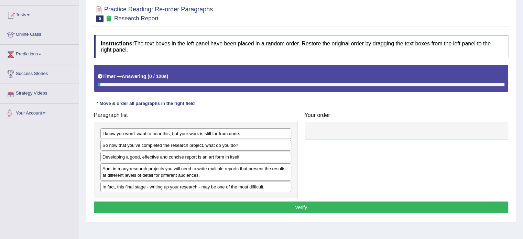
scroll to position [69, 0]
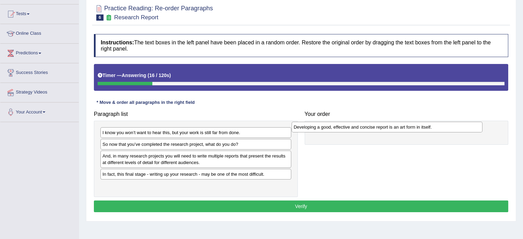
drag, startPoint x: 169, startPoint y: 158, endPoint x: 360, endPoint y: 130, distance: 193.2
click at [360, 130] on div "Developing a good, effective and concise report is an art form in itself." at bounding box center [386, 127] width 191 height 11
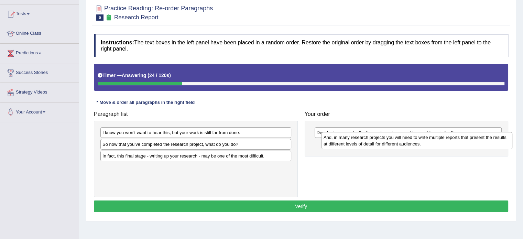
drag, startPoint x: 135, startPoint y: 164, endPoint x: 356, endPoint y: 145, distance: 221.7
click at [356, 145] on div "And, in many research projects you will need to write multiple reports that pre…" at bounding box center [416, 140] width 191 height 17
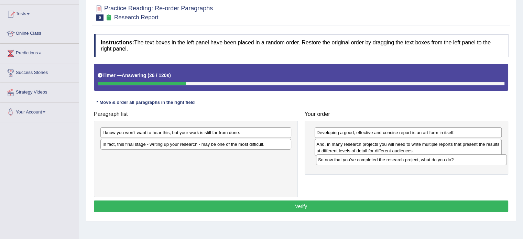
drag, startPoint x: 172, startPoint y: 154, endPoint x: 354, endPoint y: 161, distance: 182.0
click at [364, 163] on div "So now that you’ve completed the research project, what do you do?" at bounding box center [411, 159] width 191 height 11
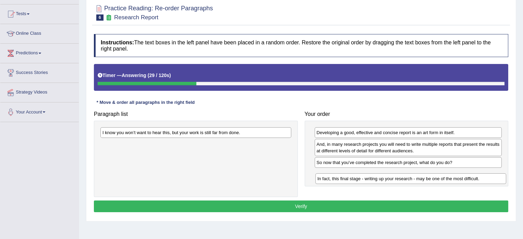
drag, startPoint x: 151, startPoint y: 148, endPoint x: 365, endPoint y: 182, distance: 216.5
click at [365, 182] on div "In fact, this final stage - writing up your research - may be one of the most d…" at bounding box center [410, 178] width 191 height 11
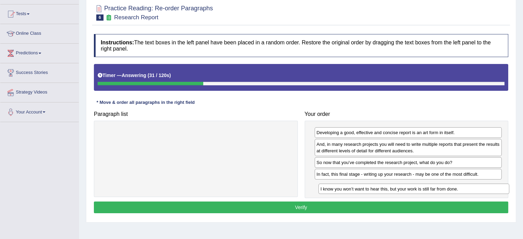
drag, startPoint x: 213, startPoint y: 144, endPoint x: 384, endPoint y: 189, distance: 175.9
click at [384, 189] on div "I know you won’t want to hear this, but your work is still far from done." at bounding box center [413, 189] width 191 height 11
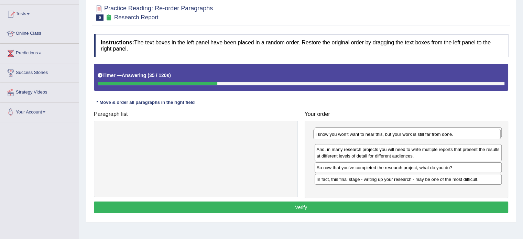
drag, startPoint x: 375, startPoint y: 187, endPoint x: 375, endPoint y: 137, distance: 49.8
click at [375, 137] on div "I know you won’t want to hear this, but your work is still far from done." at bounding box center [406, 134] width 187 height 11
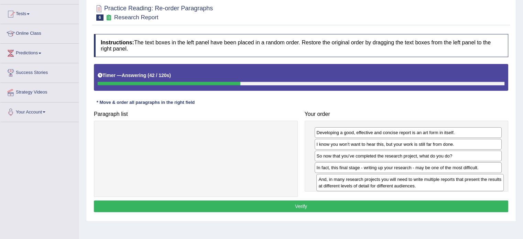
drag, startPoint x: 370, startPoint y: 159, endPoint x: 373, endPoint y: 183, distance: 23.8
click at [373, 183] on div "And, in many research projects you will need to write multiple reports that pre…" at bounding box center [409, 182] width 187 height 17
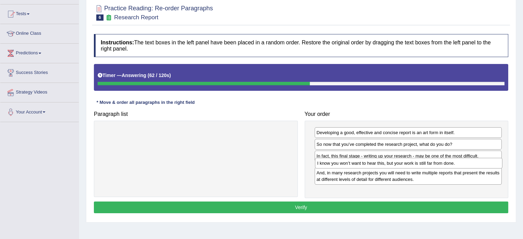
drag, startPoint x: 363, startPoint y: 144, endPoint x: 364, endPoint y: 162, distance: 18.2
click at [364, 162] on div "I know you won’t want to hear this, but your work is still far from done." at bounding box center [408, 163] width 187 height 11
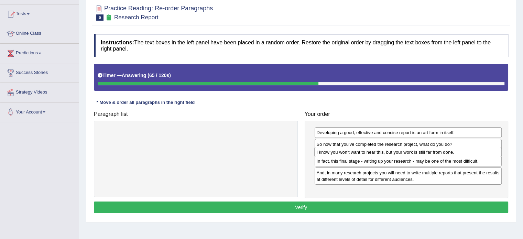
drag, startPoint x: 341, startPoint y: 168, endPoint x: 341, endPoint y: 152, distance: 15.8
click at [341, 152] on div "I know you won’t want to hear this, but your work is still far from done." at bounding box center [407, 152] width 187 height 11
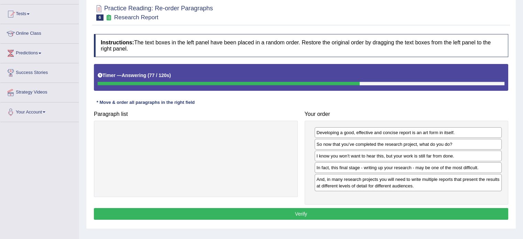
click at [327, 217] on button "Verify" at bounding box center [301, 214] width 414 height 12
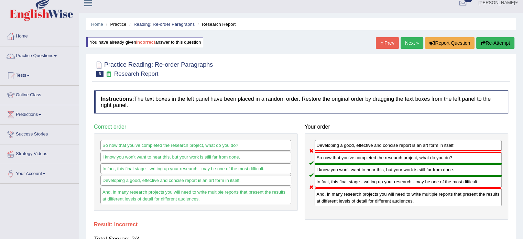
scroll to position [0, 0]
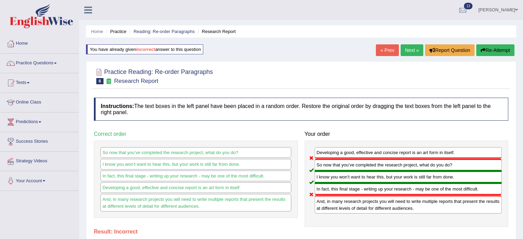
click at [406, 51] on link "Next »" at bounding box center [411, 50] width 23 height 12
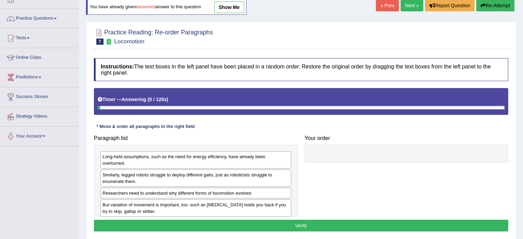
scroll to position [46, 0]
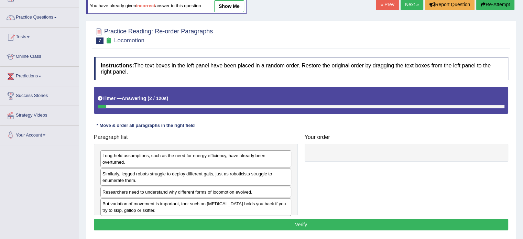
click at [228, 6] on link "show me" at bounding box center [229, 6] width 30 height 12
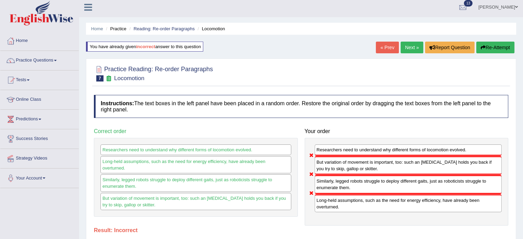
scroll to position [0, 0]
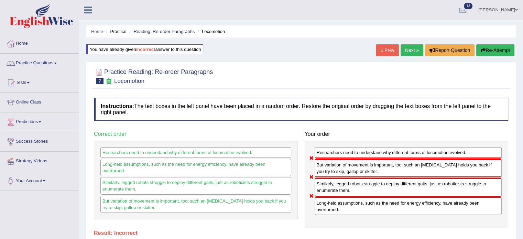
click at [494, 53] on button "Re-Attempt" at bounding box center [495, 50] width 38 height 12
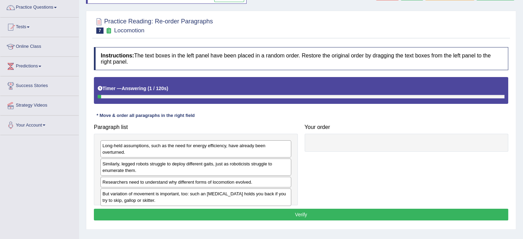
scroll to position [57, 0]
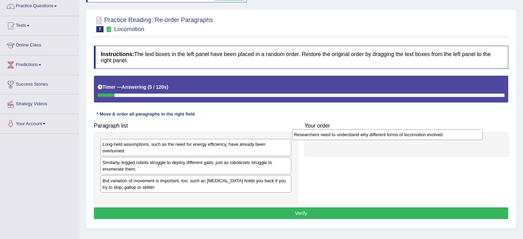
drag, startPoint x: 166, startPoint y: 176, endPoint x: 357, endPoint y: 136, distance: 195.4
click at [357, 136] on div "Researchers need to understand why different forms of locomotion evolved." at bounding box center [387, 134] width 191 height 11
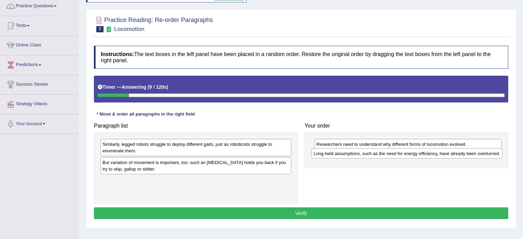
drag, startPoint x: 181, startPoint y: 145, endPoint x: 392, endPoint y: 154, distance: 211.2
click at [392, 154] on div "Long-held assumptions, such as the need for energy efficiency, have already bee…" at bounding box center [406, 153] width 191 height 11
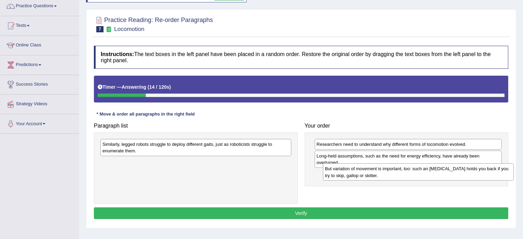
drag, startPoint x: 185, startPoint y: 167, endPoint x: 383, endPoint y: 170, distance: 197.6
click at [382, 170] on div "But variation of movement is important, too: such an ankle brace holds you back…" at bounding box center [418, 171] width 191 height 17
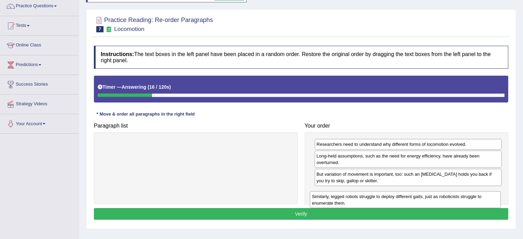
drag, startPoint x: 200, startPoint y: 148, endPoint x: 414, endPoint y: 198, distance: 220.4
click at [411, 199] on div "Similarly, legged robots struggle to deploy different gaits, just as roboticist…" at bounding box center [405, 199] width 191 height 17
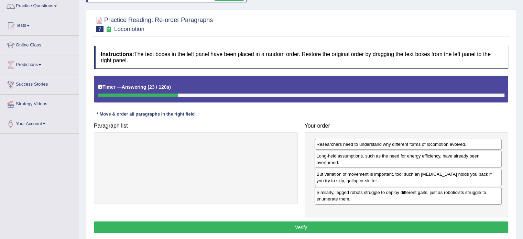
click at [337, 228] on button "Verify" at bounding box center [301, 227] width 414 height 12
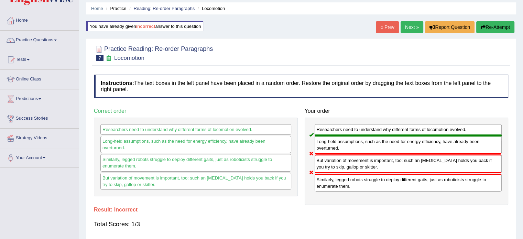
scroll to position [23, 0]
click at [413, 29] on link "Next »" at bounding box center [411, 28] width 23 height 12
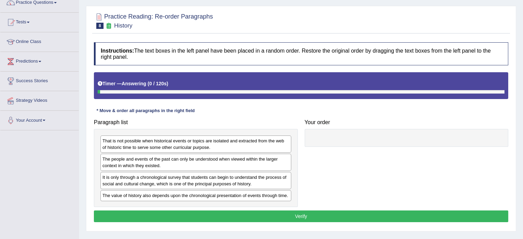
scroll to position [69, 0]
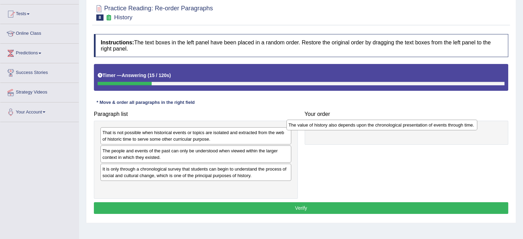
drag, startPoint x: 207, startPoint y: 186, endPoint x: 393, endPoint y: 124, distance: 196.3
click at [393, 124] on div "The value of history also depends upon the chronological presentation of events…" at bounding box center [381, 125] width 191 height 11
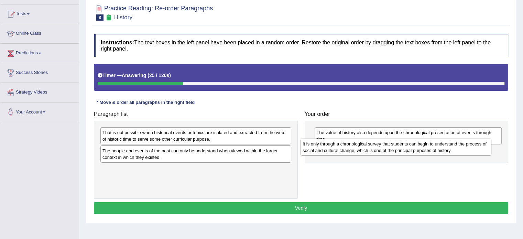
drag, startPoint x: 132, startPoint y: 177, endPoint x: 331, endPoint y: 152, distance: 200.2
click at [331, 152] on div "It is only through a chronological survey that students can begin to understand…" at bounding box center [395, 147] width 191 height 17
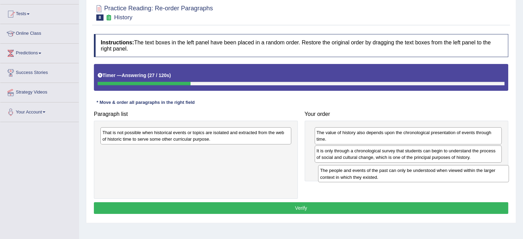
drag, startPoint x: 142, startPoint y: 159, endPoint x: 347, endPoint y: 175, distance: 205.8
click at [347, 175] on div "The people and events of the past can only be understood when viewed within the…" at bounding box center [413, 173] width 191 height 17
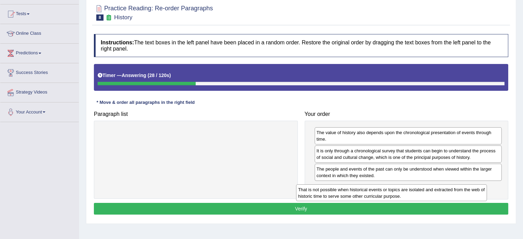
drag, startPoint x: 161, startPoint y: 134, endPoint x: 371, endPoint y: 187, distance: 216.9
click at [371, 188] on div "That is not possible when historical events or topics are isolated and extracte…" at bounding box center [391, 192] width 191 height 17
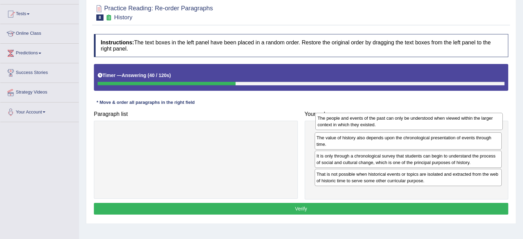
drag, startPoint x: 368, startPoint y: 177, endPoint x: 369, endPoint y: 126, distance: 50.5
click at [369, 126] on div "The people and events of the past can only be understood when viewed within the…" at bounding box center [408, 121] width 187 height 17
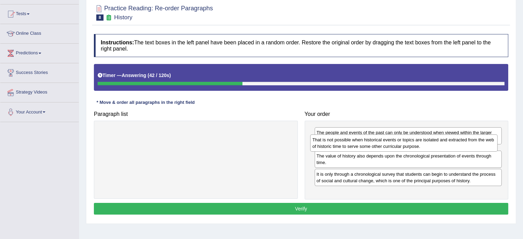
drag, startPoint x: 370, startPoint y: 193, endPoint x: 366, endPoint y: 145, distance: 48.9
click at [366, 145] on div "That is not possible when historical events or topics are isolated and extracte…" at bounding box center [403, 142] width 187 height 17
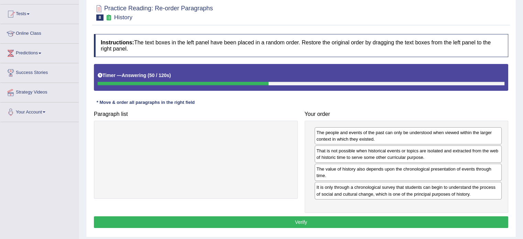
click at [347, 224] on button "Verify" at bounding box center [301, 222] width 414 height 12
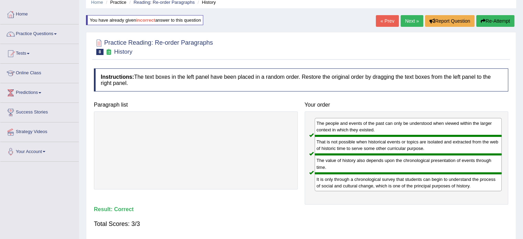
scroll to position [23, 0]
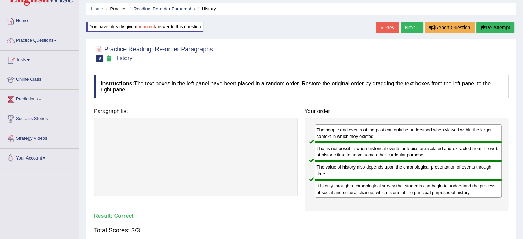
click at [408, 28] on link "Next »" at bounding box center [411, 28] width 23 height 12
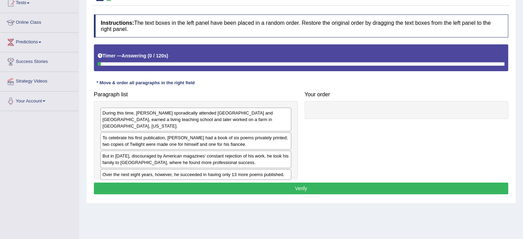
scroll to position [80, 0]
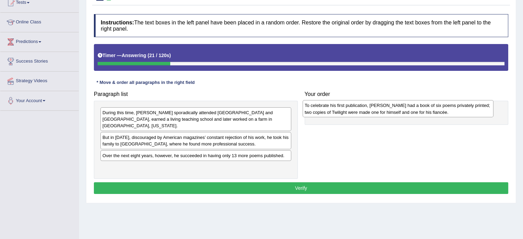
drag, startPoint x: 113, startPoint y: 136, endPoint x: 315, endPoint y: 111, distance: 203.6
click at [315, 111] on div "To celebrate his first publication, [PERSON_NAME] had a book of six poems priva…" at bounding box center [397, 108] width 191 height 17
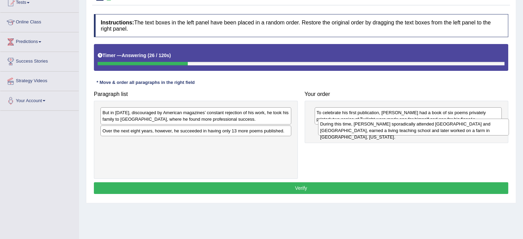
drag, startPoint x: 163, startPoint y: 121, endPoint x: 379, endPoint y: 133, distance: 216.1
click at [379, 133] on div "During this time, [PERSON_NAME] sporadically attended [GEOGRAPHIC_DATA] and [GE…" at bounding box center [413, 127] width 191 height 17
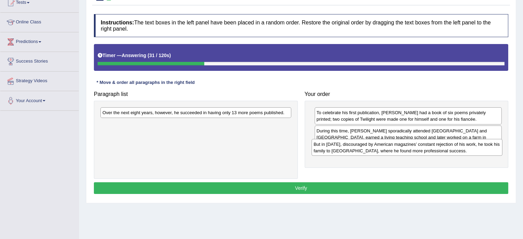
drag, startPoint x: 147, startPoint y: 119, endPoint x: 363, endPoint y: 151, distance: 218.1
click at [363, 151] on div "But in [DATE], discouraged by American magazines’ constant rejection of his wor…" at bounding box center [406, 147] width 191 height 17
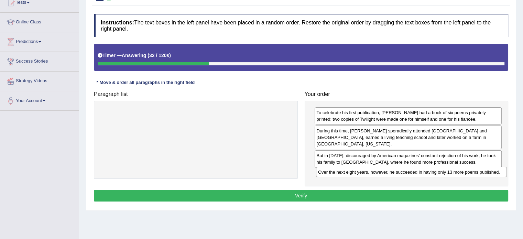
drag, startPoint x: 155, startPoint y: 115, endPoint x: 372, endPoint y: 175, distance: 224.2
click at [372, 175] on div "Over the next eight years, however, he succeeded in having only 13 more poems p…" at bounding box center [411, 172] width 191 height 11
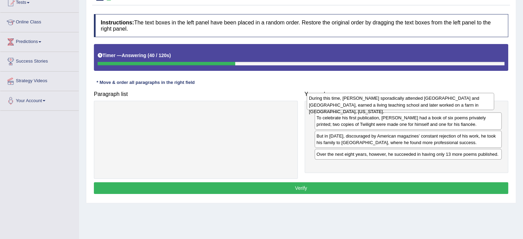
drag, startPoint x: 394, startPoint y: 135, endPoint x: 386, endPoint y: 103, distance: 32.8
click at [386, 103] on div "During this time, [PERSON_NAME] sporadically attended [GEOGRAPHIC_DATA] and [GE…" at bounding box center [400, 101] width 187 height 17
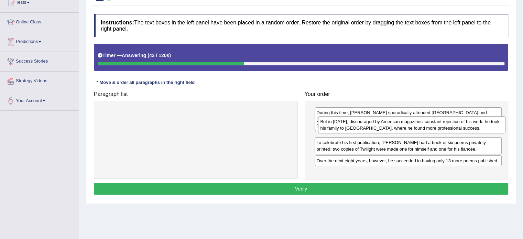
drag, startPoint x: 366, startPoint y: 158, endPoint x: 370, endPoint y: 130, distance: 27.8
click at [370, 130] on div "But in [DATE], discouraged by American magazines’ constant rejection of his wor…" at bounding box center [411, 124] width 187 height 17
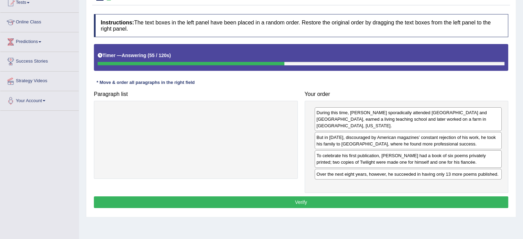
click at [373, 196] on button "Verify" at bounding box center [301, 202] width 414 height 12
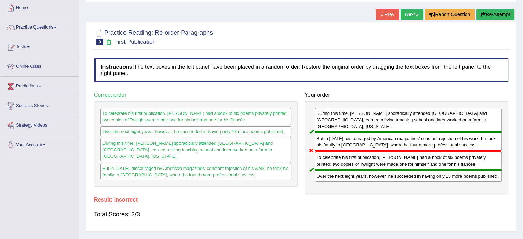
scroll to position [34, 0]
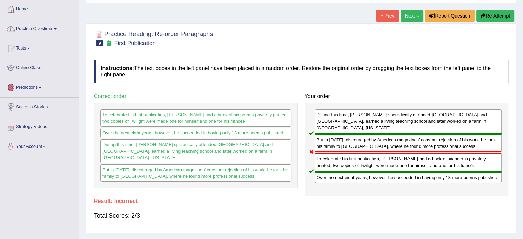
click at [400, 13] on link "Next »" at bounding box center [411, 16] width 23 height 12
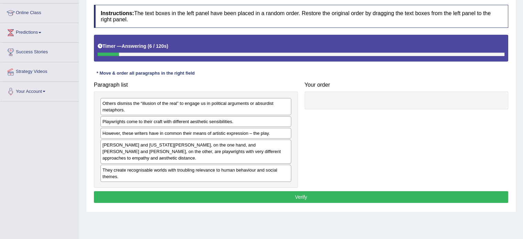
scroll to position [103, 0]
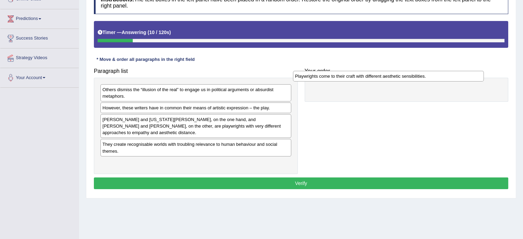
drag, startPoint x: 181, startPoint y: 110, endPoint x: 386, endPoint y: 81, distance: 206.9
click at [385, 81] on div "Playwrights come to their craft with different aesthetic sensibilities." at bounding box center [388, 76] width 191 height 11
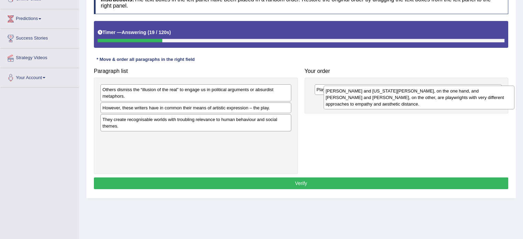
drag, startPoint x: 140, startPoint y: 129, endPoint x: 341, endPoint y: 107, distance: 202.6
click at [341, 107] on div "[PERSON_NAME] and [US_STATE][PERSON_NAME], on the one hand, and [PERSON_NAME] a…" at bounding box center [418, 98] width 191 height 24
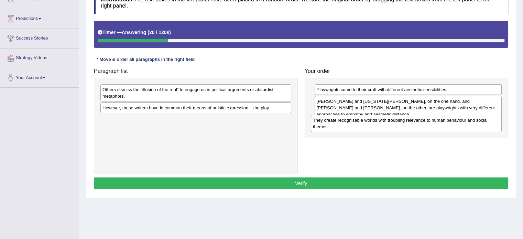
drag, startPoint x: 132, startPoint y: 128, endPoint x: 333, endPoint y: 129, distance: 200.7
click at [333, 129] on div "They create recognisable worlds with troubling relevance to human behaviour and…" at bounding box center [406, 123] width 191 height 17
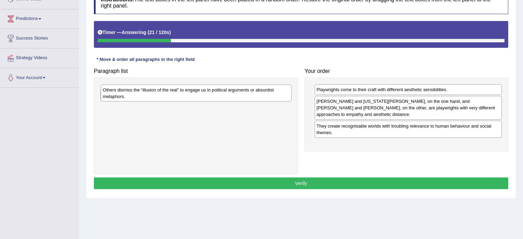
click at [162, 98] on div "Others dismiss the “illusion of the real” to engage us in political arguments o…" at bounding box center [196, 93] width 191 height 17
drag, startPoint x: 153, startPoint y: 112, endPoint x: 321, endPoint y: 137, distance: 170.6
click at [321, 137] on div "However, these writers have in common their means of artistic expression – the …" at bounding box center [388, 131] width 191 height 11
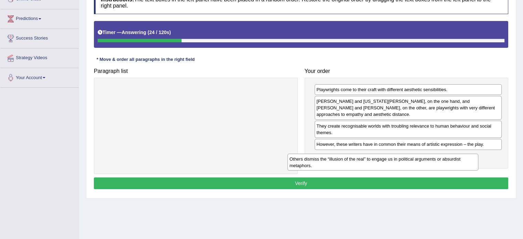
drag, startPoint x: 168, startPoint y: 91, endPoint x: 357, endPoint y: 158, distance: 200.0
click at [357, 158] on div "Others dismiss the “illusion of the real” to engage us in political arguments o…" at bounding box center [382, 162] width 191 height 17
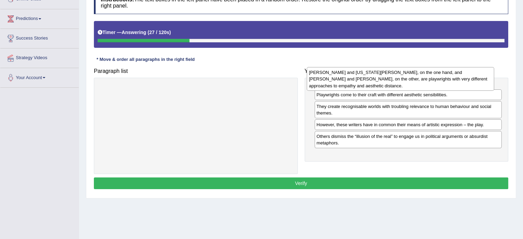
drag, startPoint x: 359, startPoint y: 115, endPoint x: 351, endPoint y: 86, distance: 29.5
click at [351, 86] on div "Thornton Wilder and Tennessee Williams, on the one hand, and Bertolt Brecht and…" at bounding box center [400, 79] width 187 height 24
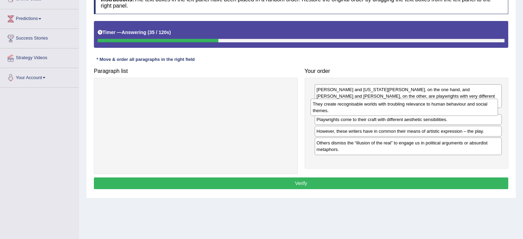
drag, startPoint x: 358, startPoint y: 118, endPoint x: 356, endPoint y: 108, distance: 9.8
click at [356, 108] on div "They create recognisable worlds with troubling relevance to human behaviour and…" at bounding box center [403, 107] width 187 height 17
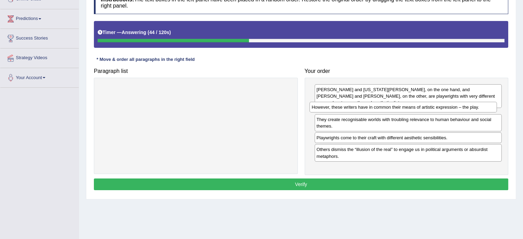
drag, startPoint x: 387, startPoint y: 145, endPoint x: 383, endPoint y: 108, distance: 37.1
click at [383, 108] on div "However, these writers have in common their means of artistic expression – the …" at bounding box center [402, 107] width 187 height 11
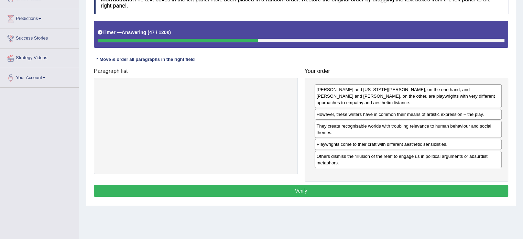
click at [353, 193] on button "Verify" at bounding box center [301, 191] width 414 height 12
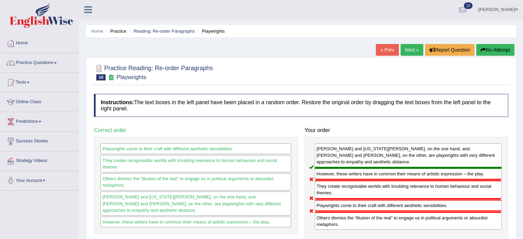
scroll to position [0, 0]
click at [400, 48] on link "Next »" at bounding box center [411, 50] width 23 height 12
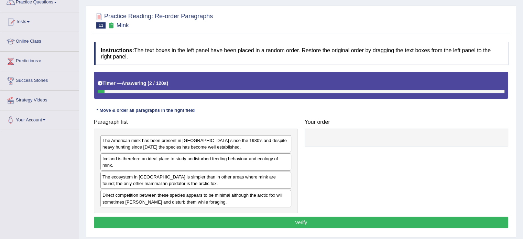
scroll to position [69, 0]
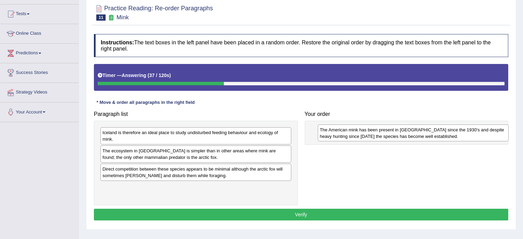
drag, startPoint x: 146, startPoint y: 136, endPoint x: 363, endPoint y: 133, distance: 217.2
click at [363, 133] on div "The American mink has been present in Iceland since the 1930's and despite heav…" at bounding box center [413, 132] width 191 height 17
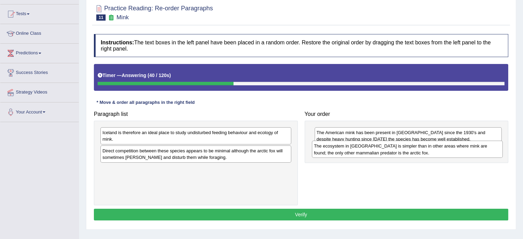
drag, startPoint x: 138, startPoint y: 158, endPoint x: 350, endPoint y: 153, distance: 212.1
click at [350, 153] on div "The ecosystem in Iceland is simpler than in other areas where mink are found; t…" at bounding box center [407, 149] width 191 height 17
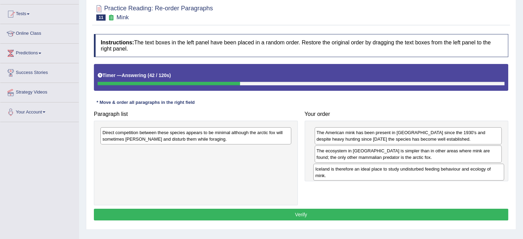
drag, startPoint x: 116, startPoint y: 135, endPoint x: 330, endPoint y: 170, distance: 216.2
click at [330, 170] on div "Iceland is therefore an ideal place to study undisturbed feeding behaviour and …" at bounding box center [408, 172] width 191 height 17
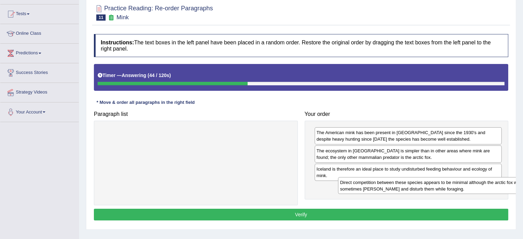
drag, startPoint x: 164, startPoint y: 137, endPoint x: 401, endPoint y: 187, distance: 242.7
click at [401, 187] on div "Direct competition between these species appears to be minimal although the arc…" at bounding box center [433, 185] width 191 height 17
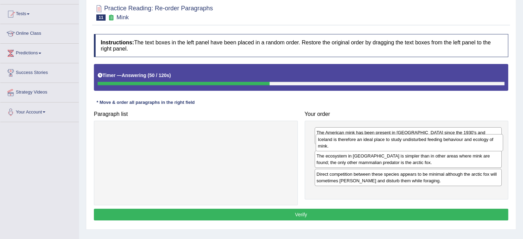
drag, startPoint x: 381, startPoint y: 173, endPoint x: 382, endPoint y: 142, distance: 30.3
click at [382, 142] on div "Iceland is therefore an ideal place to study undisturbed feeding behaviour and …" at bounding box center [409, 142] width 187 height 17
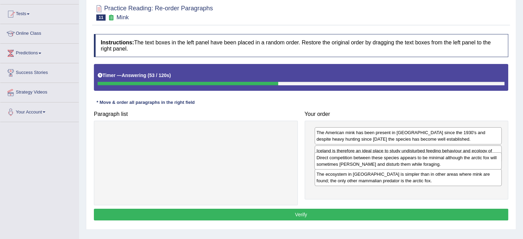
drag, startPoint x: 380, startPoint y: 190, endPoint x: 380, endPoint y: 160, distance: 29.9
click at [380, 160] on div "Direct competition between these species appears to be minimal although the arc…" at bounding box center [407, 160] width 187 height 17
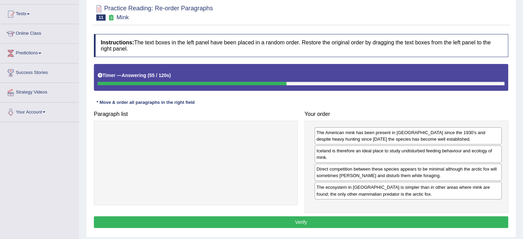
click at [369, 222] on button "Verify" at bounding box center [301, 222] width 414 height 12
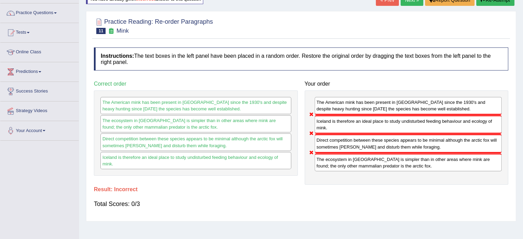
scroll to position [11, 0]
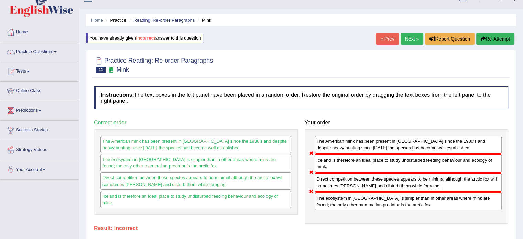
click at [493, 42] on button "Re-Attempt" at bounding box center [495, 39] width 38 height 12
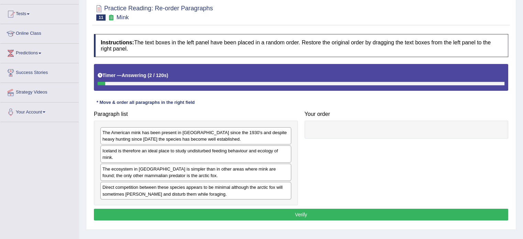
scroll to position [91, 0]
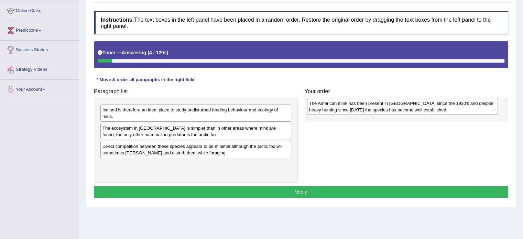
drag, startPoint x: 157, startPoint y: 117, endPoint x: 368, endPoint y: 109, distance: 210.8
click at [368, 109] on div "The American mink has been present in Iceland since the 1930's and despite heav…" at bounding box center [402, 106] width 191 height 17
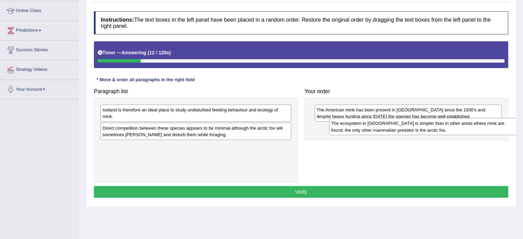
drag, startPoint x: 148, startPoint y: 133, endPoint x: 377, endPoint y: 129, distance: 228.6
click at [377, 129] on div "The ecosystem in Iceland is simpler than in other areas where mink are found; t…" at bounding box center [424, 126] width 191 height 17
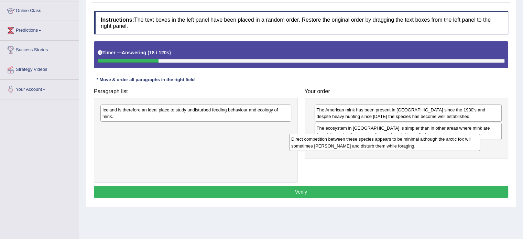
drag, startPoint x: 129, startPoint y: 128, endPoint x: 319, endPoint y: 140, distance: 190.5
click at [328, 141] on div "Direct competition between these species appears to be minimal although the arc…" at bounding box center [384, 142] width 191 height 17
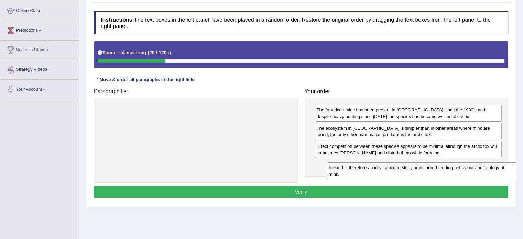
drag, startPoint x: 129, startPoint y: 111, endPoint x: 355, endPoint y: 168, distance: 233.4
click at [355, 168] on div "Iceland is therefore an ideal place to study undisturbed feeding behaviour and …" at bounding box center [421, 170] width 191 height 17
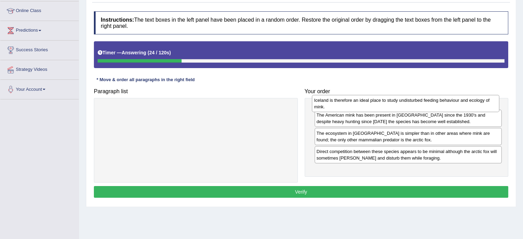
drag, startPoint x: 334, startPoint y: 169, endPoint x: 332, endPoint y: 106, distance: 63.6
click at [332, 106] on div "Iceland is therefore an ideal place to study undisturbed feeding behaviour and …" at bounding box center [405, 103] width 187 height 17
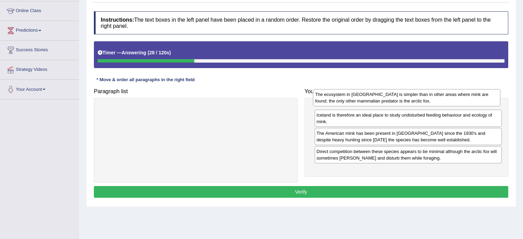
drag, startPoint x: 355, startPoint y: 151, endPoint x: 353, endPoint y: 99, distance: 51.9
click at [353, 99] on div "The ecosystem in Iceland is simpler than in other areas where mink are found; t…" at bounding box center [406, 97] width 187 height 17
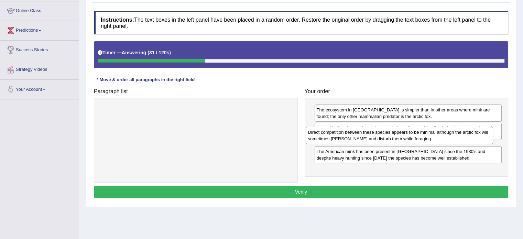
drag, startPoint x: 365, startPoint y: 174, endPoint x: 356, endPoint y: 142, distance: 33.1
click at [356, 142] on div "Direct competition between these species appears to be minimal although the arc…" at bounding box center [399, 135] width 187 height 17
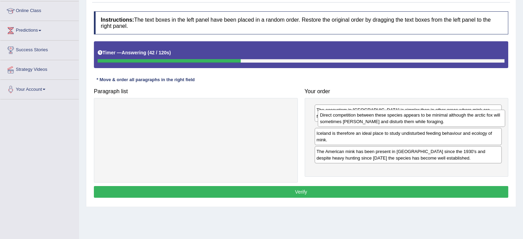
drag, startPoint x: 373, startPoint y: 154, endPoint x: 377, endPoint y: 123, distance: 31.1
click at [377, 123] on div "Direct competition between these species appears to be minimal although the arc…" at bounding box center [411, 118] width 187 height 17
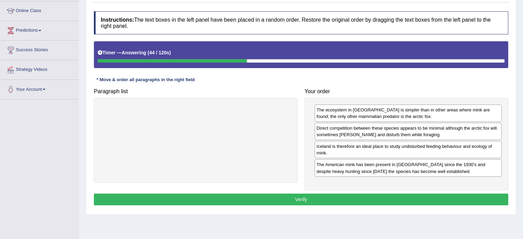
click at [351, 198] on button "Verify" at bounding box center [301, 199] width 414 height 12
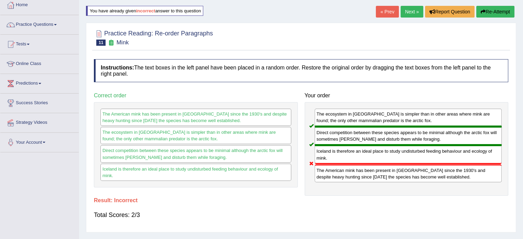
scroll to position [34, 0]
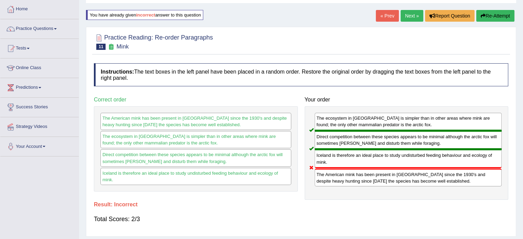
click at [410, 14] on link "Next »" at bounding box center [411, 16] width 23 height 12
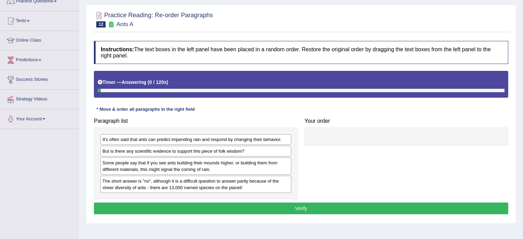
scroll to position [80, 0]
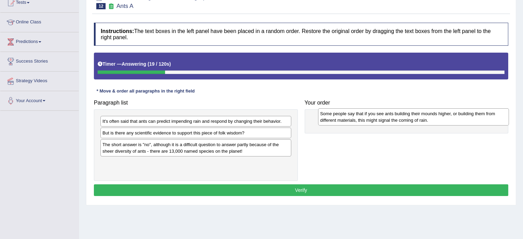
drag, startPoint x: 149, startPoint y: 151, endPoint x: 349, endPoint y: 121, distance: 202.3
click at [349, 121] on div "Some people say that if you see ants building their mounds higher, or building …" at bounding box center [413, 116] width 191 height 17
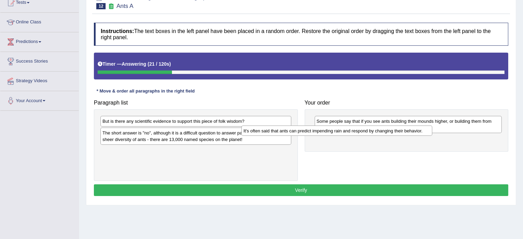
drag, startPoint x: 182, startPoint y: 119, endPoint x: 355, endPoint y: 140, distance: 174.1
click at [347, 134] on div "It's often said that ants can predict impending rain and respond by changing th…" at bounding box center [336, 130] width 191 height 11
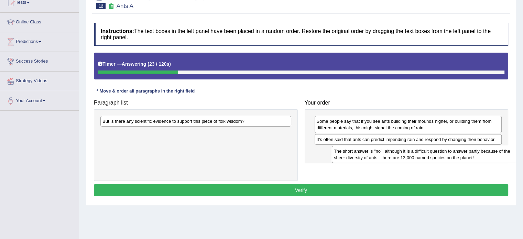
drag, startPoint x: 152, startPoint y: 138, endPoint x: 364, endPoint y: 153, distance: 212.5
click at [365, 153] on div "The short answer is "no", although it is a difficult question to answer partly …" at bounding box center [427, 154] width 191 height 17
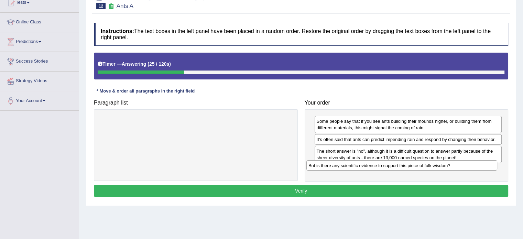
drag, startPoint x: 117, startPoint y: 119, endPoint x: 323, endPoint y: 164, distance: 210.6
click at [323, 164] on div "But is there any scientific evidence to support this piece of folk wisdom?" at bounding box center [401, 165] width 191 height 11
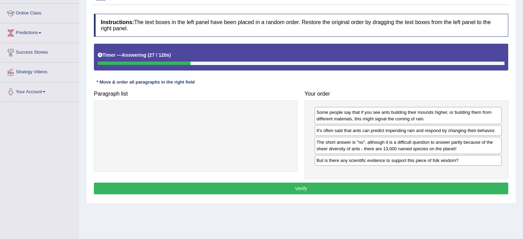
scroll to position [91, 0]
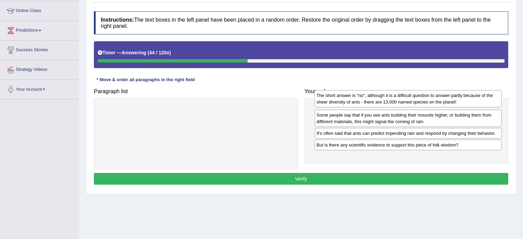
drag, startPoint x: 375, startPoint y: 143, endPoint x: 375, endPoint y: 99, distance: 44.0
click at [375, 99] on div "The short answer is "no", although it is a difficult question to answer partly …" at bounding box center [407, 98] width 187 height 17
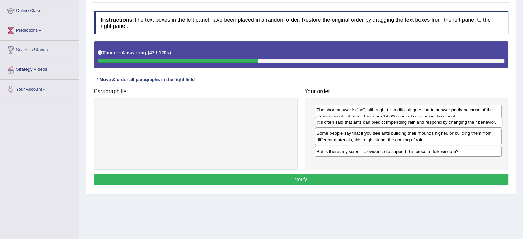
drag, startPoint x: 376, startPoint y: 149, endPoint x: 376, endPoint y: 125, distance: 24.1
click at [376, 125] on div "It's often said that ants can predict impending rain and respond by changing th…" at bounding box center [408, 122] width 187 height 11
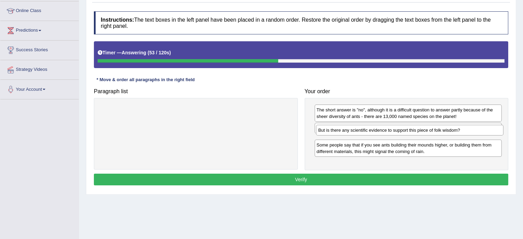
drag, startPoint x: 368, startPoint y: 159, endPoint x: 369, endPoint y: 133, distance: 26.8
click at [370, 133] on div "But is there any scientific evidence to support this piece of folk wisdom?" at bounding box center [409, 130] width 187 height 11
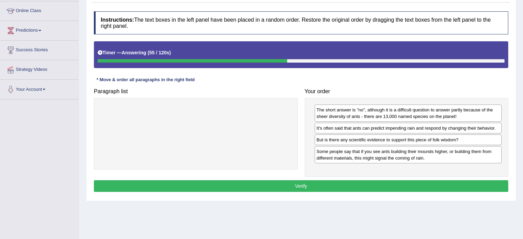
click at [223, 183] on button "Verify" at bounding box center [301, 186] width 414 height 12
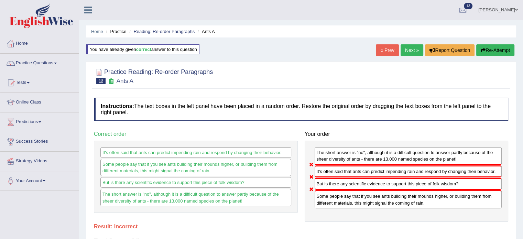
scroll to position [0, 0]
click at [407, 52] on link "Next »" at bounding box center [411, 50] width 23 height 12
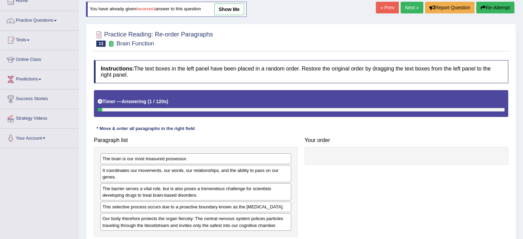
scroll to position [69, 0]
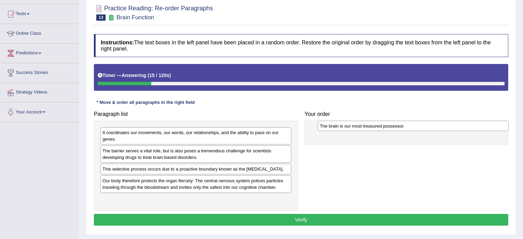
drag, startPoint x: 123, startPoint y: 133, endPoint x: 332, endPoint y: 126, distance: 208.7
click at [334, 126] on div "The brain is our most treasured possessor." at bounding box center [413, 126] width 191 height 11
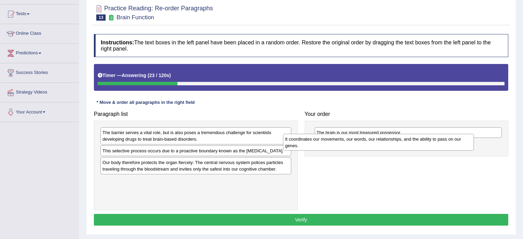
drag, startPoint x: 120, startPoint y: 132, endPoint x: 310, endPoint y: 136, distance: 190.1
click at [310, 136] on div "It coordinates our movements, our words, our relationships, and the ability to …" at bounding box center [378, 142] width 191 height 17
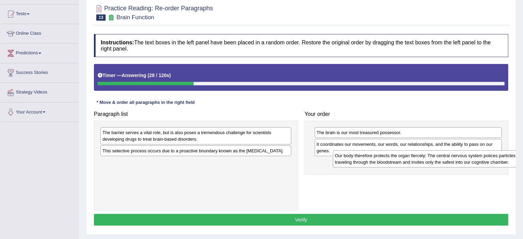
drag, startPoint x: 132, startPoint y: 164, endPoint x: 354, endPoint y: 160, distance: 222.4
click at [354, 160] on div "Our body therefore protects the organ fiercely: The central nervous system poli…" at bounding box center [428, 158] width 191 height 17
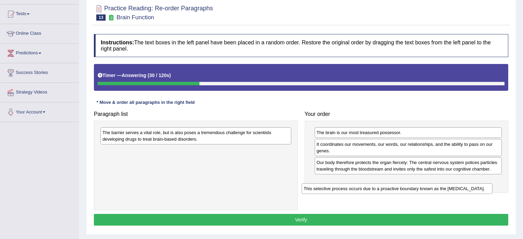
drag, startPoint x: 196, startPoint y: 151, endPoint x: 307, endPoint y: 160, distance: 110.7
click at [402, 187] on div "This selective process occurs due to a proactive boundary known as the [MEDICAL…" at bounding box center [396, 188] width 191 height 11
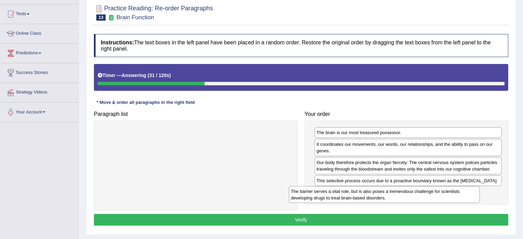
drag, startPoint x: 170, startPoint y: 137, endPoint x: 378, endPoint y: 194, distance: 215.5
click at [378, 194] on div "The barrier serves a vital role, but is also poses a tremendous challenge for s…" at bounding box center [384, 194] width 191 height 17
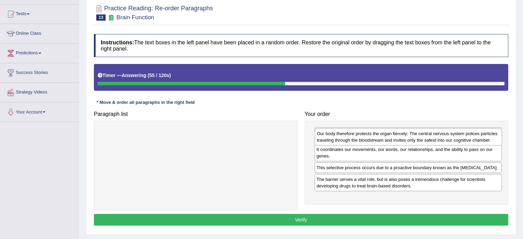
drag, startPoint x: 374, startPoint y: 171, endPoint x: 374, endPoint y: 142, distance: 28.9
click at [374, 142] on div "Our body therefore protects the organ fiercely: The central nervous system poli…" at bounding box center [407, 136] width 187 height 17
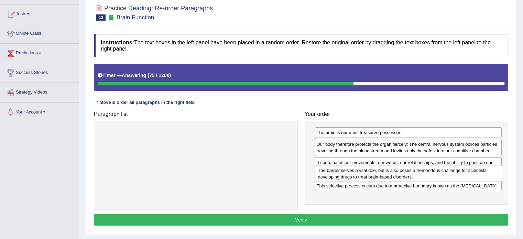
drag, startPoint x: 340, startPoint y: 193, endPoint x: 341, endPoint y: 169, distance: 24.4
click at [341, 169] on div "The barrier serves a vital role, but is also poses a tremendous challenge for s…" at bounding box center [409, 173] width 187 height 17
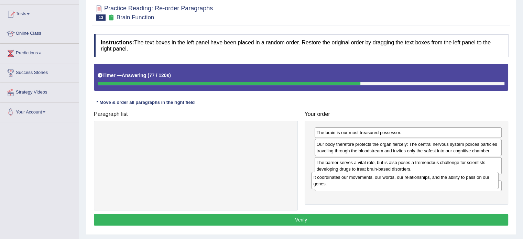
drag, startPoint x: 341, startPoint y: 168, endPoint x: 338, endPoint y: 185, distance: 17.1
click at [338, 185] on div "It coordinates our movements, our words, our relationships, and the ability to …" at bounding box center [404, 180] width 187 height 17
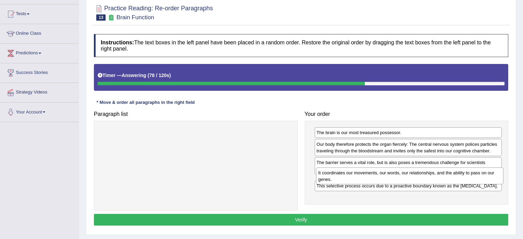
drag, startPoint x: 340, startPoint y: 196, endPoint x: 342, endPoint y: 177, distance: 19.3
click at [342, 177] on div "It coordinates our movements, our words, our relationships, and the ability to …" at bounding box center [409, 175] width 187 height 17
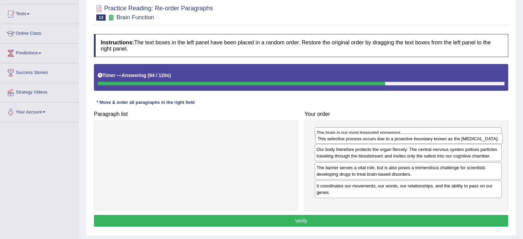
drag, startPoint x: 334, startPoint y: 199, endPoint x: 335, endPoint y: 139, distance: 59.8
click at [335, 139] on div "This selective process occurs due to a proactive boundary known as the [MEDICAL…" at bounding box center [408, 138] width 187 height 11
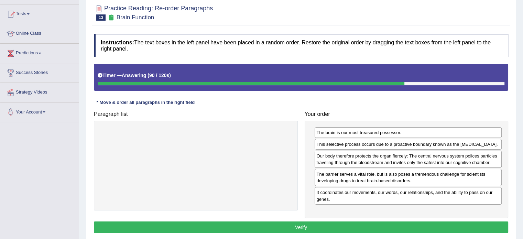
click at [320, 226] on button "Verify" at bounding box center [301, 227] width 414 height 12
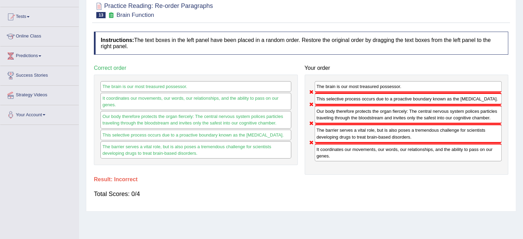
scroll to position [0, 0]
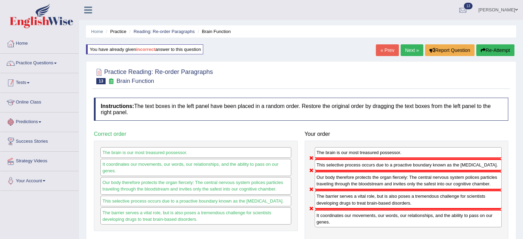
click at [44, 67] on link "Practice Questions" at bounding box center [39, 62] width 78 height 17
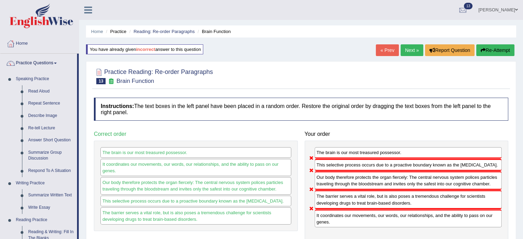
click at [406, 48] on link "Next »" at bounding box center [411, 50] width 23 height 12
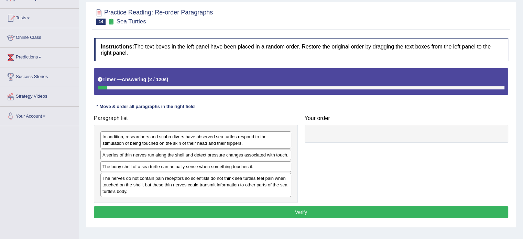
scroll to position [69, 0]
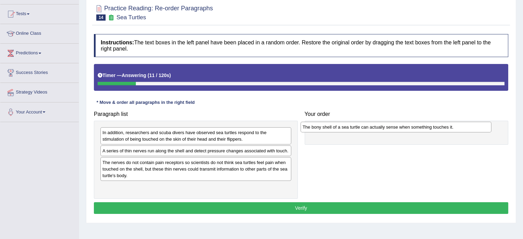
drag, startPoint x: 116, startPoint y: 165, endPoint x: 316, endPoint y: 130, distance: 203.1
click at [316, 130] on div "The bony shell of a sea turtle can actually sense when something touches it." at bounding box center [395, 127] width 191 height 11
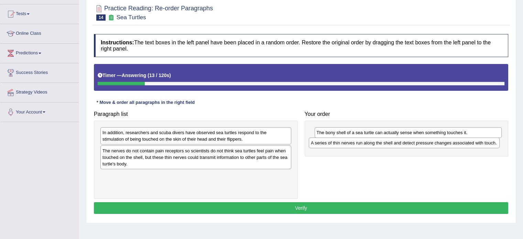
drag, startPoint x: 123, startPoint y: 153, endPoint x: 335, endPoint y: 144, distance: 212.2
click at [335, 144] on div "A series of thin nerves run along the shell and detect pressure changes associa…" at bounding box center [404, 142] width 191 height 11
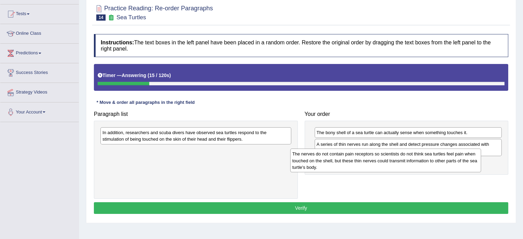
drag, startPoint x: 276, startPoint y: 160, endPoint x: 384, endPoint y: 161, distance: 107.9
click at [384, 161] on div "The nerves do not contain pain receptors so scientists do not think sea turtles…" at bounding box center [385, 160] width 191 height 24
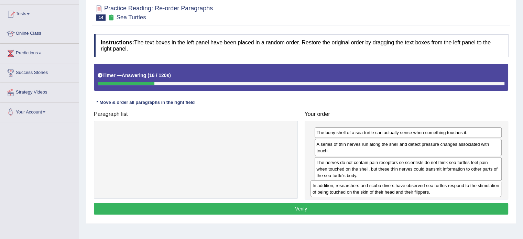
drag, startPoint x: 175, startPoint y: 133, endPoint x: 385, endPoint y: 185, distance: 216.6
click at [385, 186] on div "In addition, researchers and scuba divers have observed sea turtles respond to …" at bounding box center [405, 188] width 191 height 17
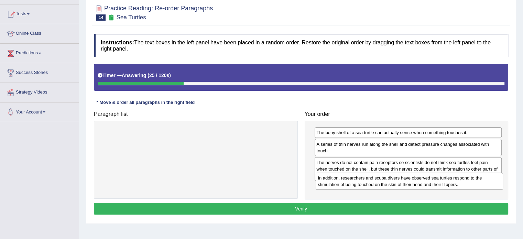
drag, startPoint x: 380, startPoint y: 196, endPoint x: 381, endPoint y: 190, distance: 6.7
click at [381, 189] on div "In addition, researchers and scuba divers have observed sea turtles respond to …" at bounding box center [409, 181] width 187 height 17
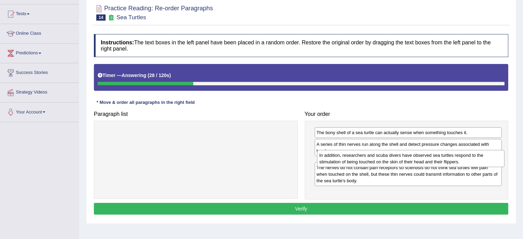
drag, startPoint x: 387, startPoint y: 189, endPoint x: 390, endPoint y: 158, distance: 31.7
click at [390, 158] on div "In addition, researchers and scuba divers have observed sea turtles respond to …" at bounding box center [410, 158] width 187 height 17
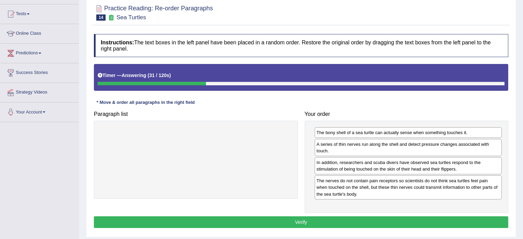
click at [371, 222] on button "Verify" at bounding box center [301, 222] width 414 height 12
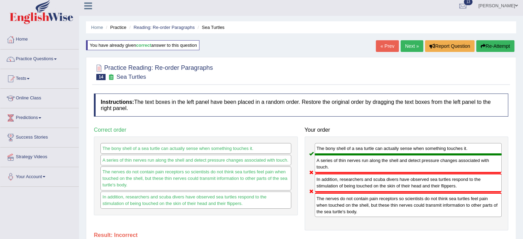
scroll to position [0, 0]
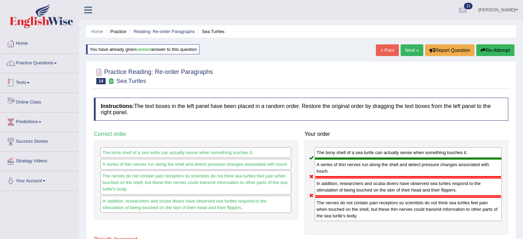
click at [59, 66] on link "Practice Questions" at bounding box center [39, 62] width 78 height 17
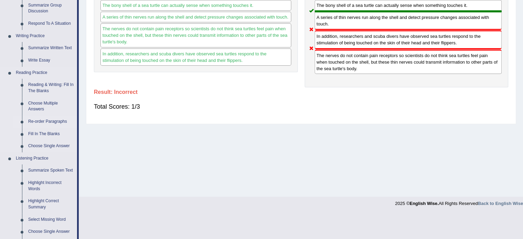
scroll to position [149, 0]
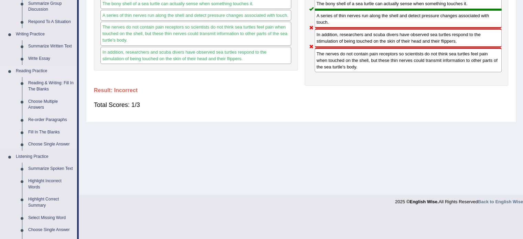
click at [54, 133] on link "Fill In The Blanks" at bounding box center [51, 132] width 52 height 12
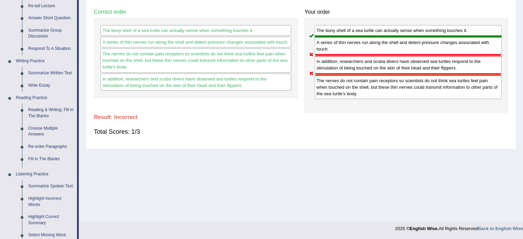
scroll to position [276, 0]
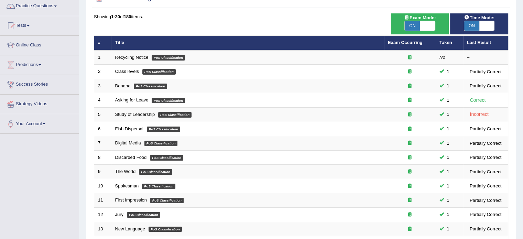
scroll to position [69, 0]
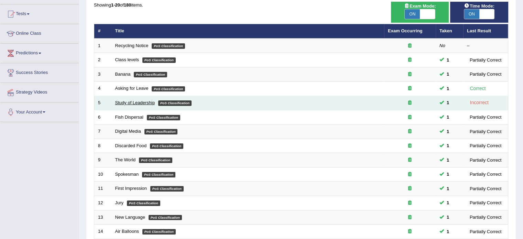
click at [126, 101] on link "Study of Leadership" at bounding box center [135, 102] width 40 height 5
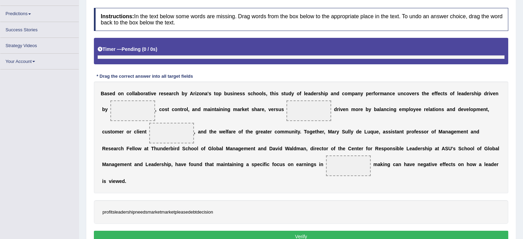
scroll to position [103, 0]
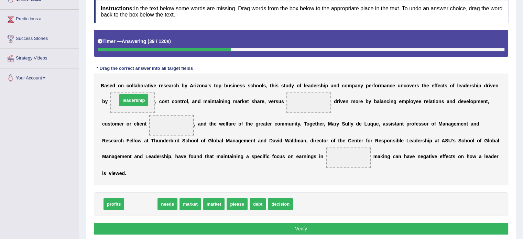
drag, startPoint x: 136, startPoint y: 204, endPoint x: 129, endPoint y: 100, distance: 104.4
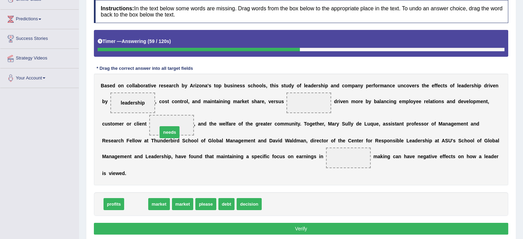
drag, startPoint x: 133, startPoint y: 207, endPoint x: 173, endPoint y: 125, distance: 91.0
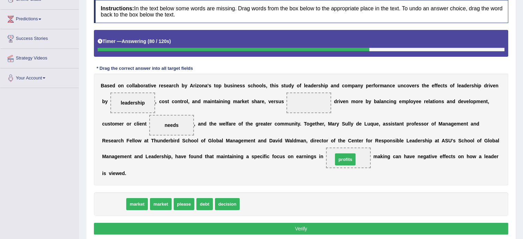
drag, startPoint x: 111, startPoint y: 201, endPoint x: 354, endPoint y: 156, distance: 247.5
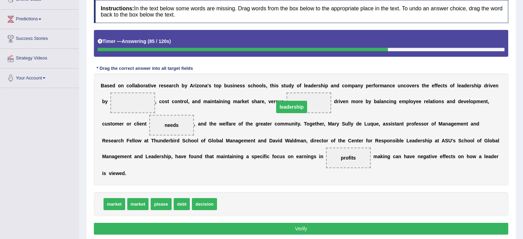
drag, startPoint x: 135, startPoint y: 103, endPoint x: 302, endPoint y: 107, distance: 167.1
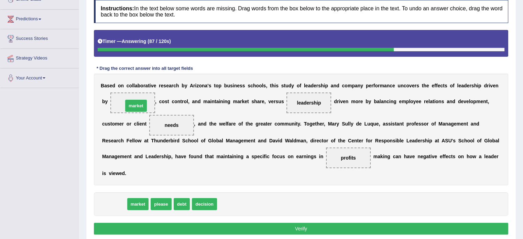
drag, startPoint x: 115, startPoint y: 204, endPoint x: 137, endPoint y: 104, distance: 102.8
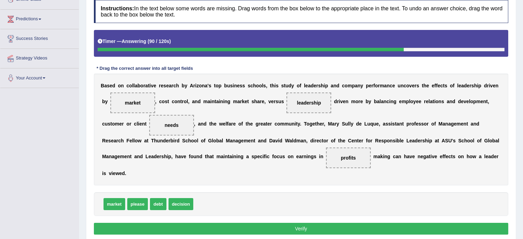
drag, startPoint x: 307, startPoint y: 98, endPoint x: 265, endPoint y: 193, distance: 103.5
click at [264, 193] on div "Instructions: In the text below some words are missing. Drag words from the box…" at bounding box center [301, 118] width 418 height 243
drag, startPoint x: 313, startPoint y: 102, endPoint x: 236, endPoint y: 208, distance: 130.4
drag, startPoint x: 156, startPoint y: 203, endPoint x: 315, endPoint y: 102, distance: 188.7
click at [296, 233] on button "Verify" at bounding box center [301, 229] width 414 height 12
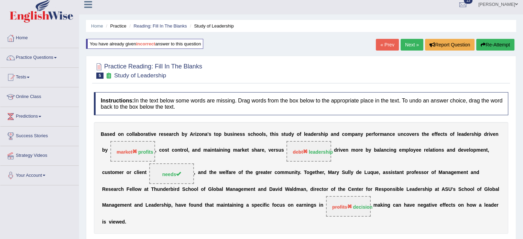
scroll to position [0, 0]
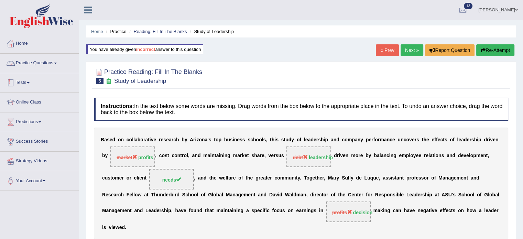
click at [17, 60] on link "Practice Questions" at bounding box center [39, 62] width 78 height 17
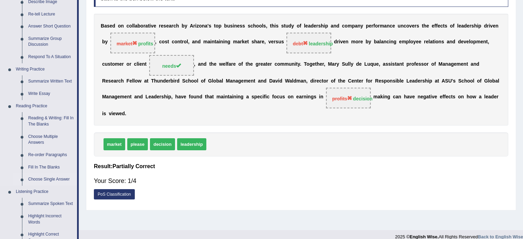
scroll to position [114, 0]
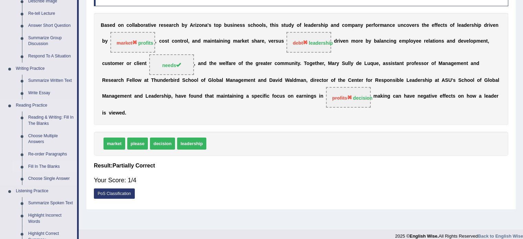
click at [36, 166] on link "Fill In The Blanks" at bounding box center [51, 166] width 52 height 12
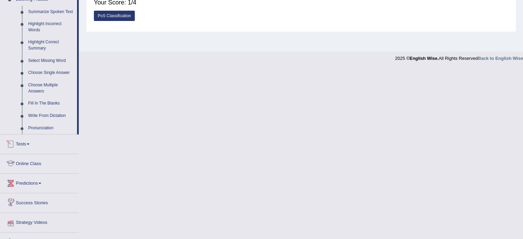
scroll to position [273, 0]
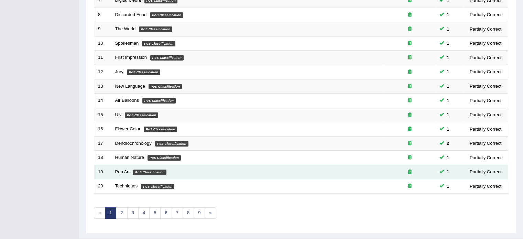
scroll to position [214, 0]
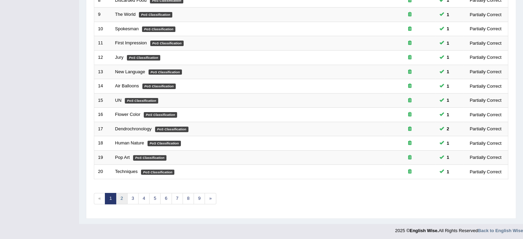
click at [122, 197] on link "2" at bounding box center [121, 198] width 11 height 11
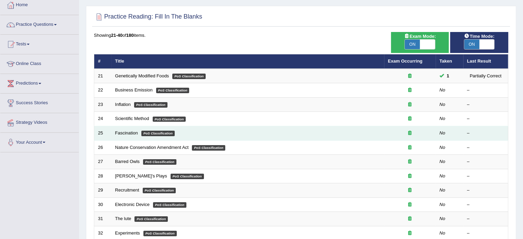
scroll to position [46, 0]
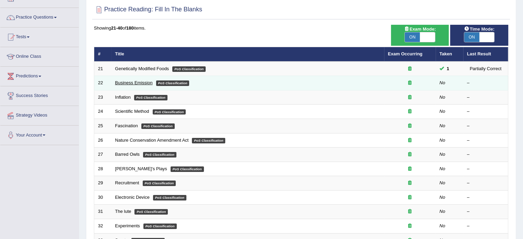
click at [131, 84] on link "Business Emission" at bounding box center [133, 82] width 37 height 5
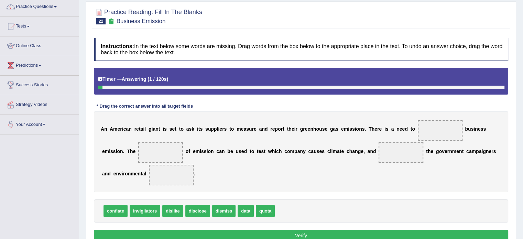
scroll to position [57, 0]
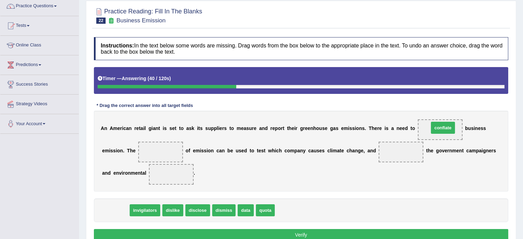
drag, startPoint x: 115, startPoint y: 212, endPoint x: 443, endPoint y: 129, distance: 337.4
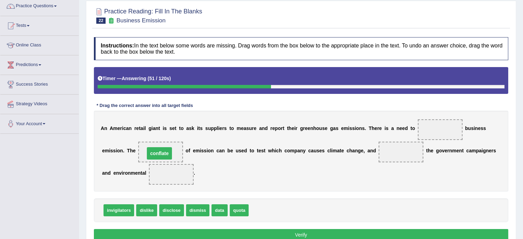
drag, startPoint x: 447, startPoint y: 129, endPoint x: 167, endPoint y: 153, distance: 281.5
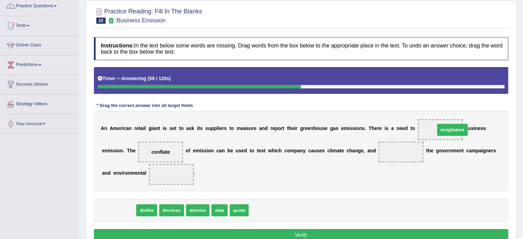
drag, startPoint x: 122, startPoint y: 210, endPoint x: 455, endPoint y: 130, distance: 342.9
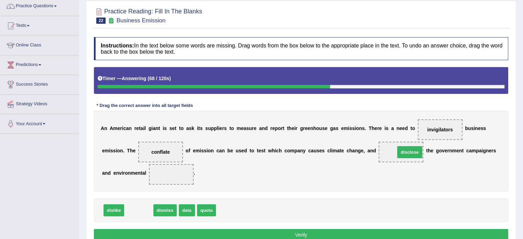
drag, startPoint x: 140, startPoint y: 211, endPoint x: 408, endPoint y: 152, distance: 274.4
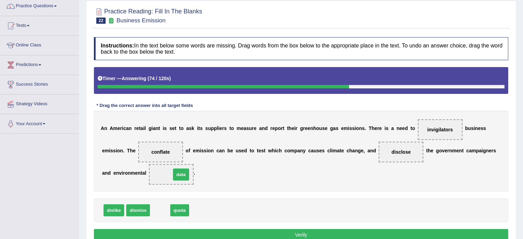
drag, startPoint x: 160, startPoint y: 209, endPoint x: 181, endPoint y: 174, distance: 41.4
click at [237, 232] on button "Verify" at bounding box center [301, 235] width 414 height 12
